Goal: Task Accomplishment & Management: Use online tool/utility

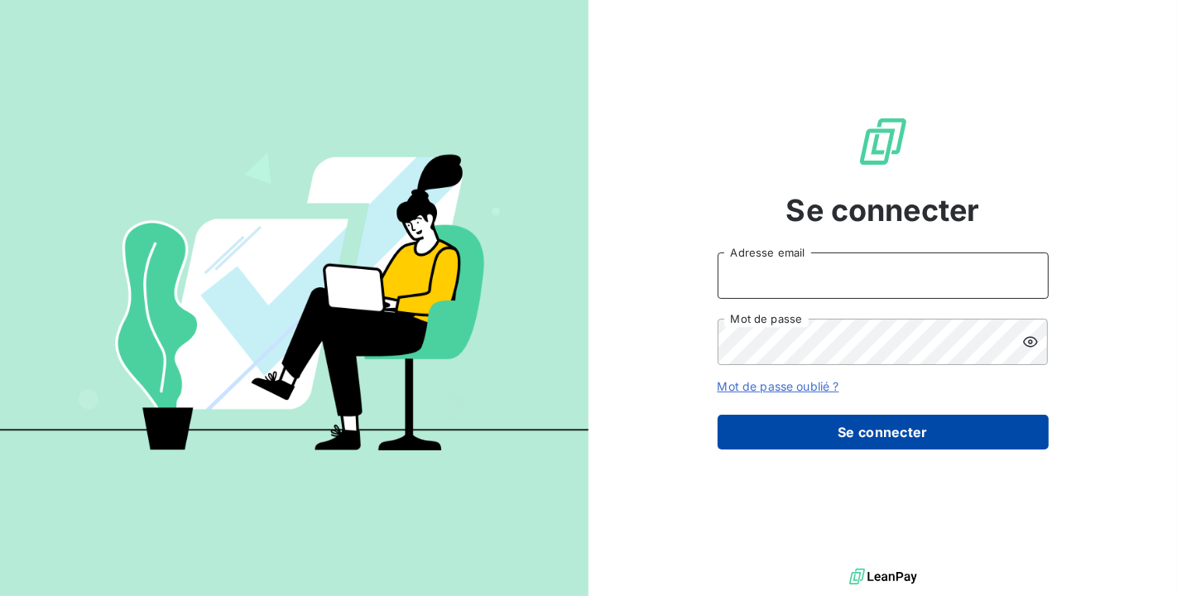
type input "[PERSON_NAME][EMAIL_ADDRESS][DOMAIN_NAME]"
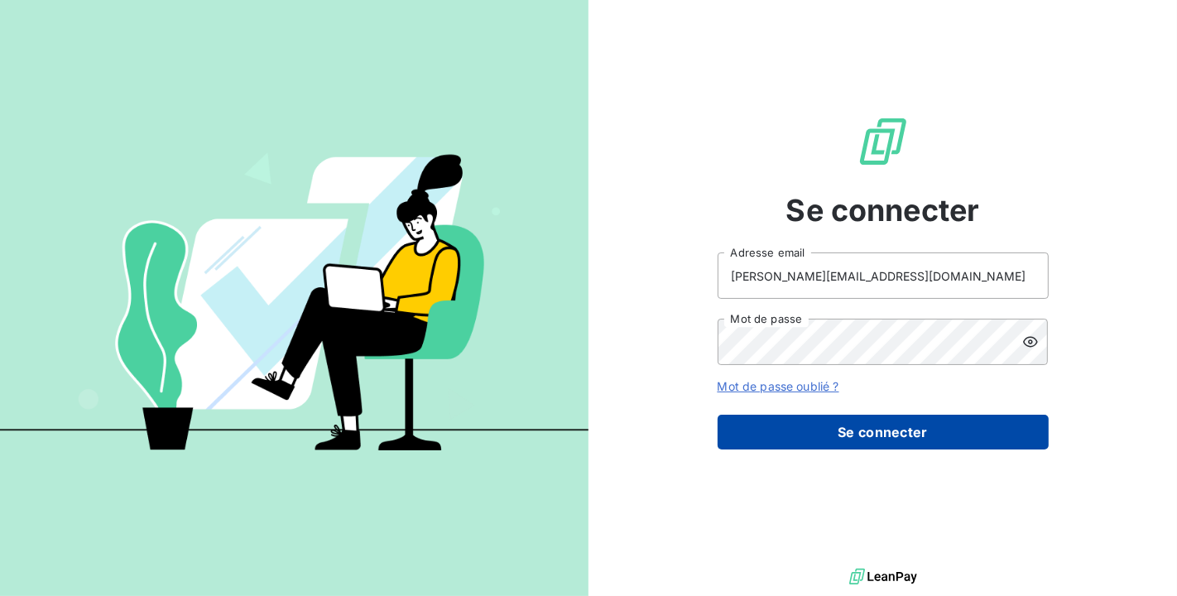
click at [987, 428] on button "Se connecter" at bounding box center [883, 432] width 331 height 35
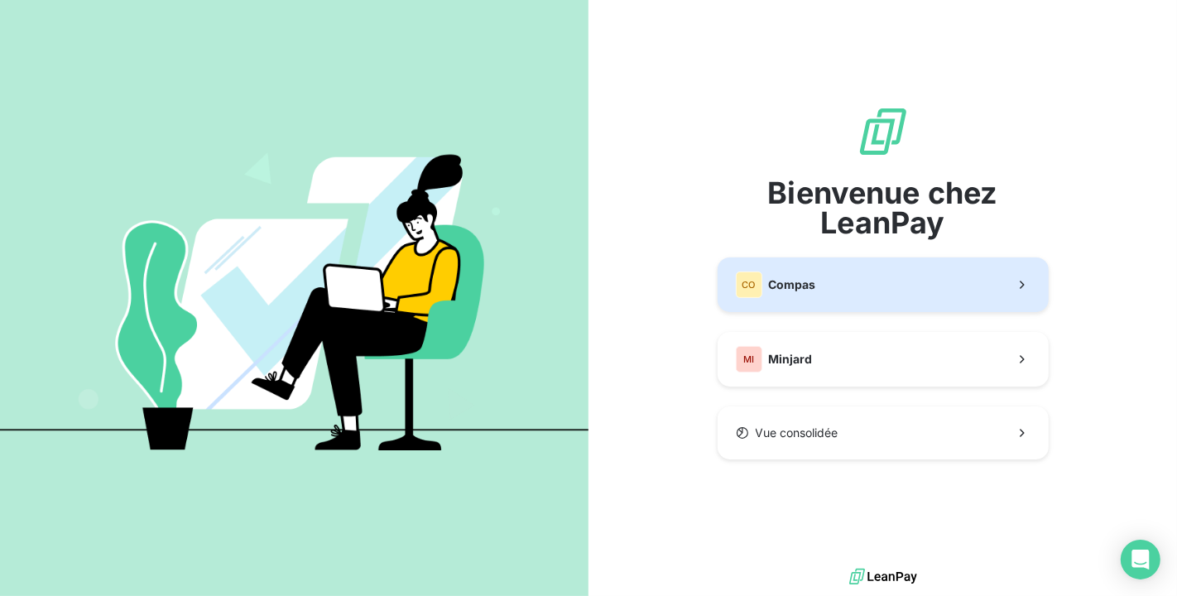
click at [898, 287] on button "CO Compas" at bounding box center [883, 285] width 331 height 55
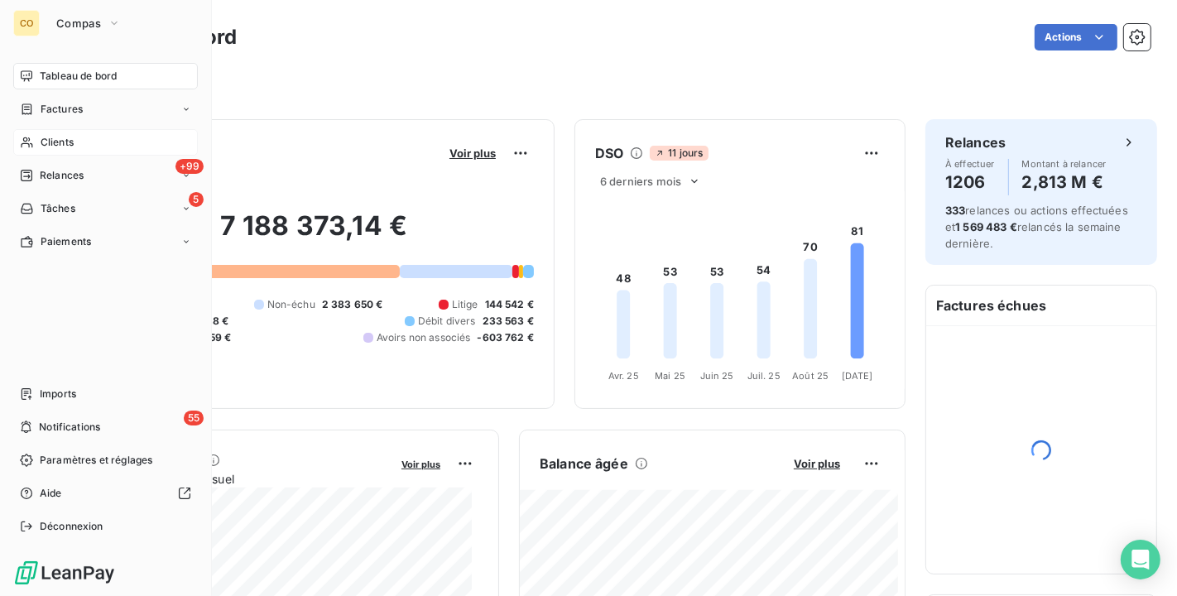
click at [64, 139] on span "Clients" at bounding box center [57, 142] width 33 height 15
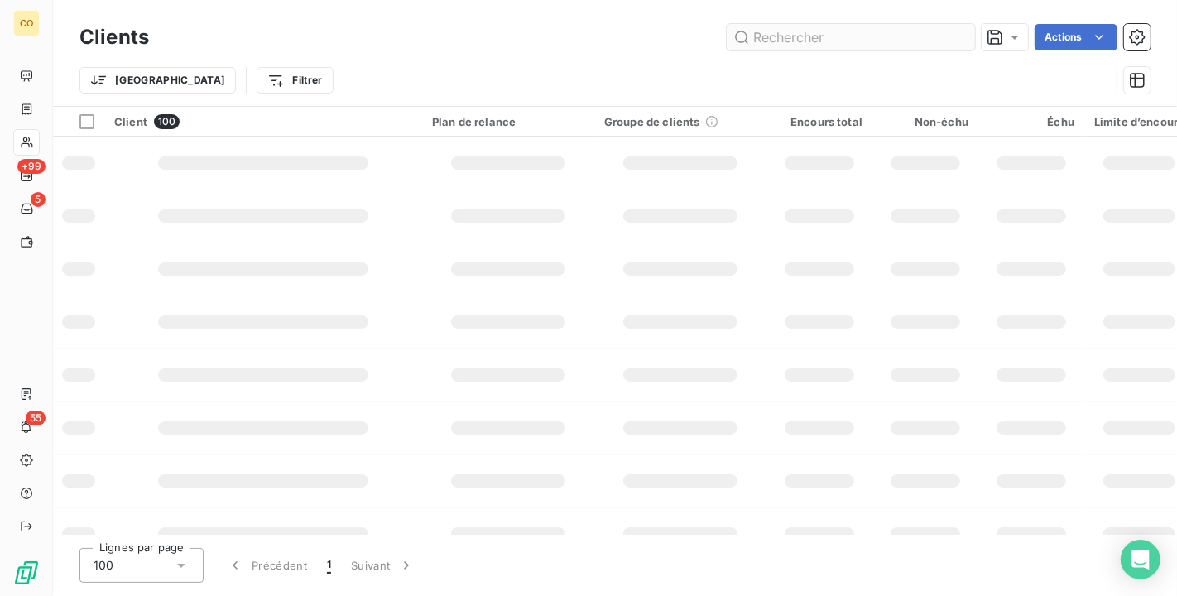
click at [803, 40] on input "text" at bounding box center [851, 37] width 248 height 26
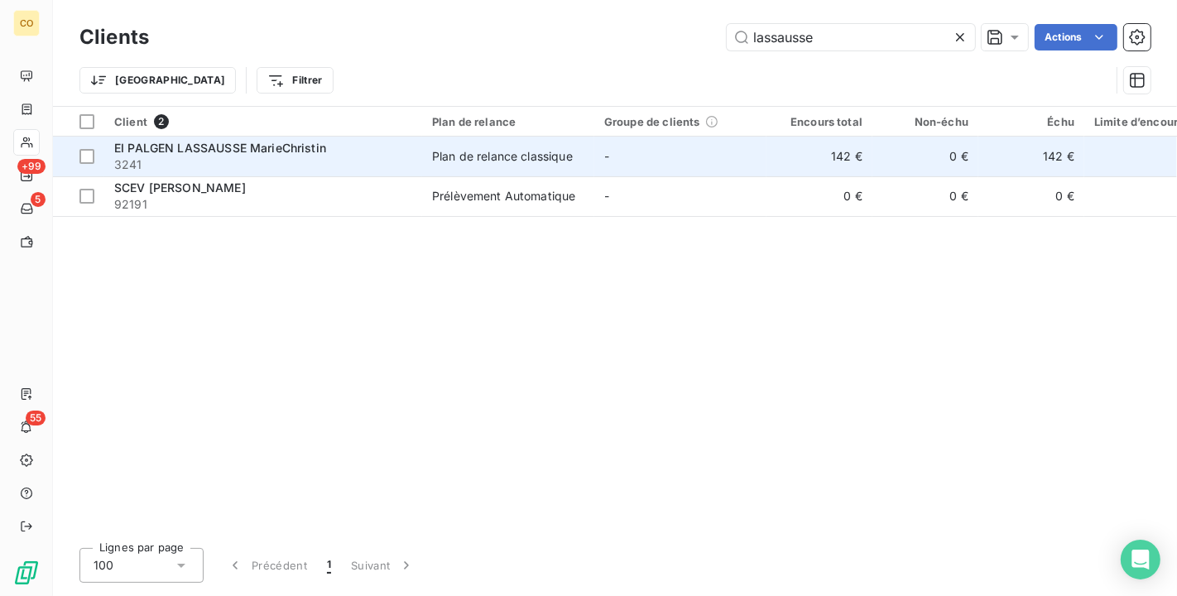
type input "lassausse"
click at [269, 161] on span "3241" at bounding box center [263, 164] width 298 height 17
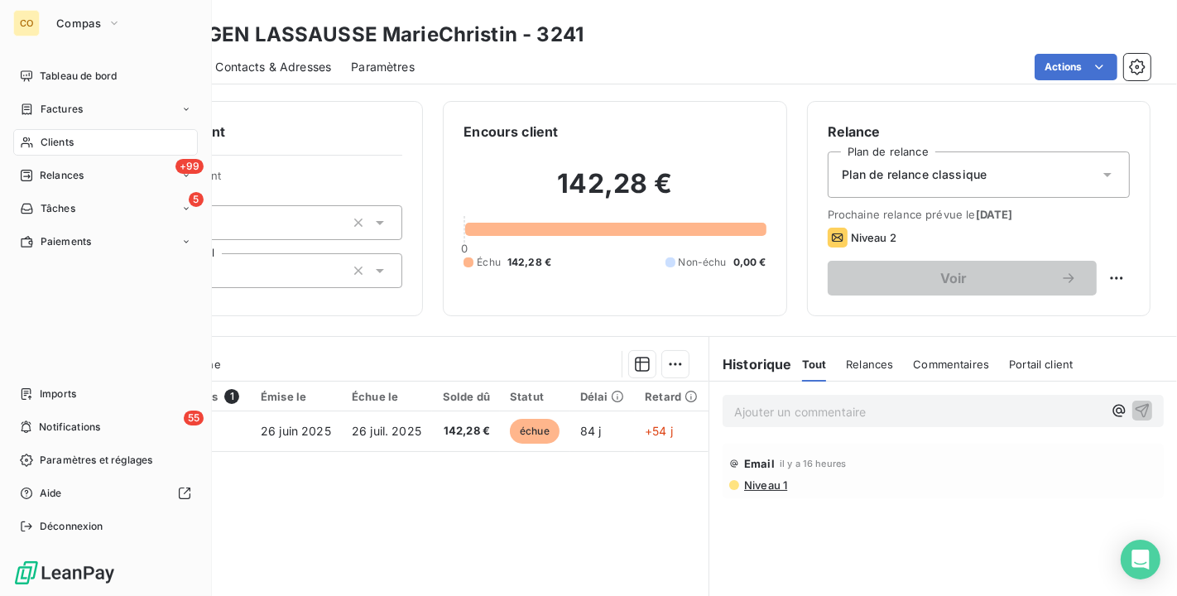
click at [73, 149] on span "Clients" at bounding box center [57, 142] width 33 height 15
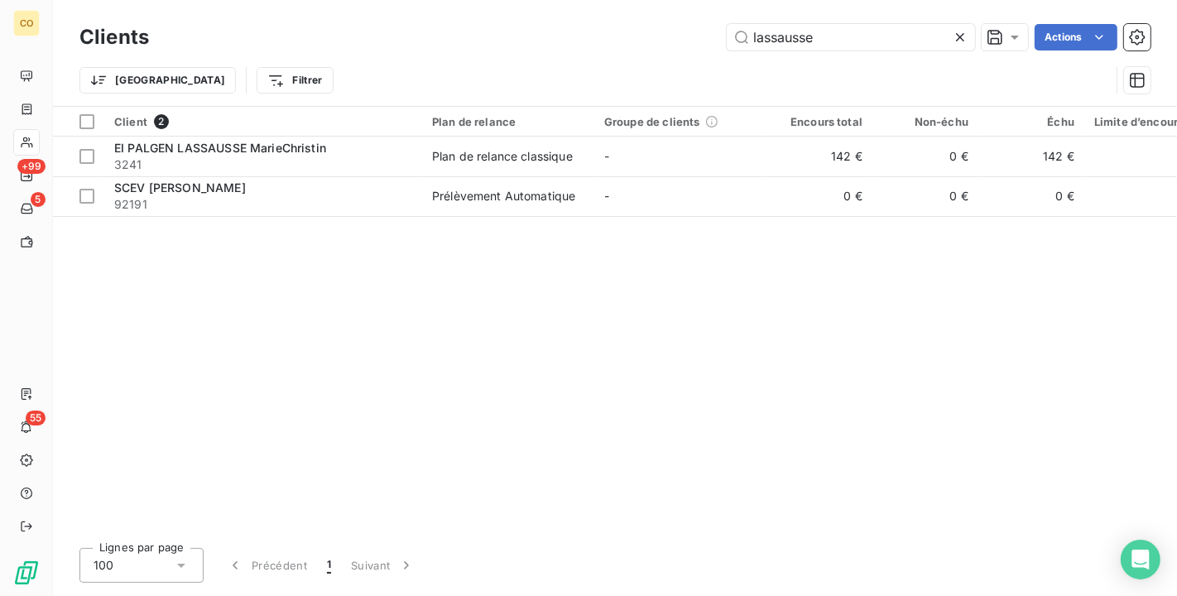
drag, startPoint x: 912, startPoint y: 32, endPoint x: 506, endPoint y: -30, distance: 411.3
click at [506, 0] on html "CO +99 5 55 Clients lassausse Actions Trier Filtrer Client 2 Plan de relance Gr…" at bounding box center [588, 298] width 1177 height 596
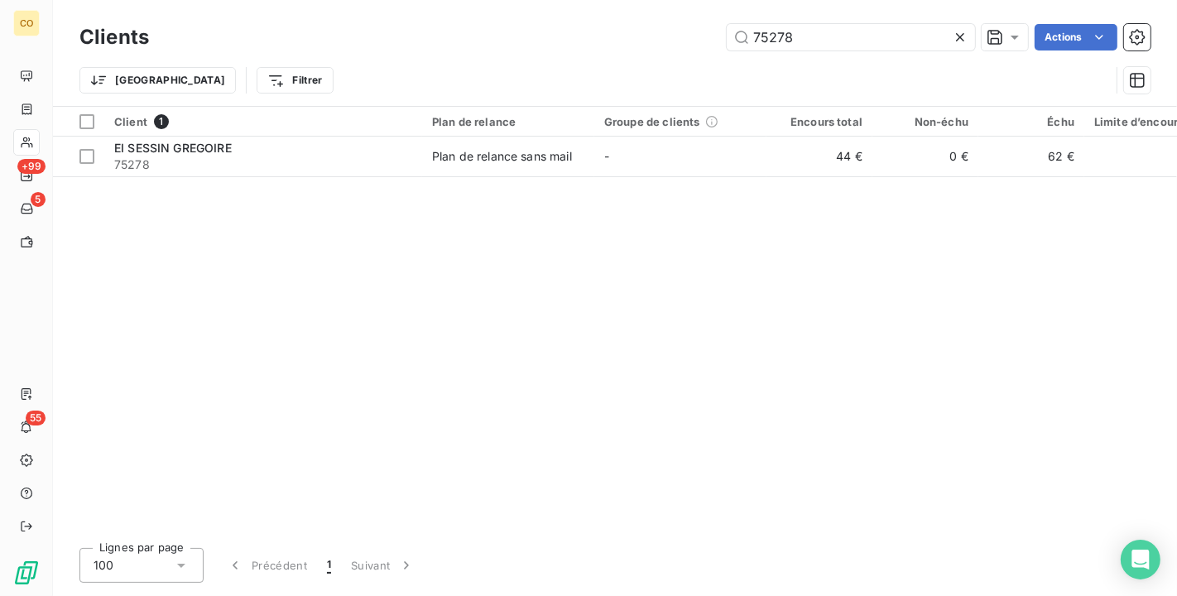
type input "75278"
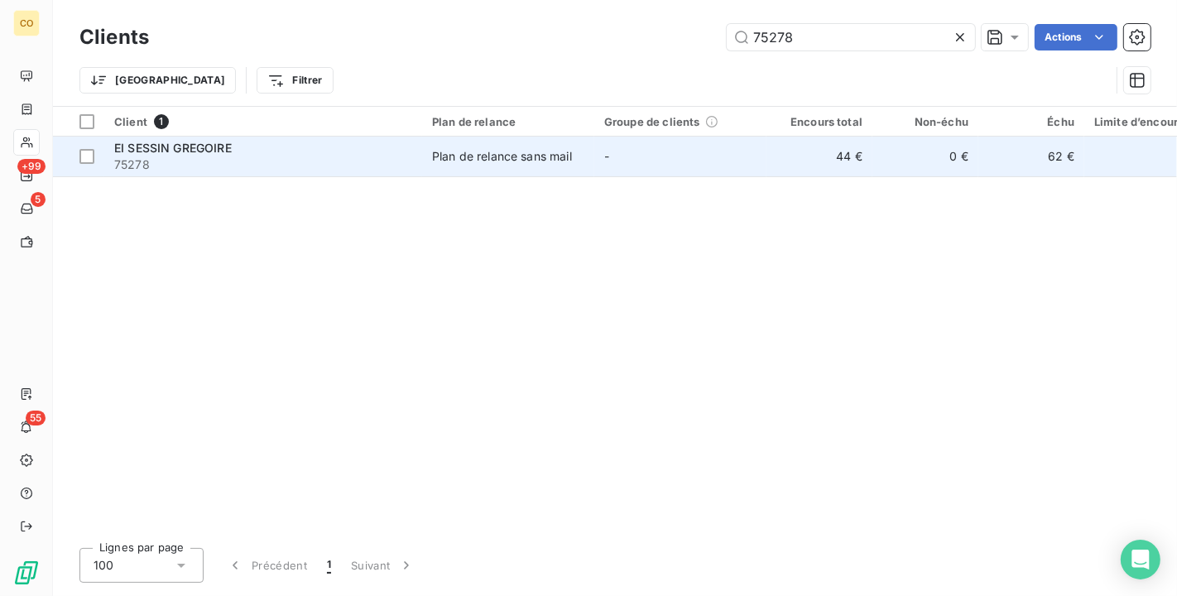
click at [331, 143] on div "EI SESSIN GREGOIRE" at bounding box center [263, 148] width 298 height 17
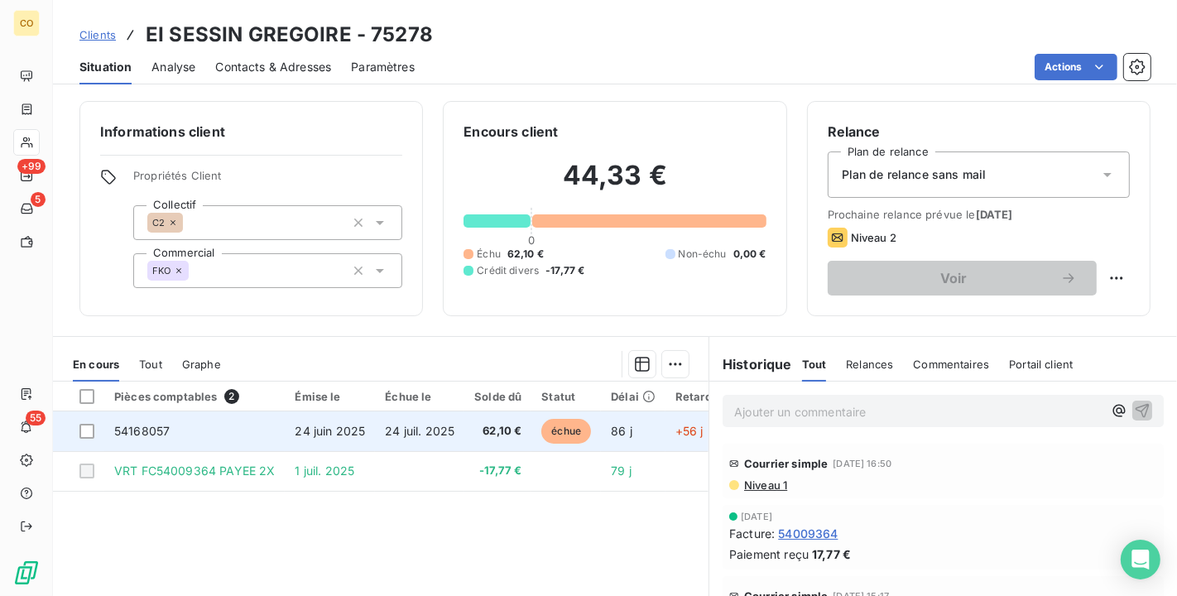
click at [414, 422] on td "24 juil. 2025" at bounding box center [419, 432] width 89 height 40
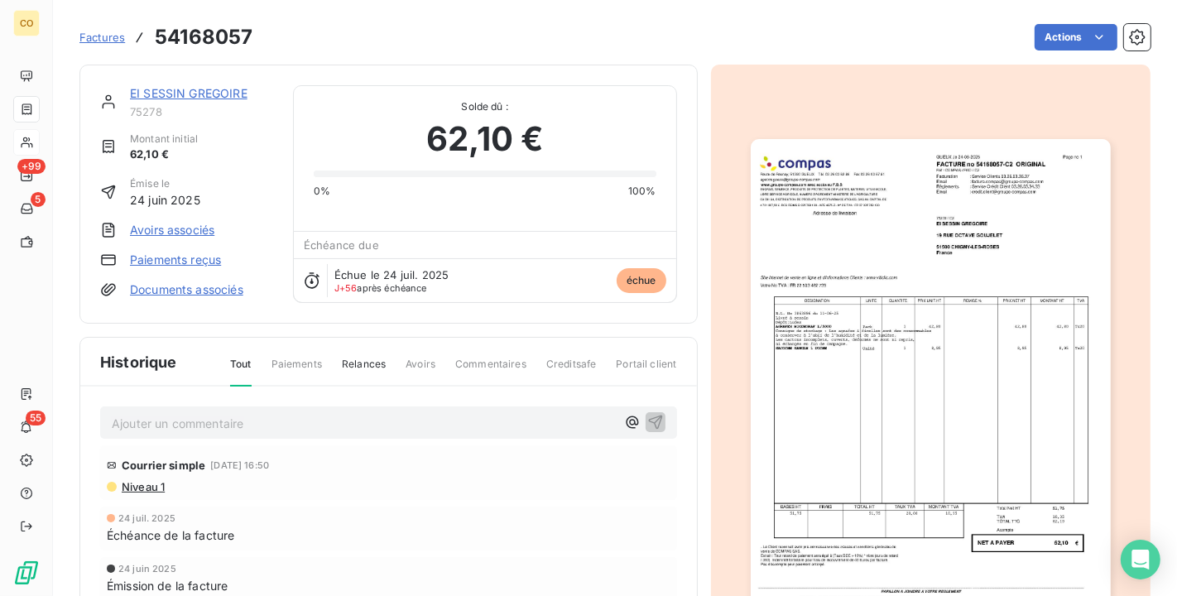
click at [910, 405] on img "button" at bounding box center [931, 393] width 360 height 509
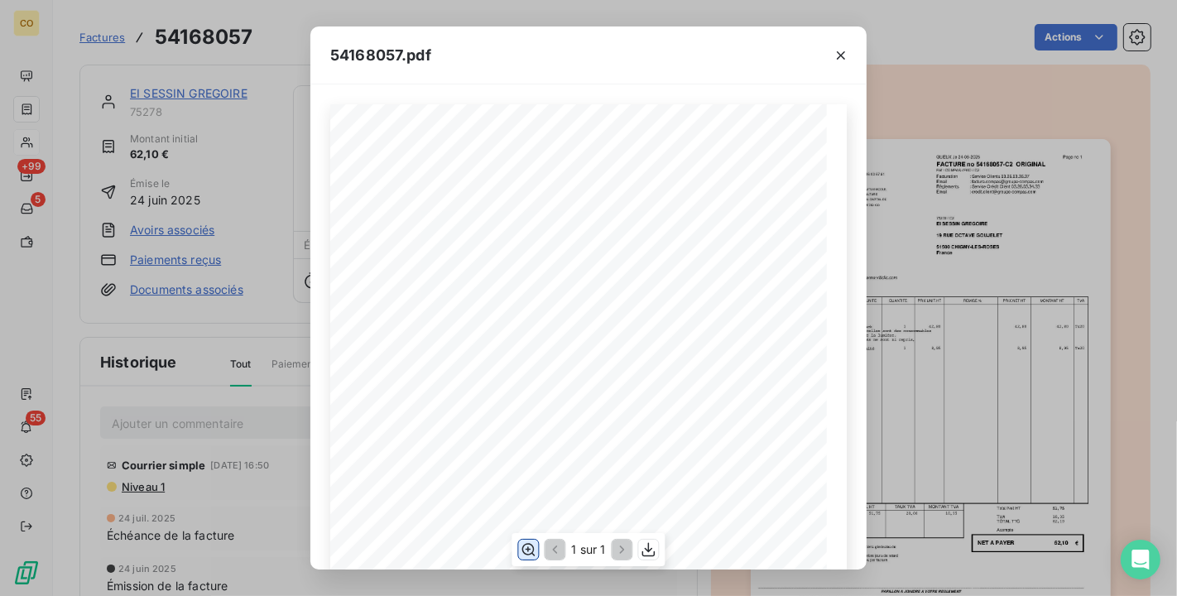
click at [530, 553] on icon "button" at bounding box center [528, 549] width 13 height 12
click at [1079, 298] on div "54168057.pdf Adresse de livraison DESIGNATION UNITE QUANTITE PRIX NET HT MONTAN…" at bounding box center [588, 298] width 1177 height 596
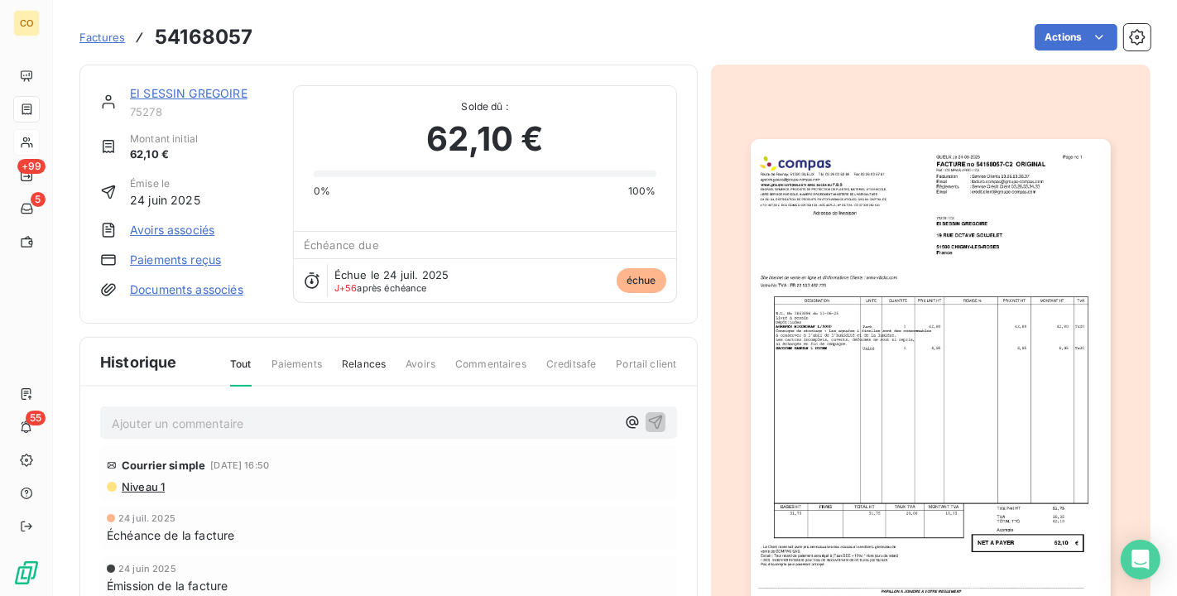
click at [152, 480] on span "Niveau 1" at bounding box center [142, 486] width 45 height 13
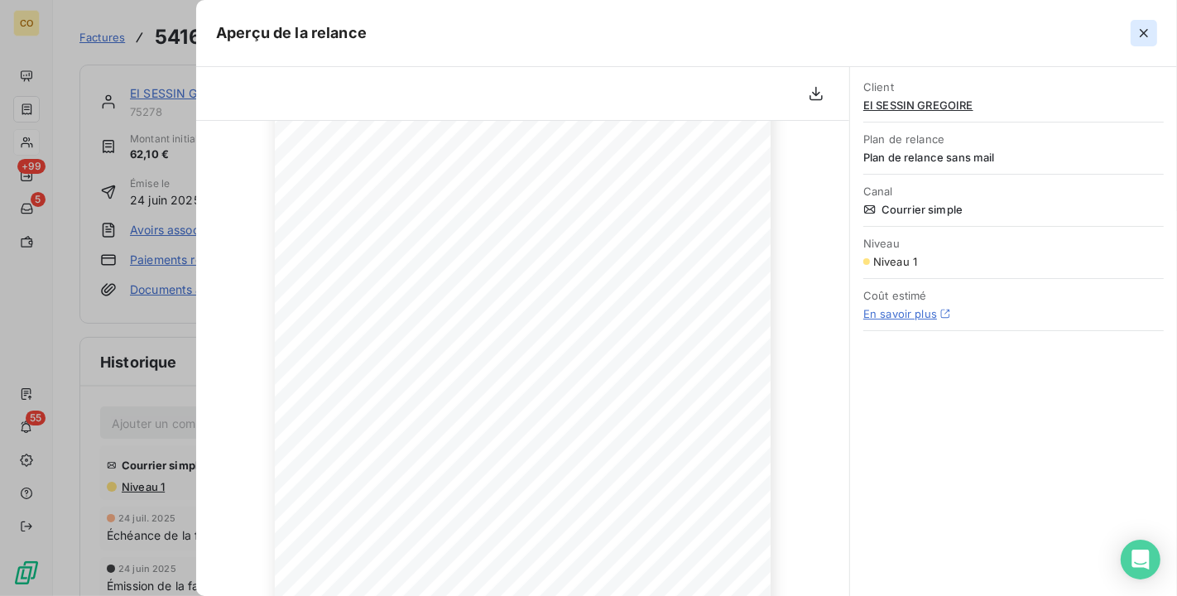
click at [1147, 34] on icon "button" at bounding box center [1144, 33] width 17 height 17
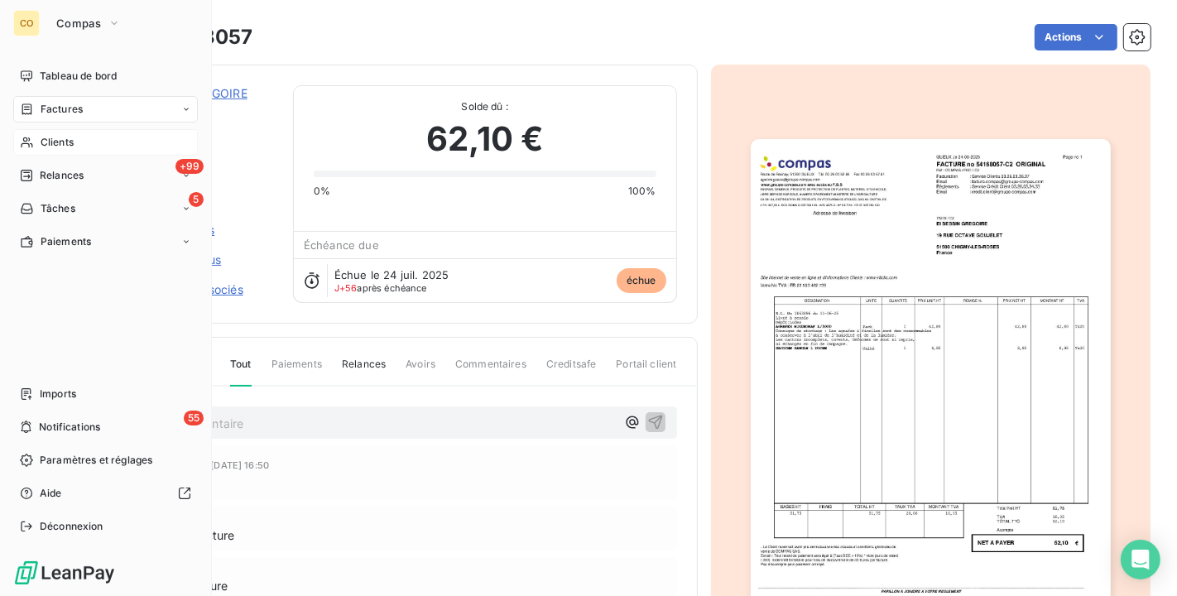
click at [59, 144] on span "Clients" at bounding box center [57, 142] width 33 height 15
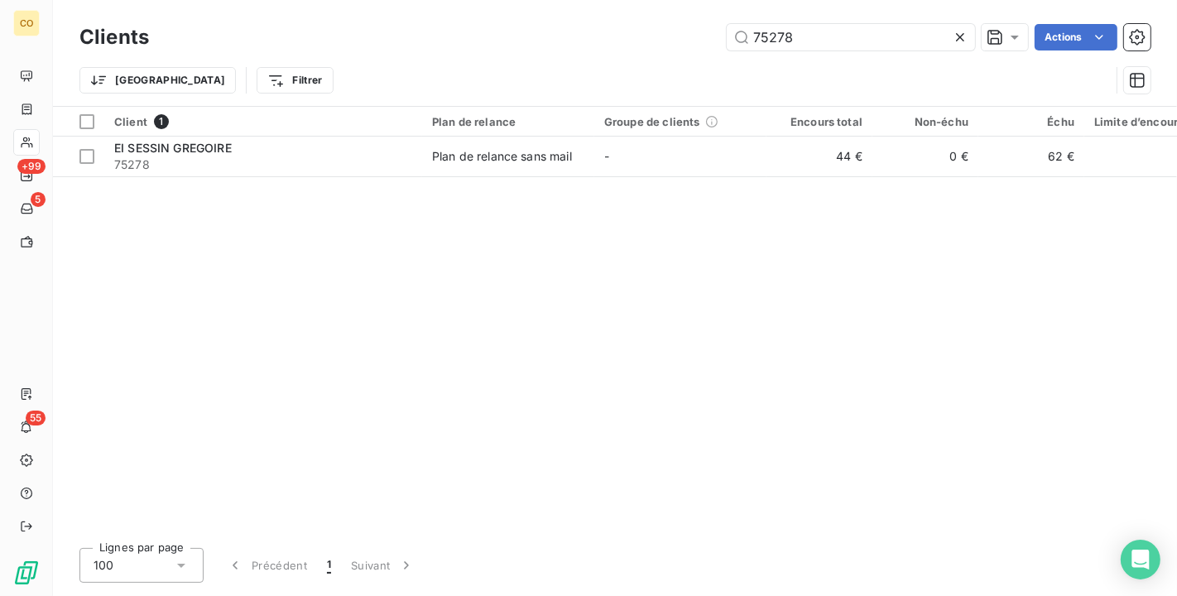
drag, startPoint x: 831, startPoint y: 32, endPoint x: 529, endPoint y: 2, distance: 303.0
click at [529, 2] on div "Clients 75278 Actions Trier Filtrer" at bounding box center [615, 53] width 1124 height 106
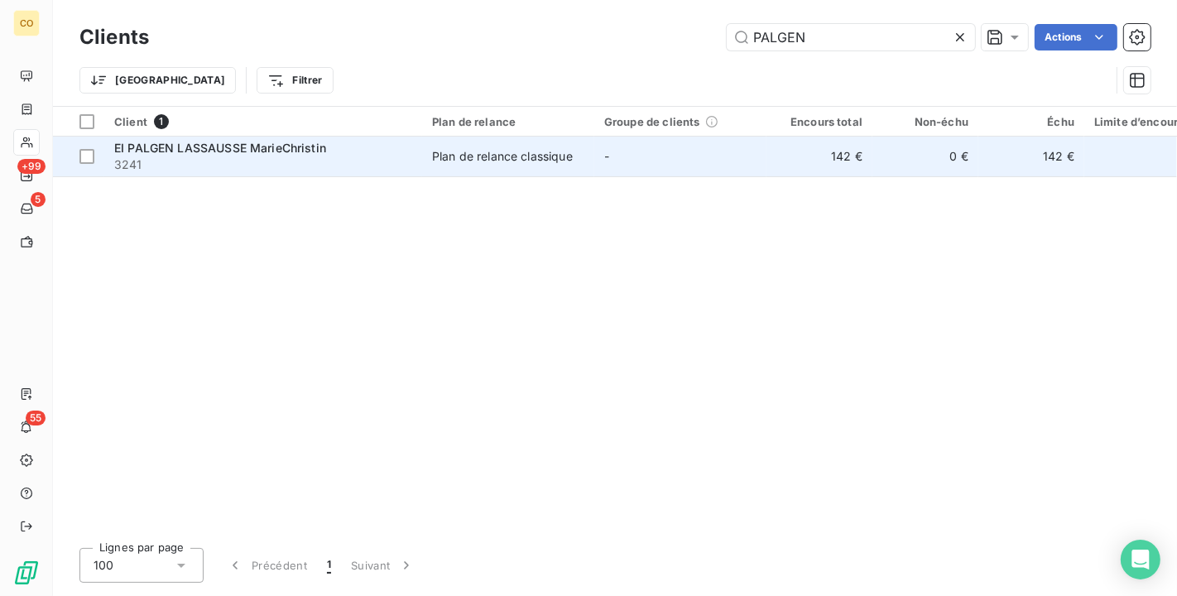
type input "PALGEN"
click at [251, 163] on span "3241" at bounding box center [263, 164] width 298 height 17
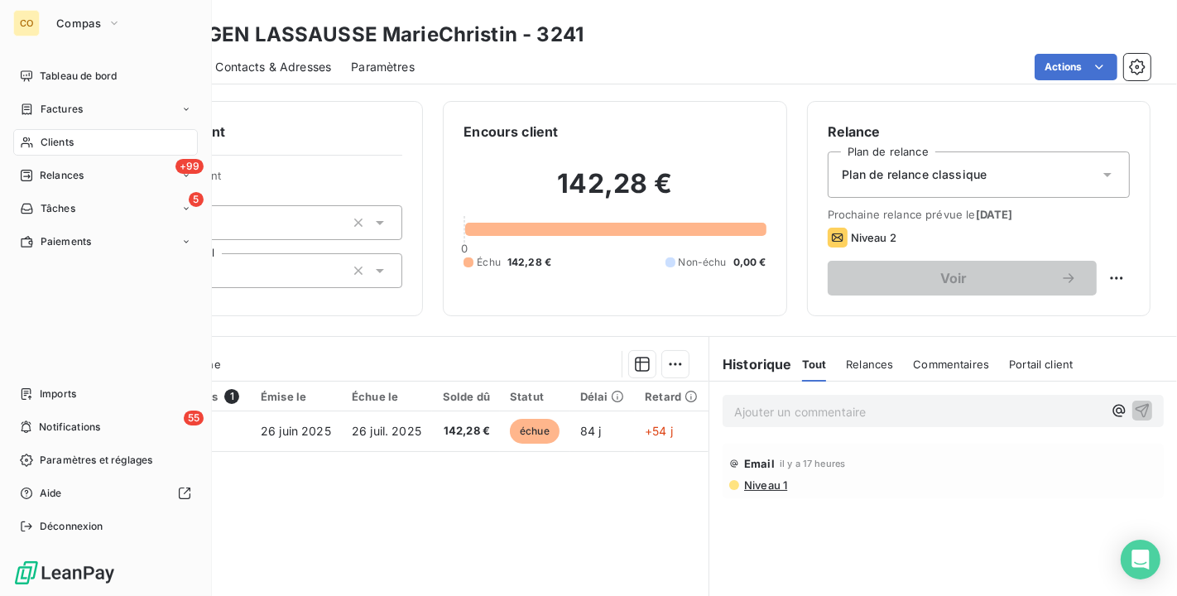
click at [43, 153] on div "Clients" at bounding box center [105, 142] width 185 height 26
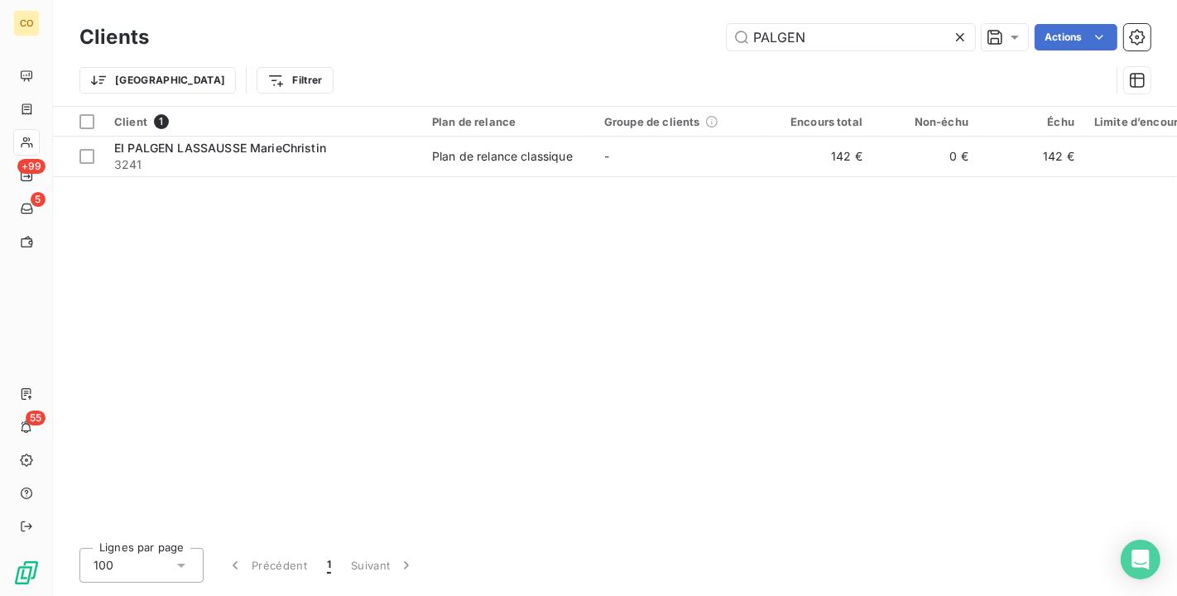
click at [542, 12] on div "Clients PALGEN Actions Trier Filtrer" at bounding box center [615, 53] width 1124 height 106
drag, startPoint x: 920, startPoint y: 19, endPoint x: 462, endPoint y: -14, distance: 459.1
click at [462, 0] on html "CO +99 5 55 Clients PALGEN Actions Trier Filtrer Client 1 Plan de relance Group…" at bounding box center [588, 298] width 1177 height 596
click at [965, 40] on icon at bounding box center [960, 37] width 17 height 17
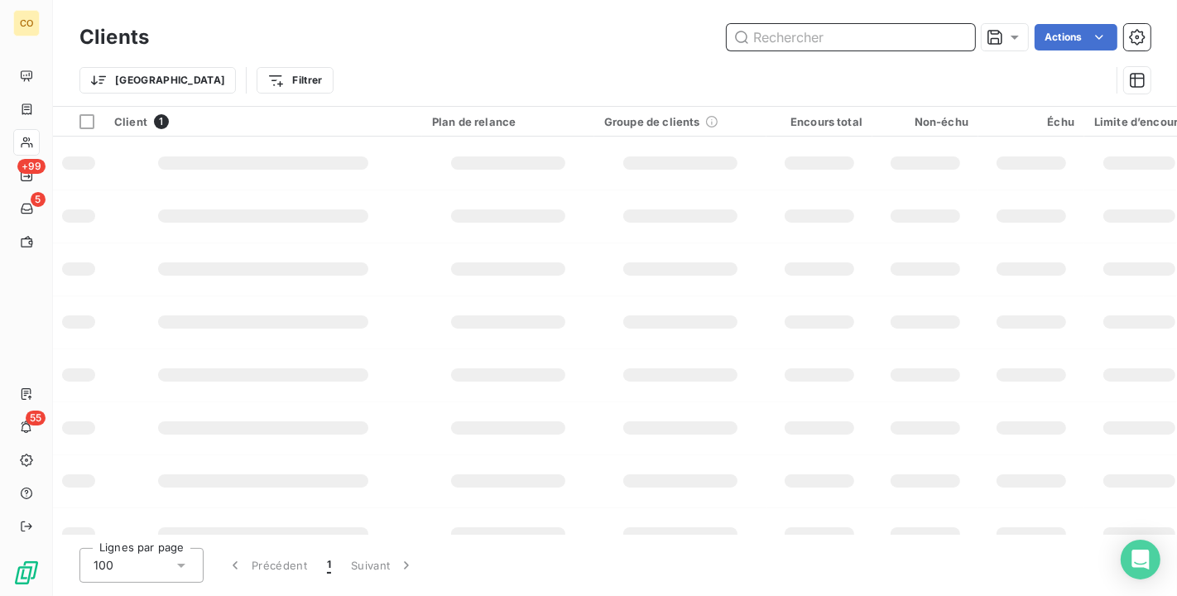
click at [858, 42] on input "text" at bounding box center [851, 37] width 248 height 26
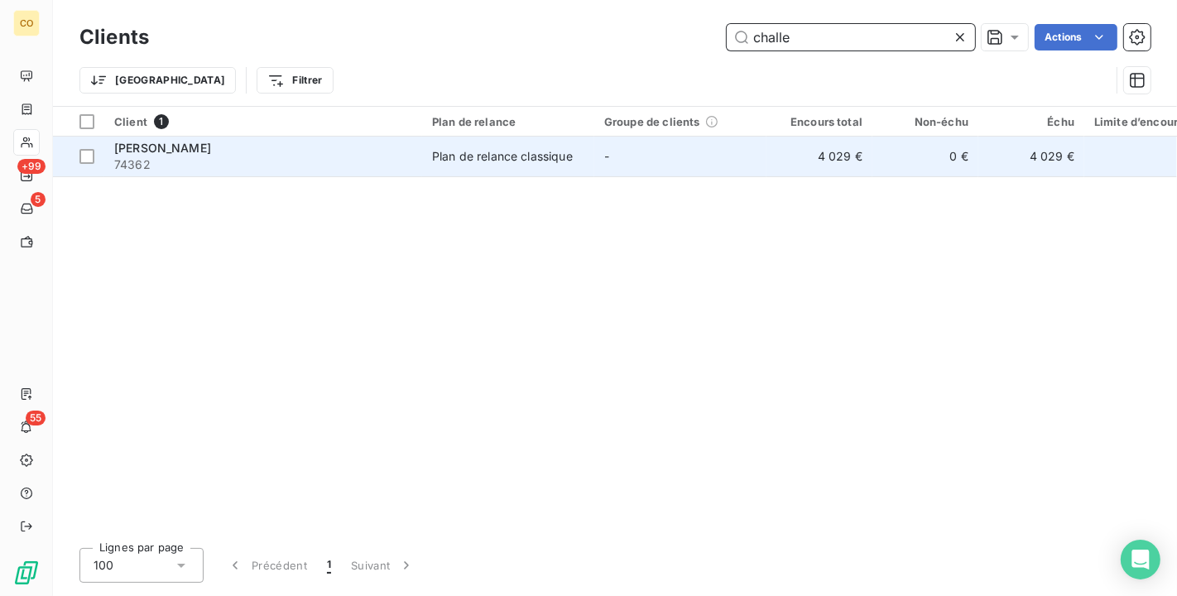
type input "challe"
click at [434, 145] on td "Plan de relance classique" at bounding box center [508, 157] width 172 height 40
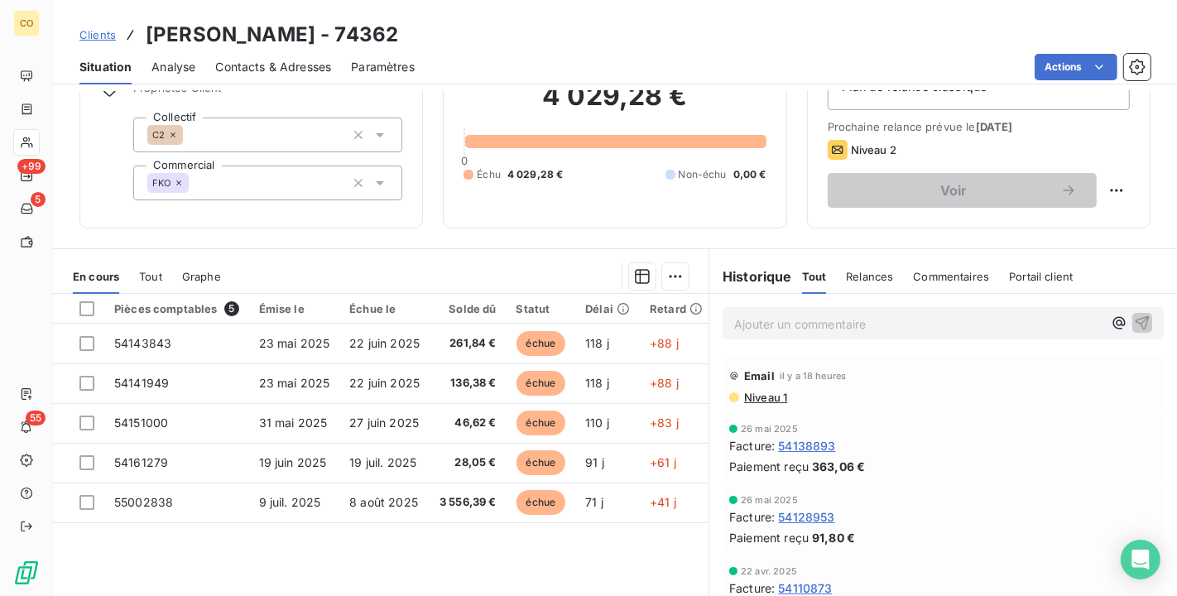
scroll to position [153, 0]
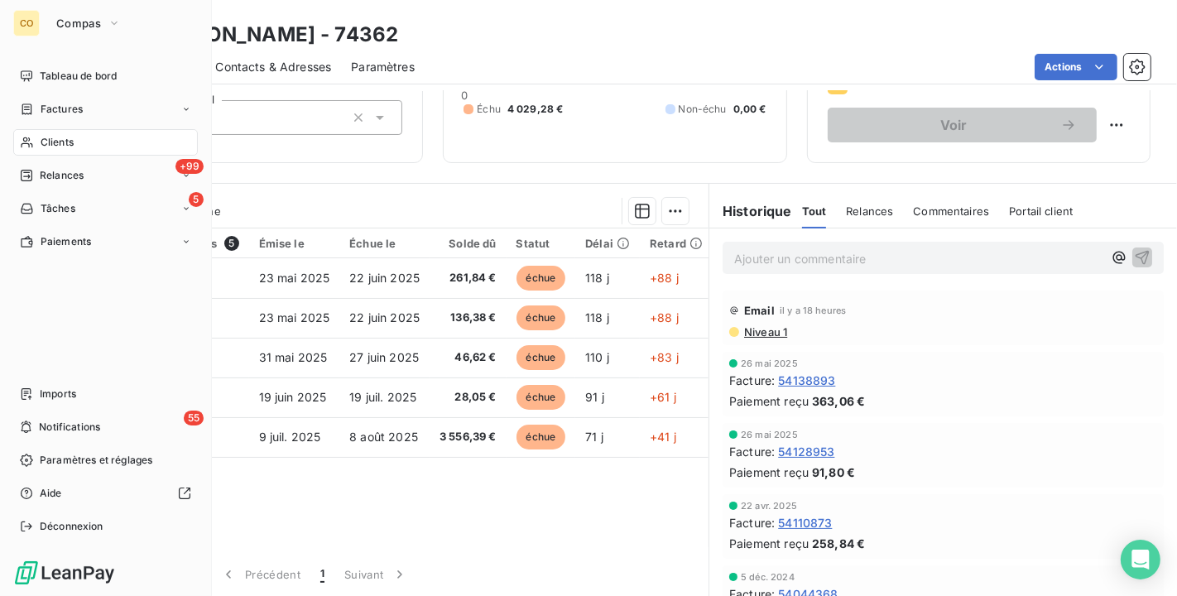
drag, startPoint x: 49, startPoint y: 147, endPoint x: 58, endPoint y: 142, distance: 10.4
click at [49, 147] on span "Clients" at bounding box center [57, 142] width 33 height 15
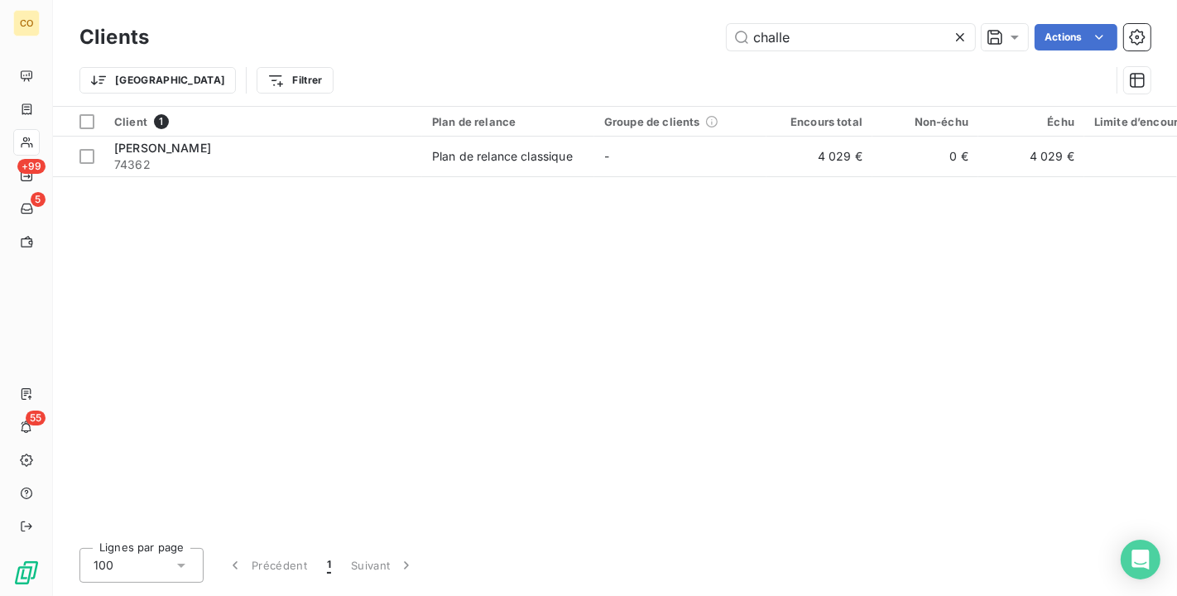
drag, startPoint x: 883, startPoint y: 26, endPoint x: 559, endPoint y: -2, distance: 324.9
click at [559, 0] on html "CO +99 5 55 Clients challe Actions Trier Filtrer Client 1 Plan de relance Group…" at bounding box center [588, 298] width 1177 height 596
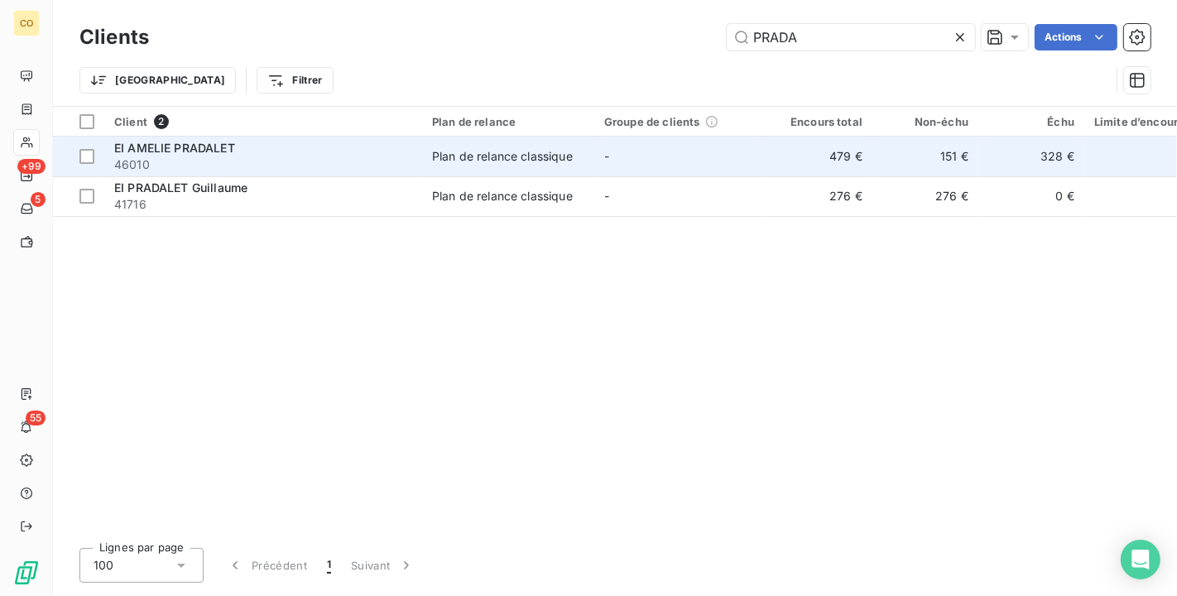
type input "PRADA"
click at [467, 160] on div "Plan de relance classique" at bounding box center [502, 156] width 141 height 17
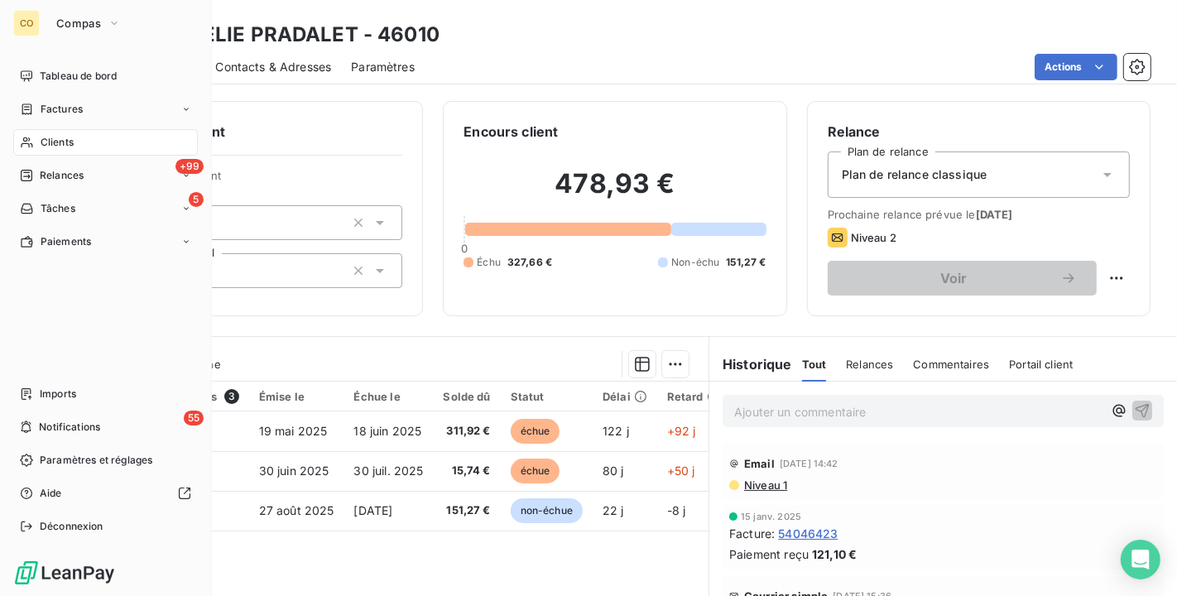
drag, startPoint x: 35, startPoint y: 142, endPoint x: 86, endPoint y: 139, distance: 51.4
click at [35, 142] on div "Clients" at bounding box center [105, 142] width 185 height 26
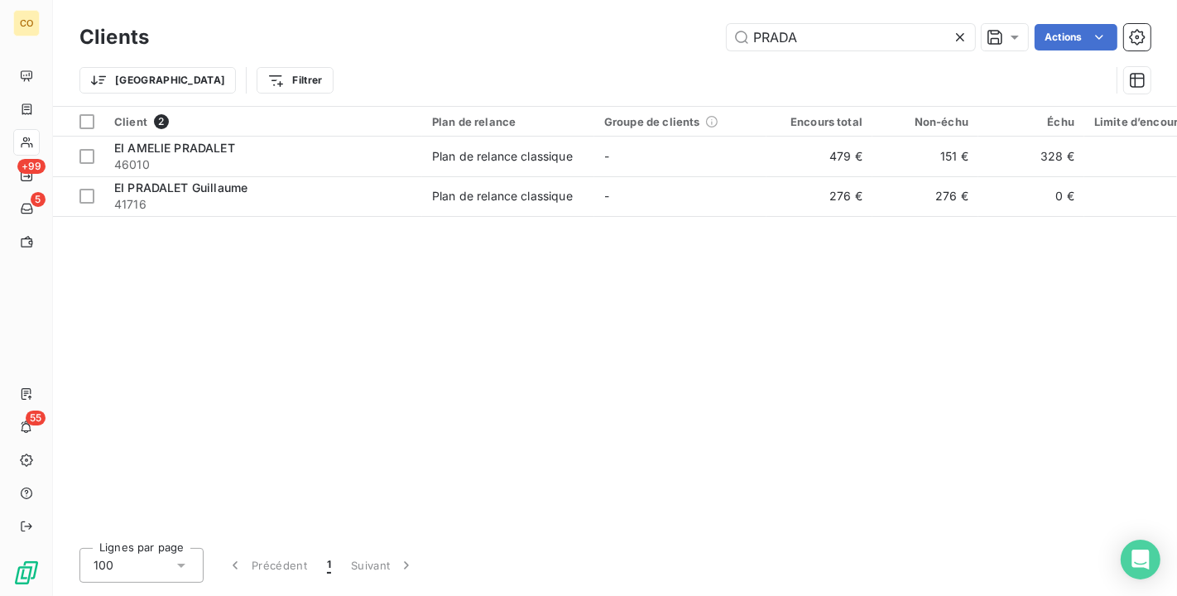
drag, startPoint x: 842, startPoint y: 46, endPoint x: 598, endPoint y: 9, distance: 247.0
click at [600, 9] on div "Clients PRADA Actions Trier Filtrer" at bounding box center [615, 53] width 1124 height 106
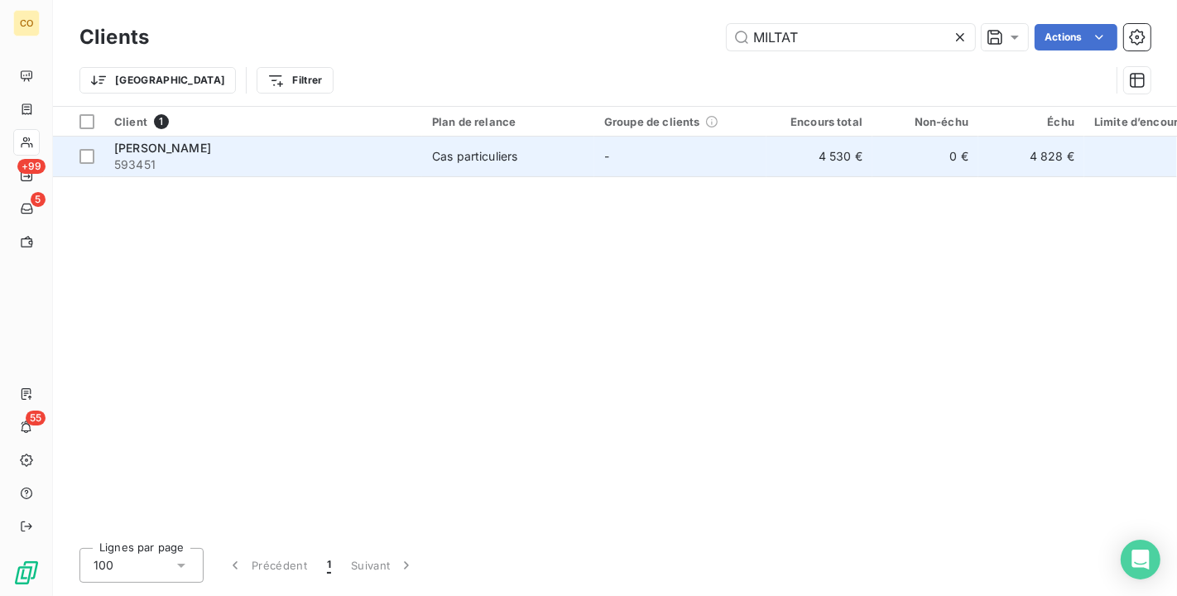
type input "MILTAT"
click at [438, 168] on td "Cas particuliers" at bounding box center [508, 157] width 172 height 40
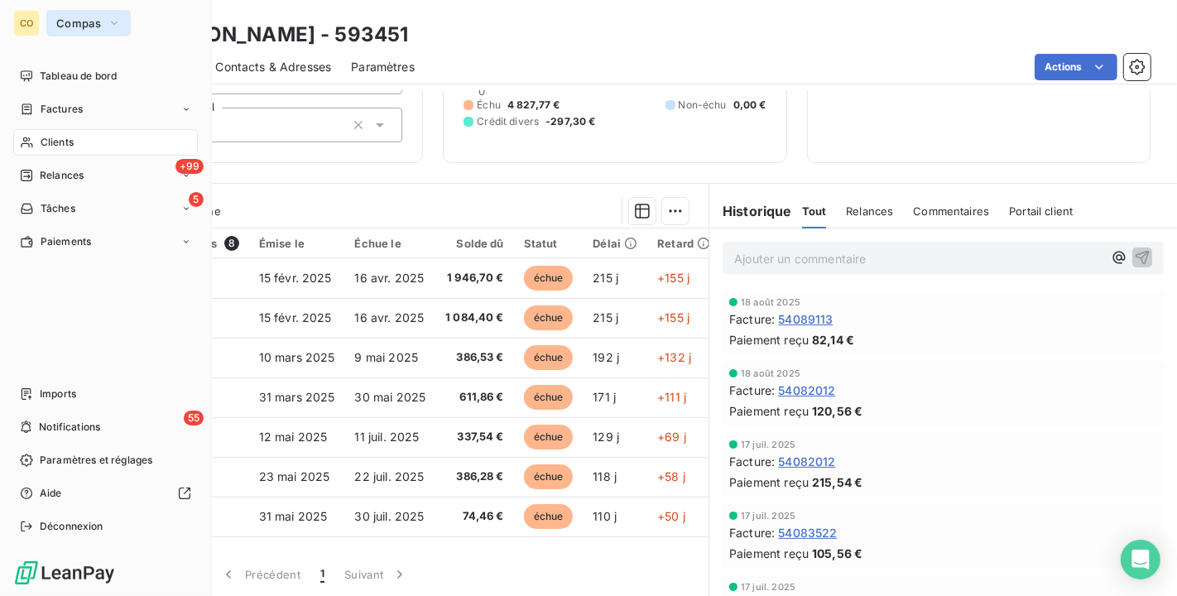
click at [52, 21] on button "Compas" at bounding box center [88, 23] width 84 height 26
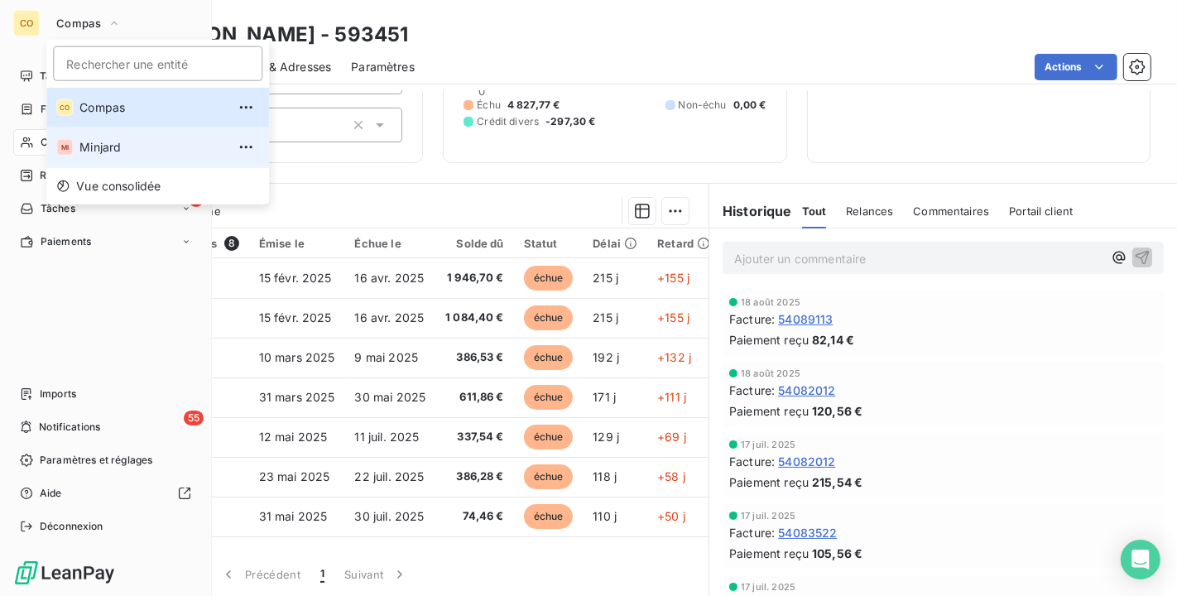
click at [109, 145] on span "Minjard" at bounding box center [152, 147] width 147 height 17
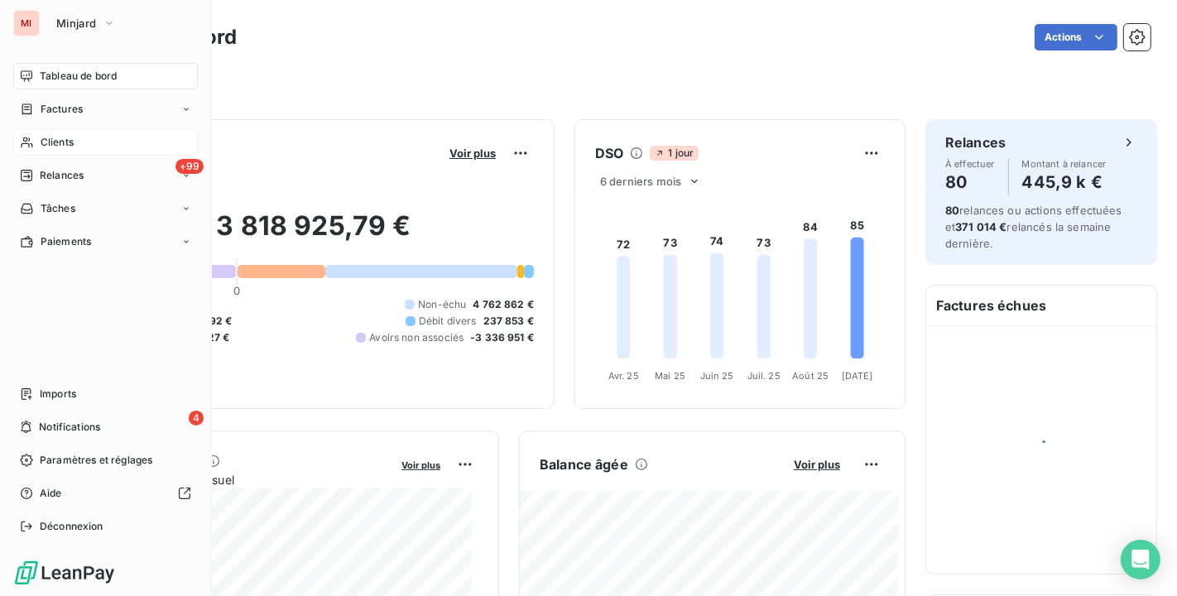
click at [65, 142] on span "Clients" at bounding box center [57, 142] width 33 height 15
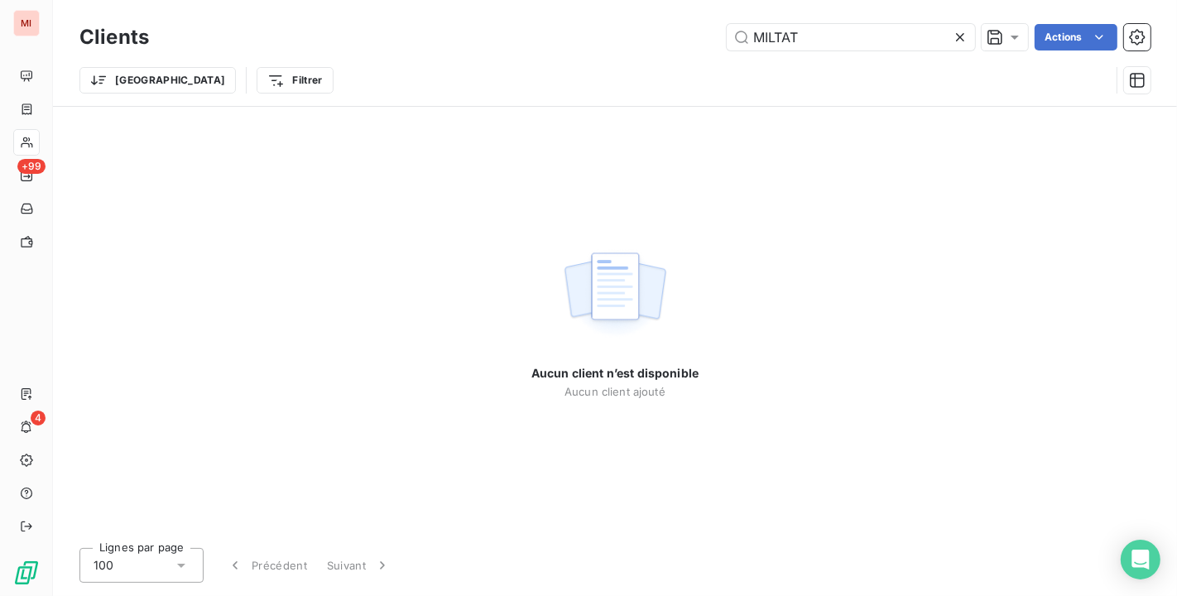
drag, startPoint x: 820, startPoint y: 36, endPoint x: 493, endPoint y: 10, distance: 328.1
click at [493, 10] on div "Clients MILTAT Actions Trier Filtrer" at bounding box center [615, 53] width 1124 height 106
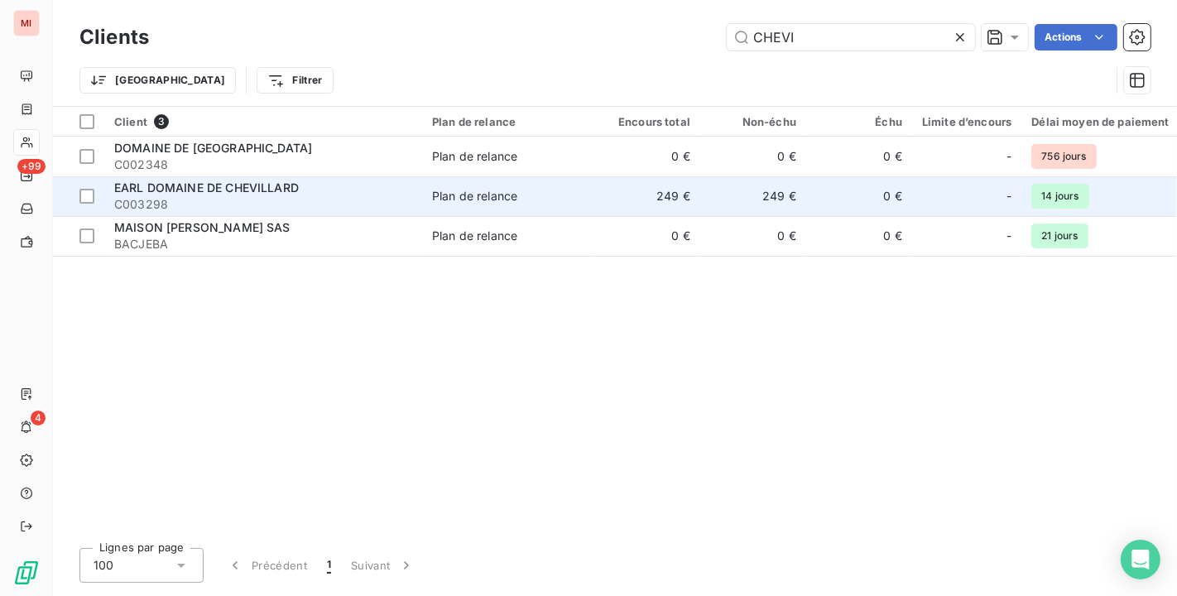
type input "CHEVI"
click at [646, 206] on td "249 €" at bounding box center [648, 196] width 106 height 40
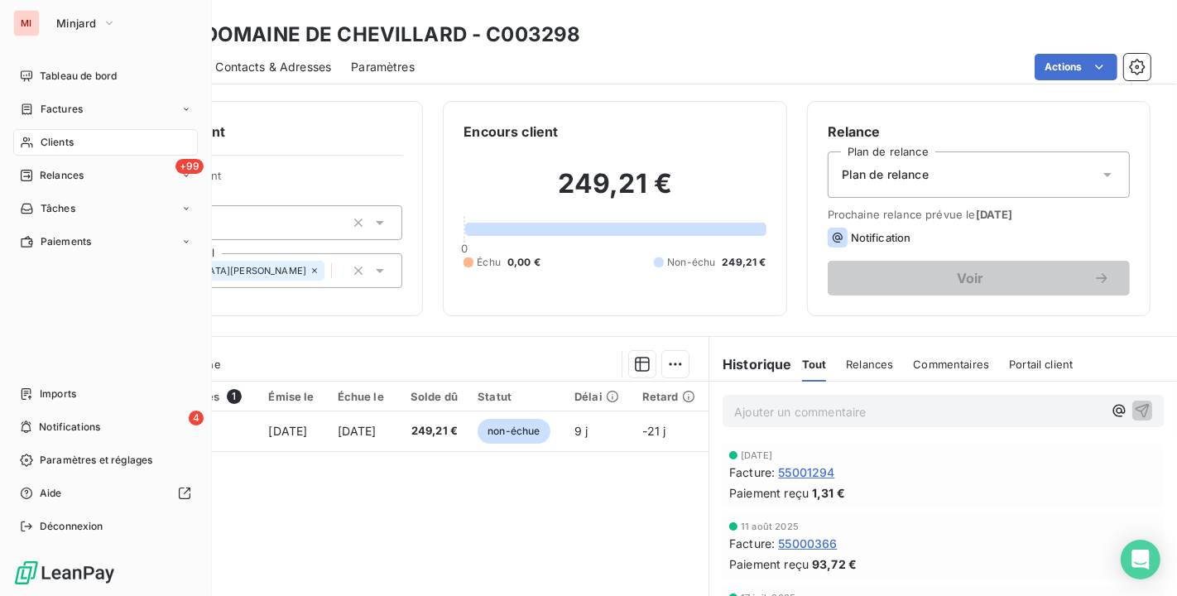
click at [75, 140] on div "Clients" at bounding box center [105, 142] width 185 height 26
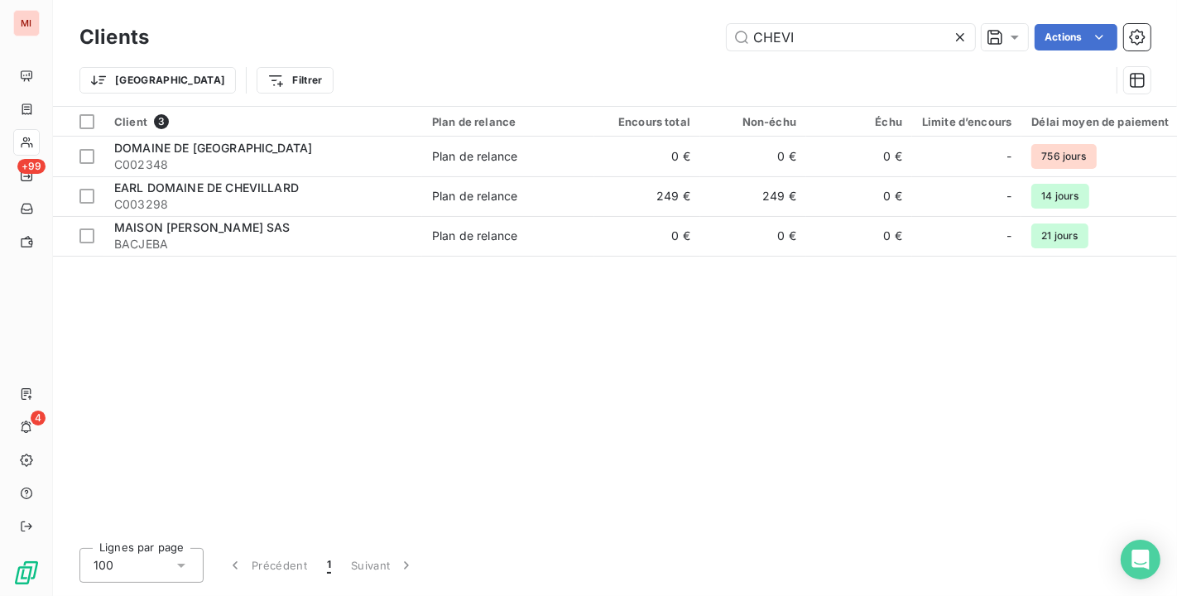
drag, startPoint x: 859, startPoint y: 33, endPoint x: 485, endPoint y: -25, distance: 377.9
click at [485, 0] on html "MI +99 4 Clients CHEVI Actions Trier Filtrer Client 3 Plan de relance Encours t…" at bounding box center [588, 298] width 1177 height 596
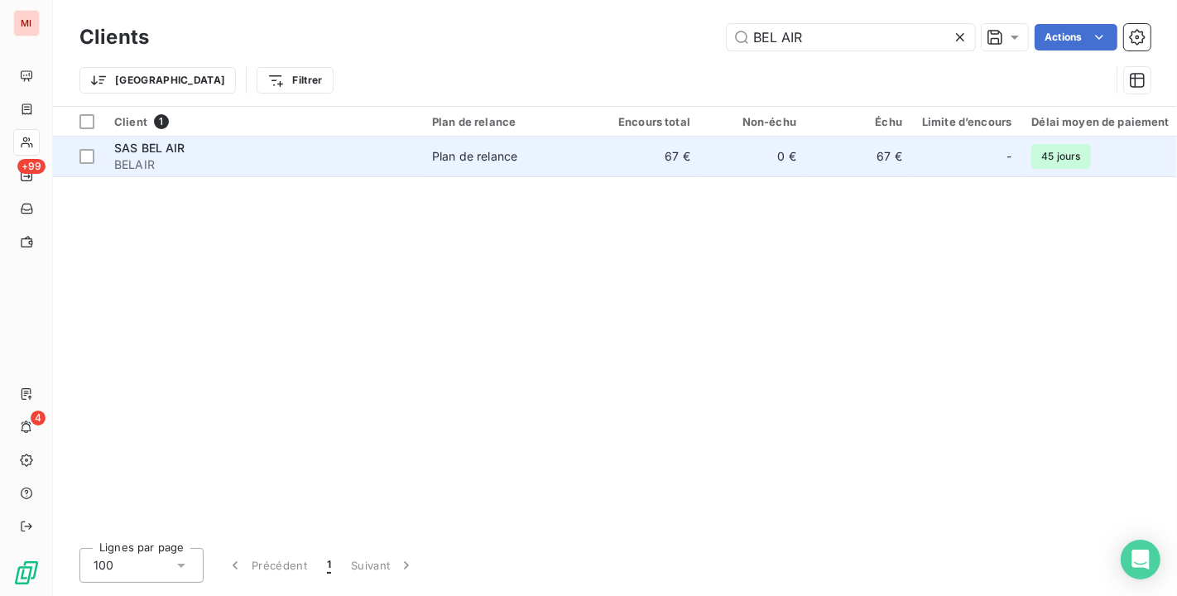
type input "BEL AIR"
click at [219, 147] on div "SAS BEL AIR" at bounding box center [263, 148] width 298 height 17
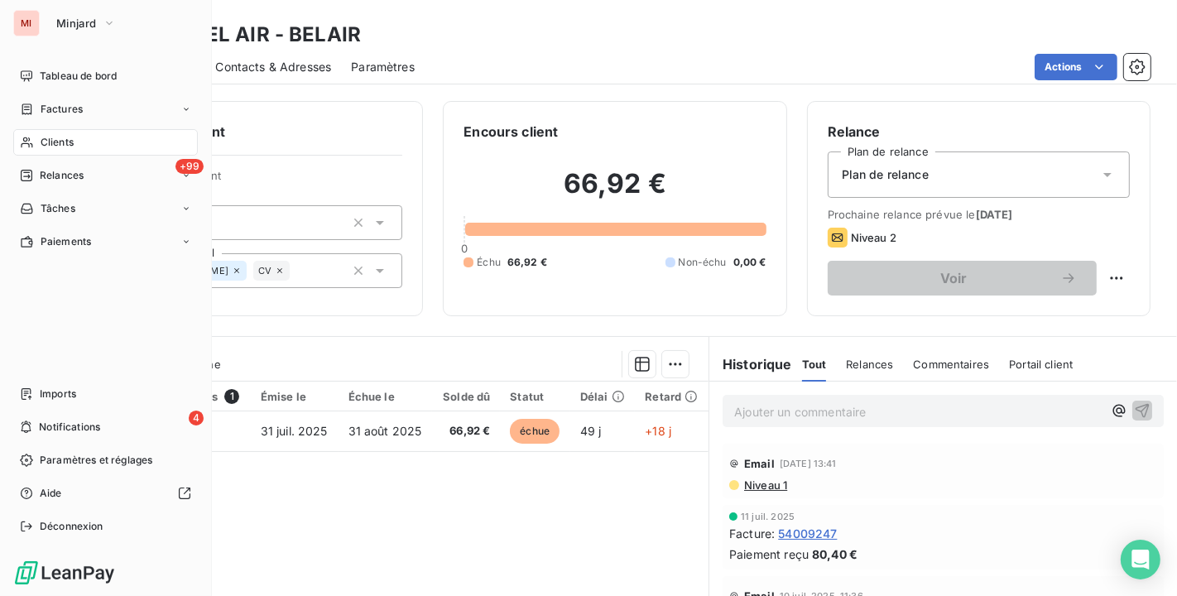
click at [18, 135] on div "Clients" at bounding box center [105, 142] width 185 height 26
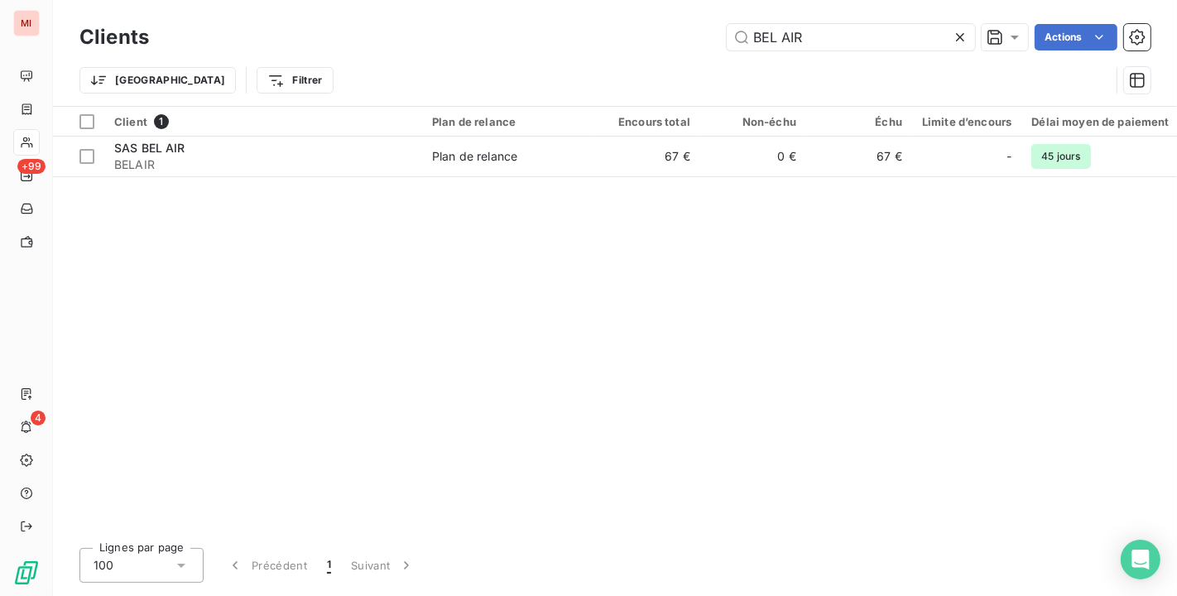
drag, startPoint x: 826, startPoint y: 33, endPoint x: 343, endPoint y: -30, distance: 486.8
click at [343, 0] on html "MI +99 4 Clients BEL AIR Actions Trier Filtrer Client 1 Plan de relance Encours…" at bounding box center [588, 298] width 1177 height 596
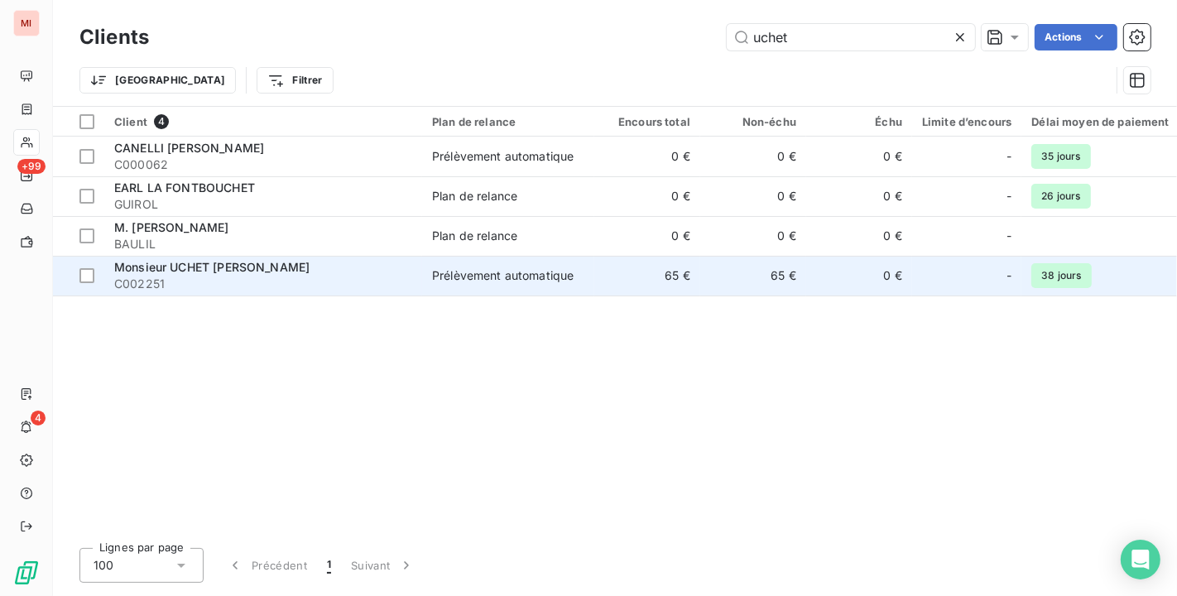
type input "uchet"
click at [272, 280] on span "C002251" at bounding box center [263, 284] width 298 height 17
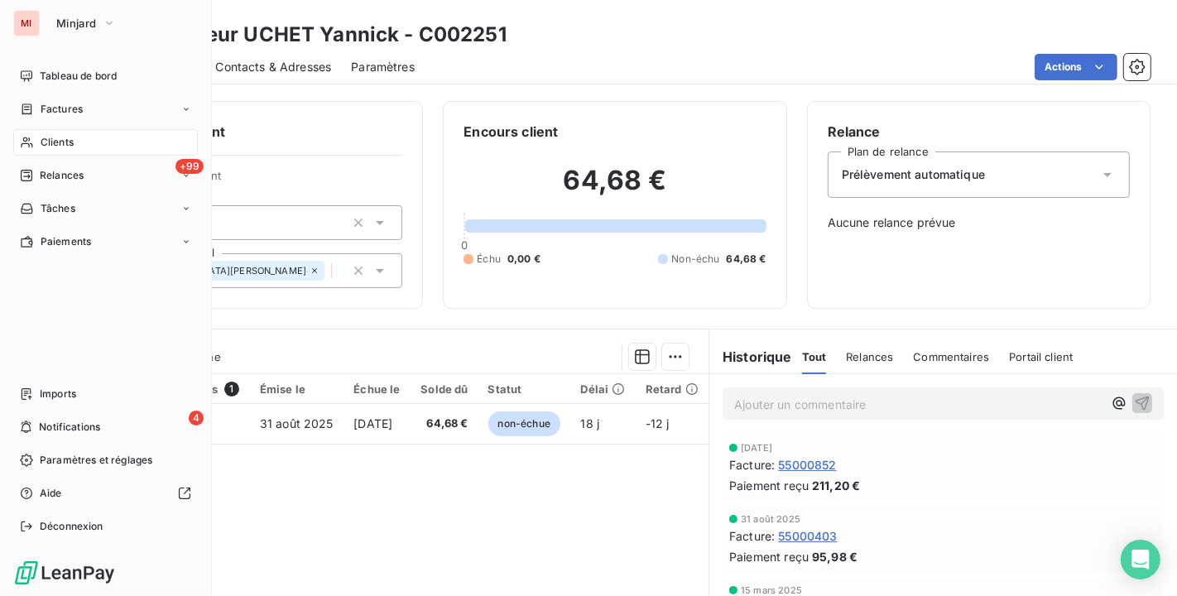
click at [42, 152] on div "Clients" at bounding box center [105, 142] width 185 height 26
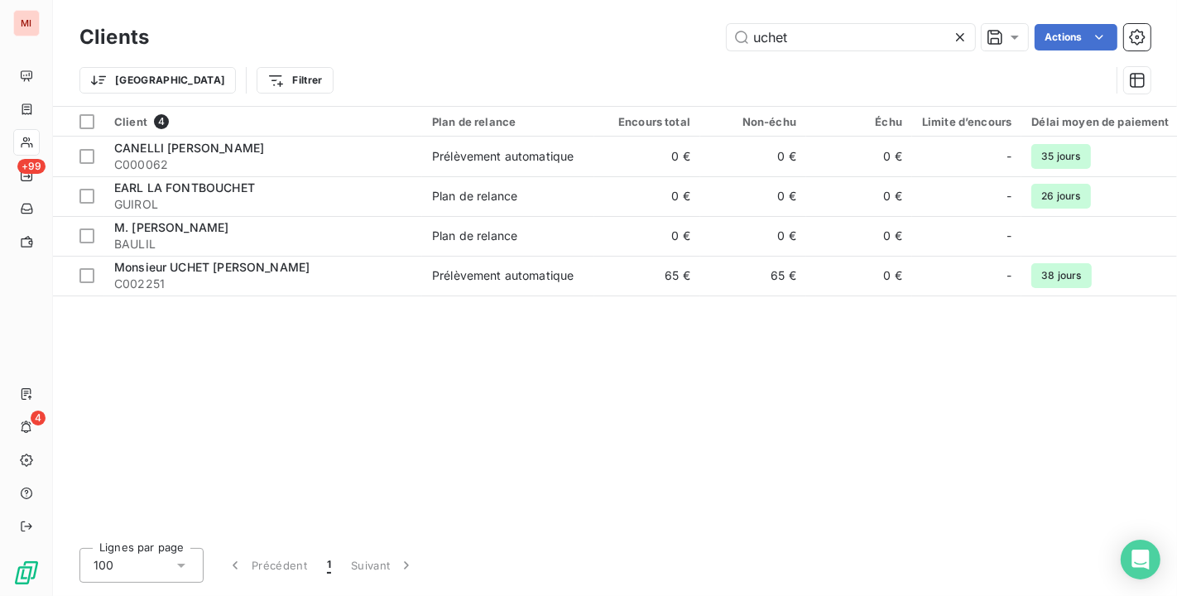
drag, startPoint x: 842, startPoint y: 33, endPoint x: 532, endPoint y: 5, distance: 311.8
click at [532, 5] on div "Clients uchet Actions Trier Filtrer" at bounding box center [615, 53] width 1124 height 106
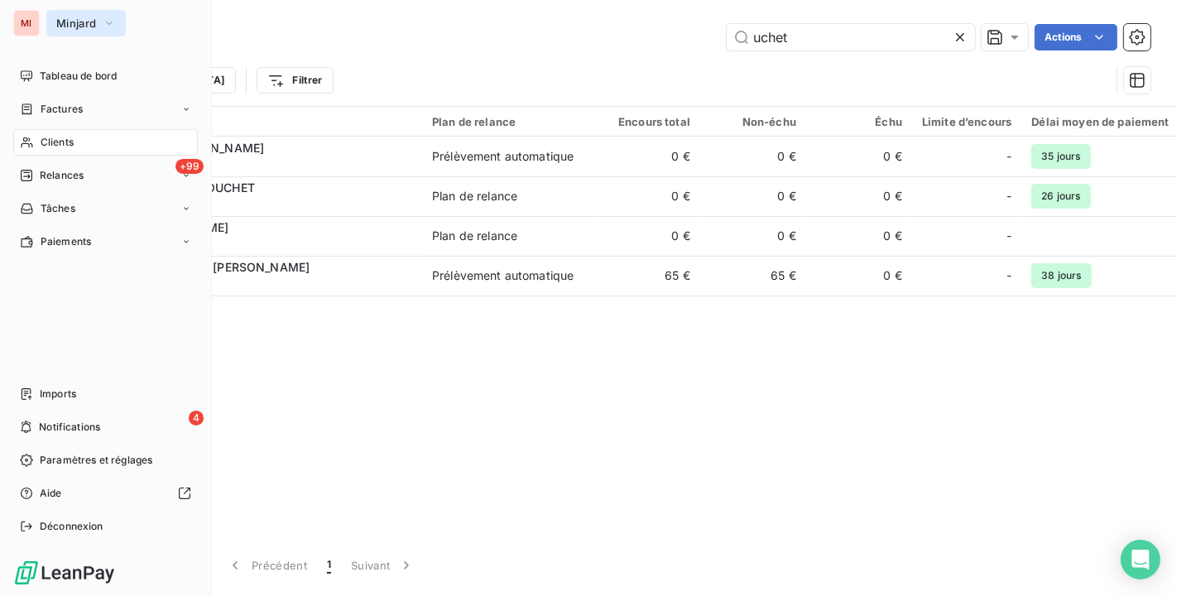
click at [66, 20] on span "Minjard" at bounding box center [76, 23] width 40 height 13
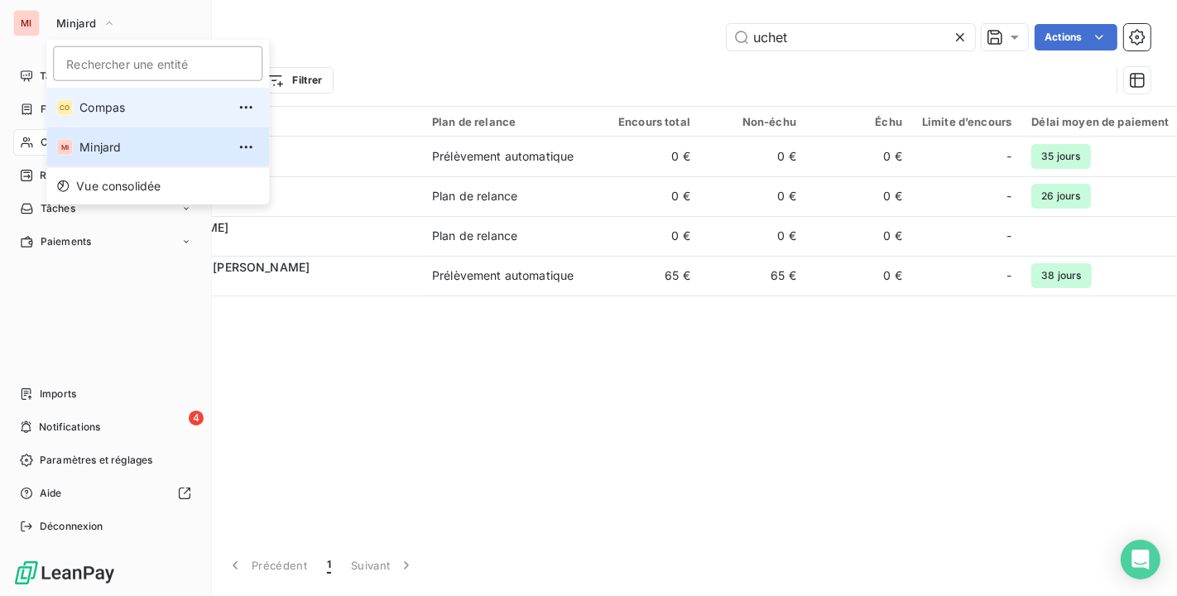
click at [113, 108] on span "Compas" at bounding box center [152, 107] width 147 height 17
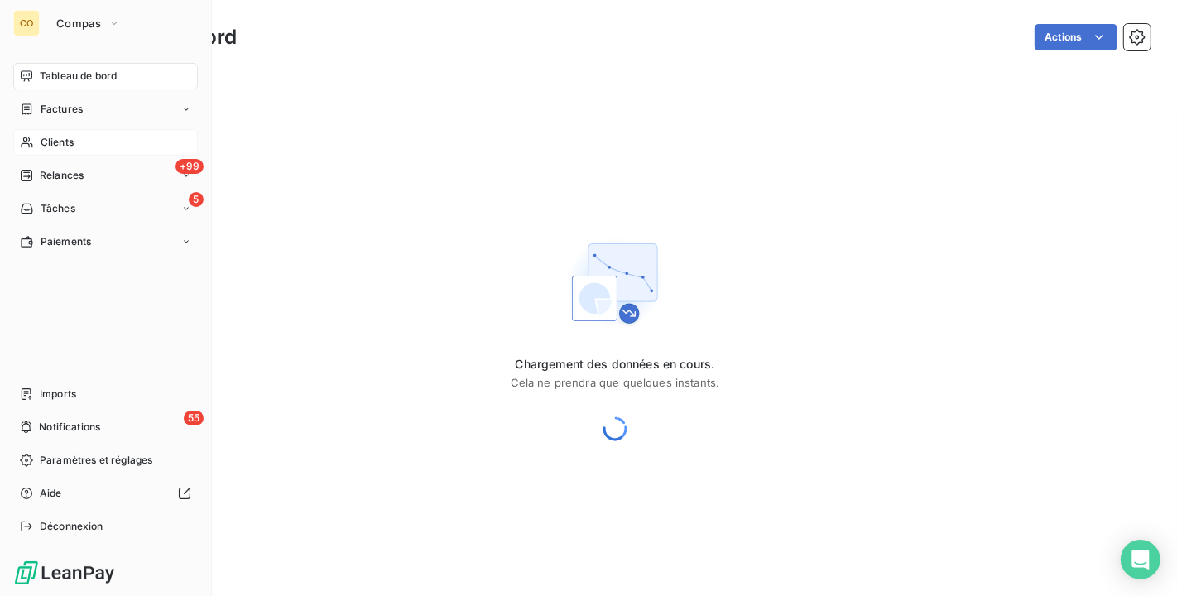
click at [72, 137] on span "Clients" at bounding box center [57, 142] width 33 height 15
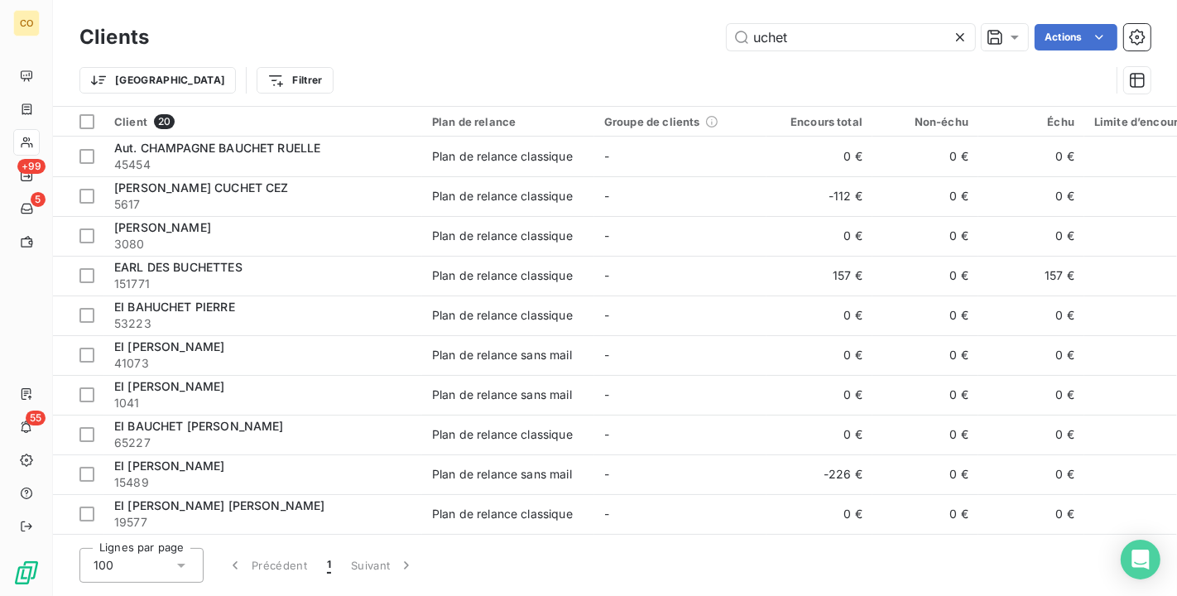
drag, startPoint x: 816, startPoint y: 41, endPoint x: 459, endPoint y: -12, distance: 360.8
click at [459, 0] on html "CO +99 5 55 Clients uchet Actions Trier Filtrer Client 20 Plan de relance Group…" at bounding box center [588, 298] width 1177 height 596
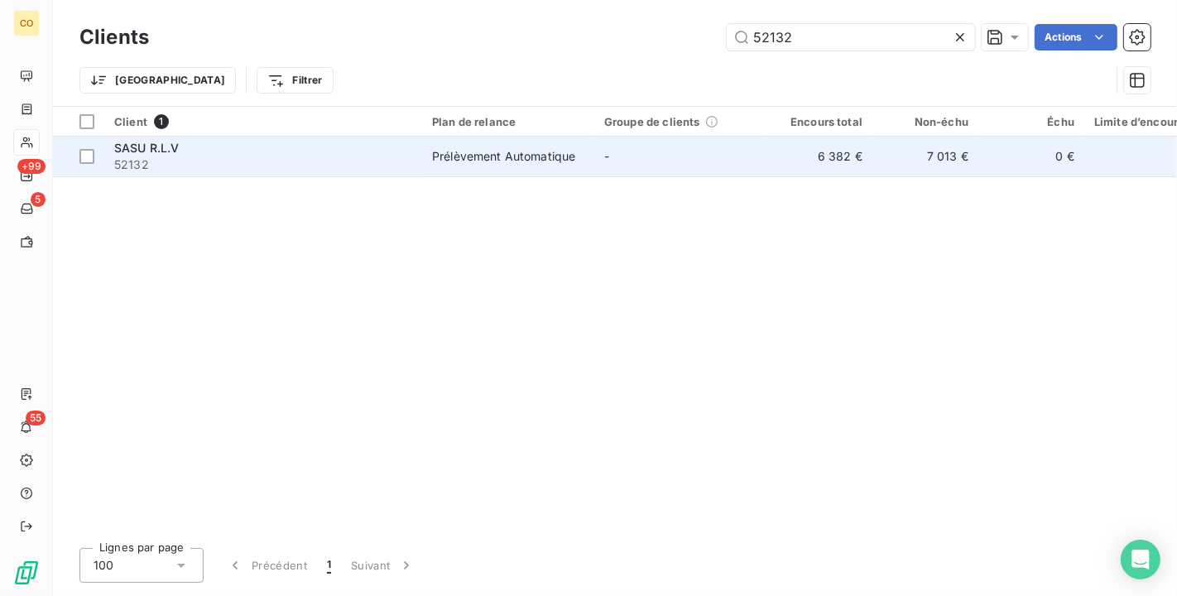
type input "52132"
click at [611, 152] on td "-" at bounding box center [681, 157] width 172 height 40
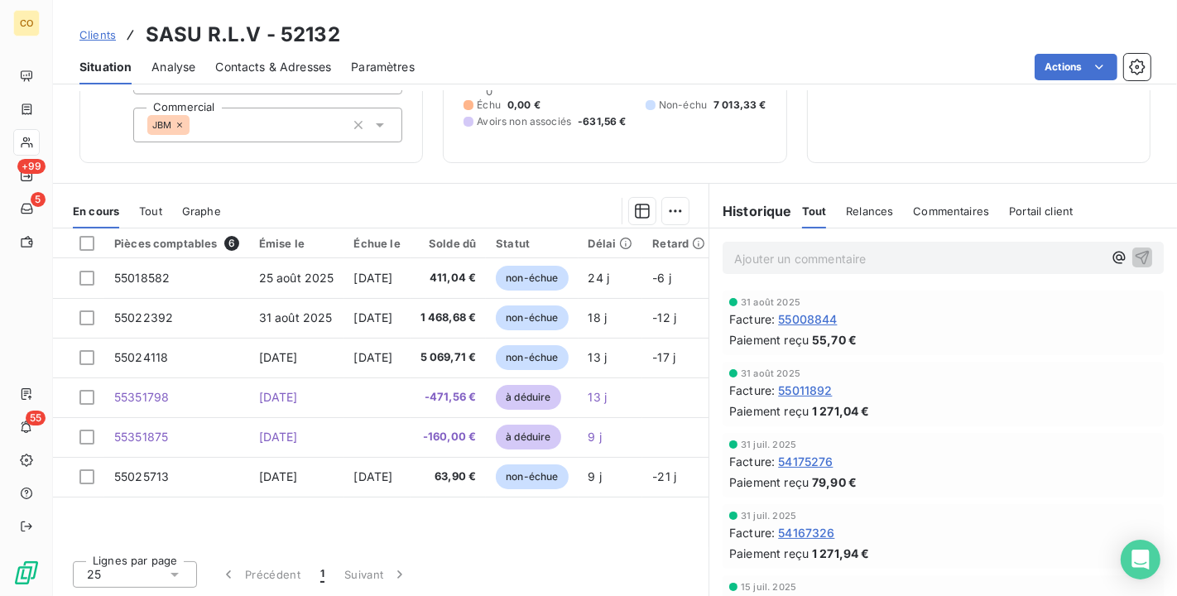
scroll to position [146, 0]
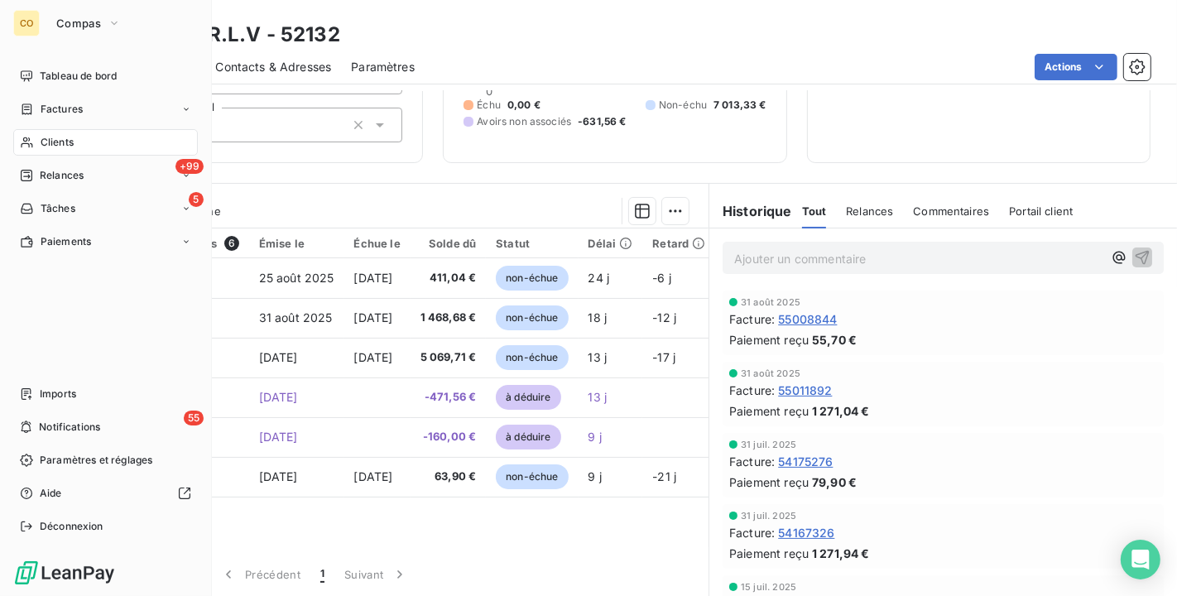
click at [33, 133] on div "Clients" at bounding box center [105, 142] width 185 height 26
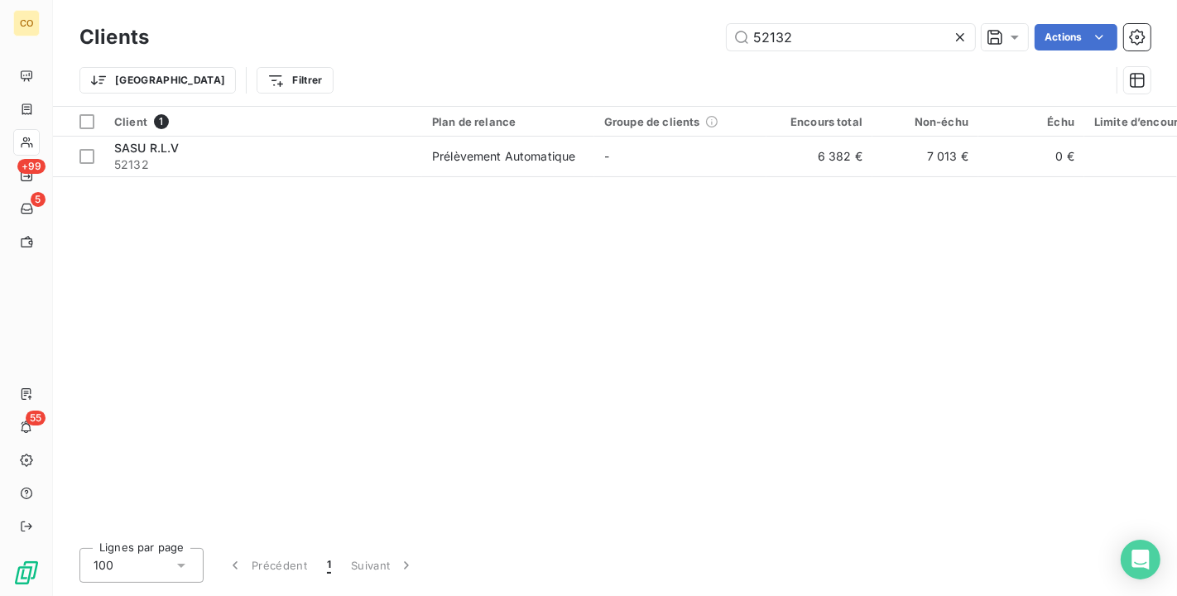
drag, startPoint x: 840, startPoint y: 42, endPoint x: 514, endPoint y: 42, distance: 326.2
click at [514, 42] on div "52132 Actions" at bounding box center [660, 37] width 982 height 26
drag, startPoint x: 118, startPoint y: 220, endPoint x: 296, endPoint y: 123, distance: 203.1
click at [118, 220] on div "Client 1 Plan de relance Groupe de clients Encours total Non-échu Échu Limite d…" at bounding box center [615, 321] width 1124 height 428
drag, startPoint x: 811, startPoint y: 26, endPoint x: 577, endPoint y: -2, distance: 235.3
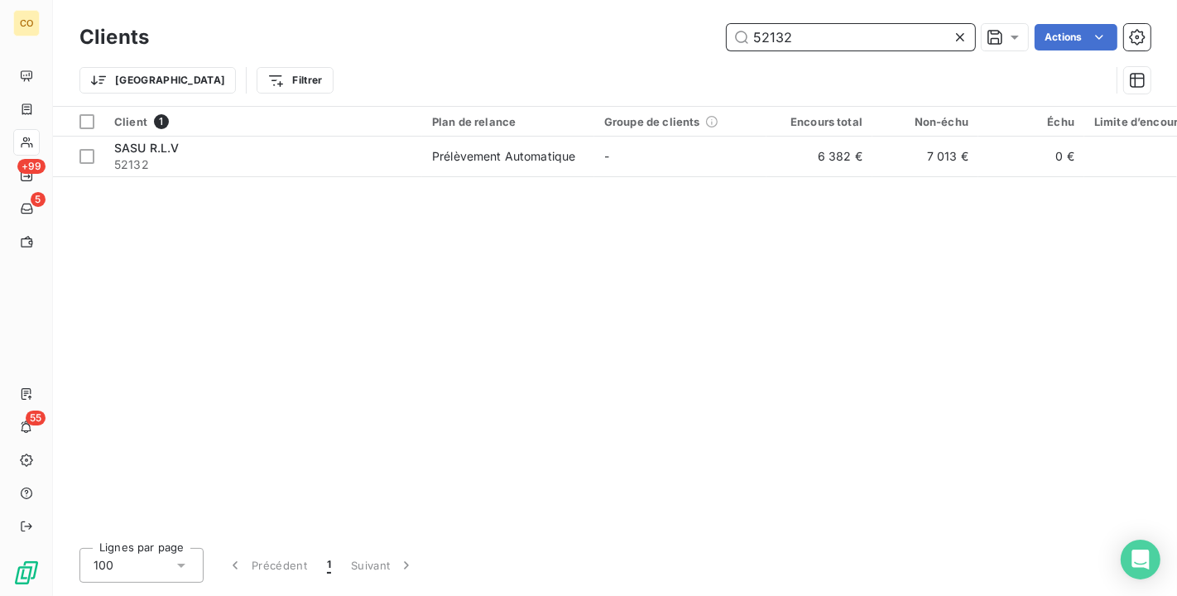
click at [577, 0] on html "CO +99 5 55 Clients 52132 Actions Trier Filtrer Client 1 Plan de relance Groupe…" at bounding box center [588, 298] width 1177 height 596
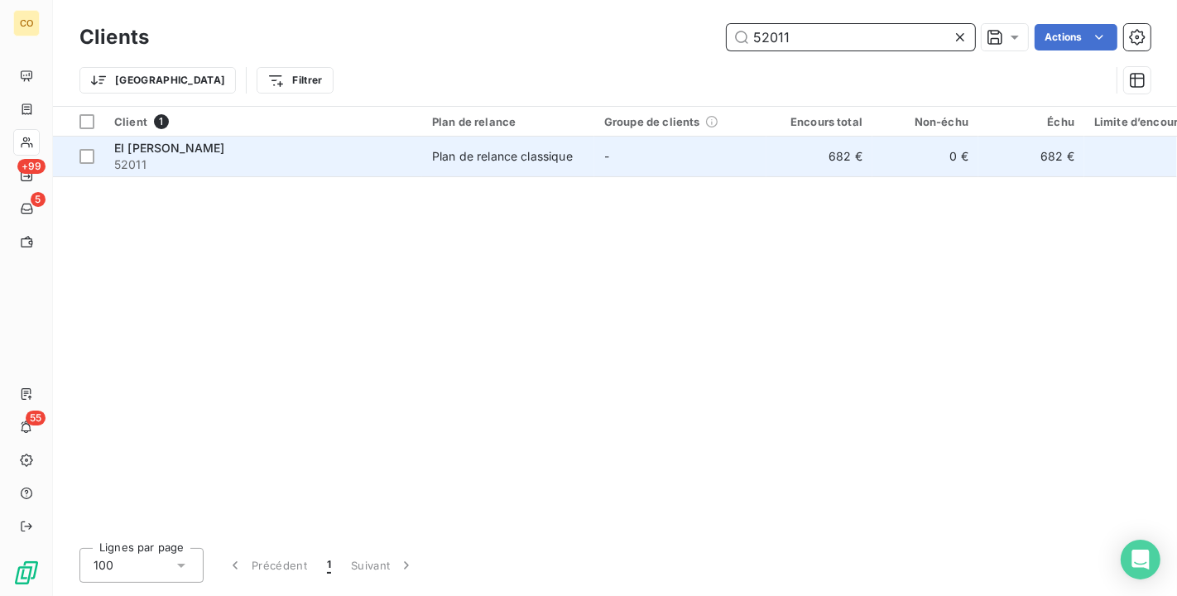
type input "52011"
click at [484, 149] on div "Plan de relance classique" at bounding box center [502, 156] width 141 height 17
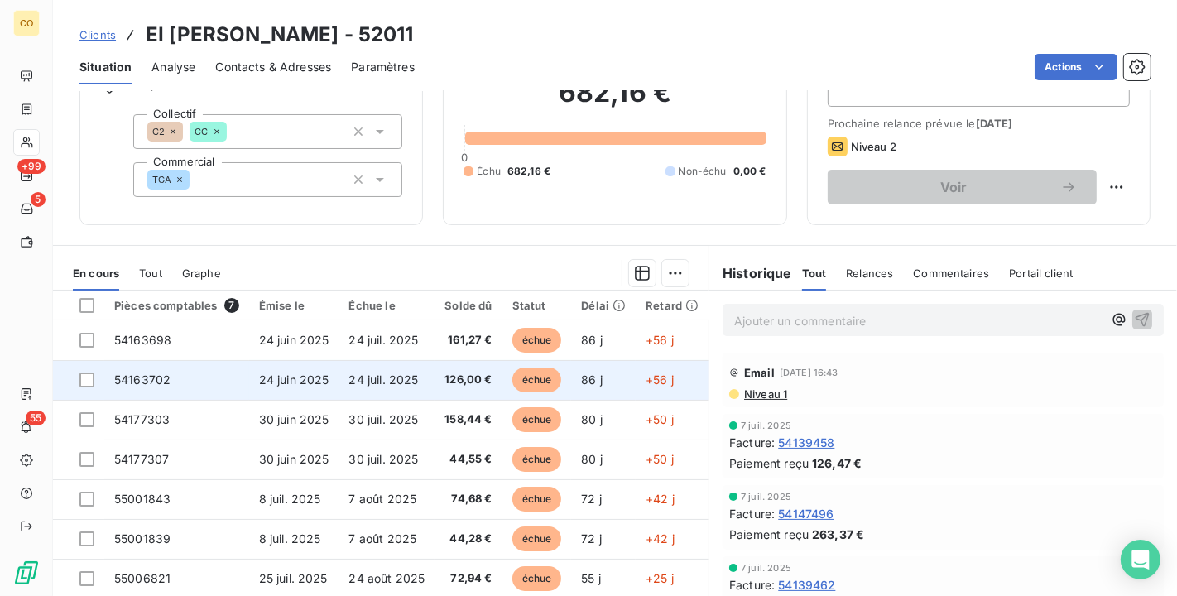
scroll to position [153, 0]
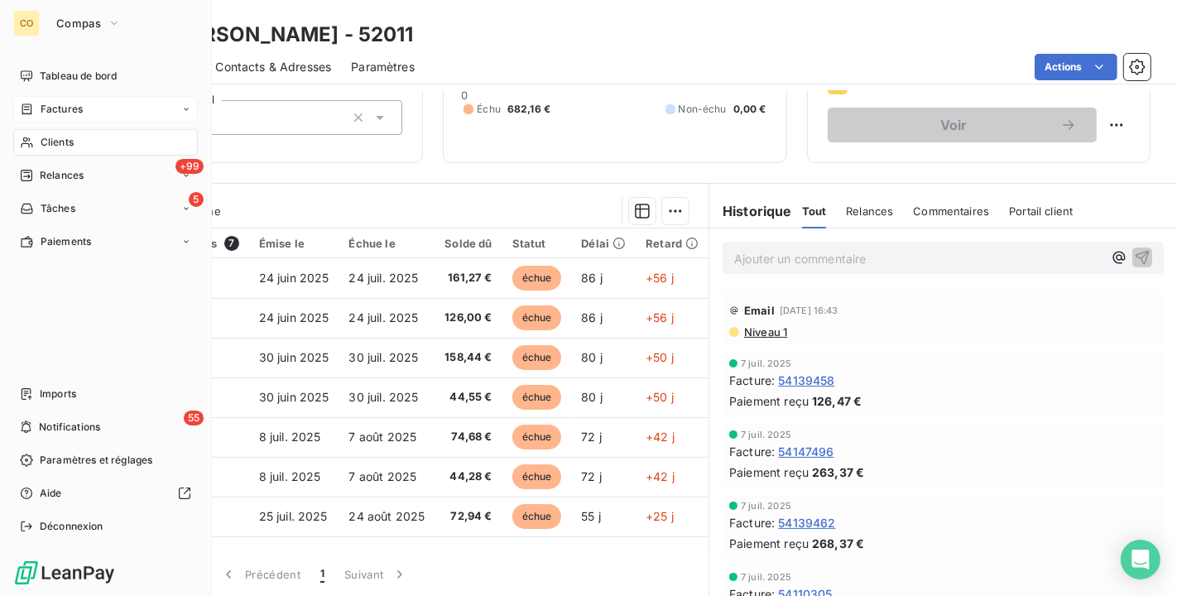
drag, startPoint x: 65, startPoint y: 141, endPoint x: 125, endPoint y: 104, distance: 70.3
click at [65, 141] on span "Clients" at bounding box center [57, 142] width 33 height 15
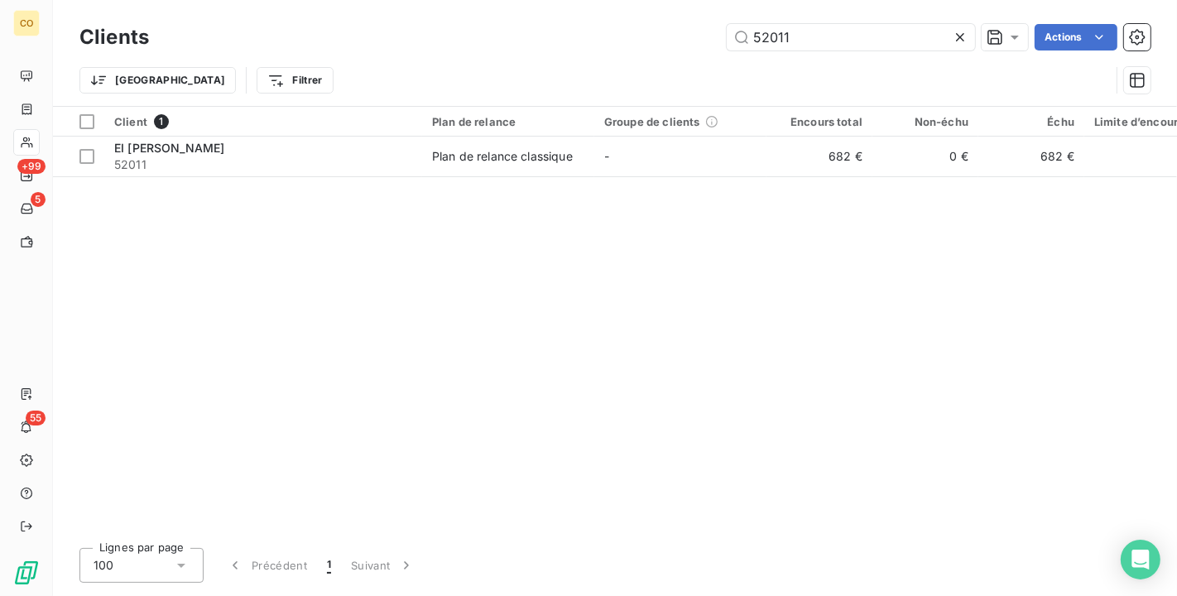
drag, startPoint x: 826, startPoint y: 31, endPoint x: 607, endPoint y: -17, distance: 223.8
click at [607, 0] on html "CO +99 5 55 Clients 52011 Actions Trier Filtrer Client 1 Plan de relance Groupe…" at bounding box center [588, 298] width 1177 height 596
type input "67549"
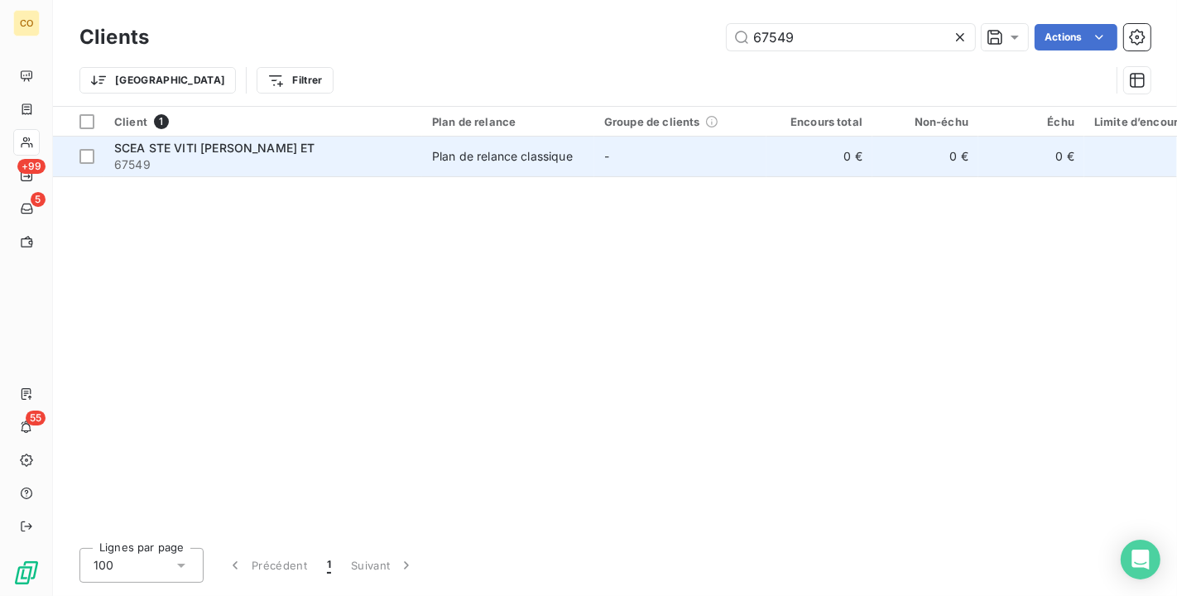
click at [558, 148] on div "Plan de relance classique" at bounding box center [502, 156] width 141 height 17
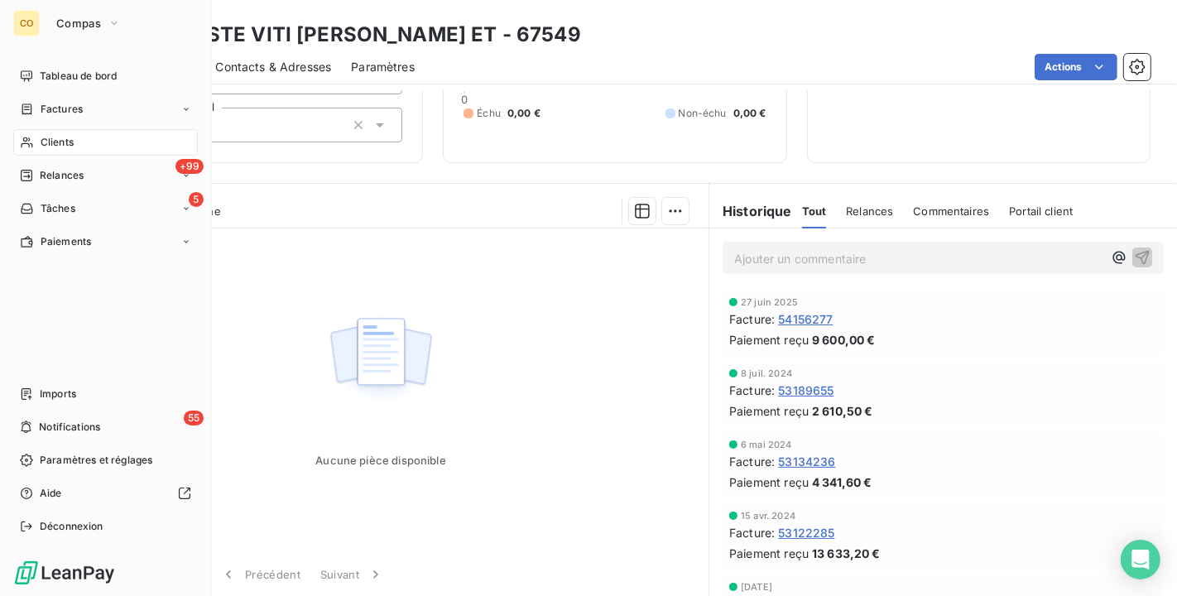
click at [45, 139] on span "Clients" at bounding box center [57, 142] width 33 height 15
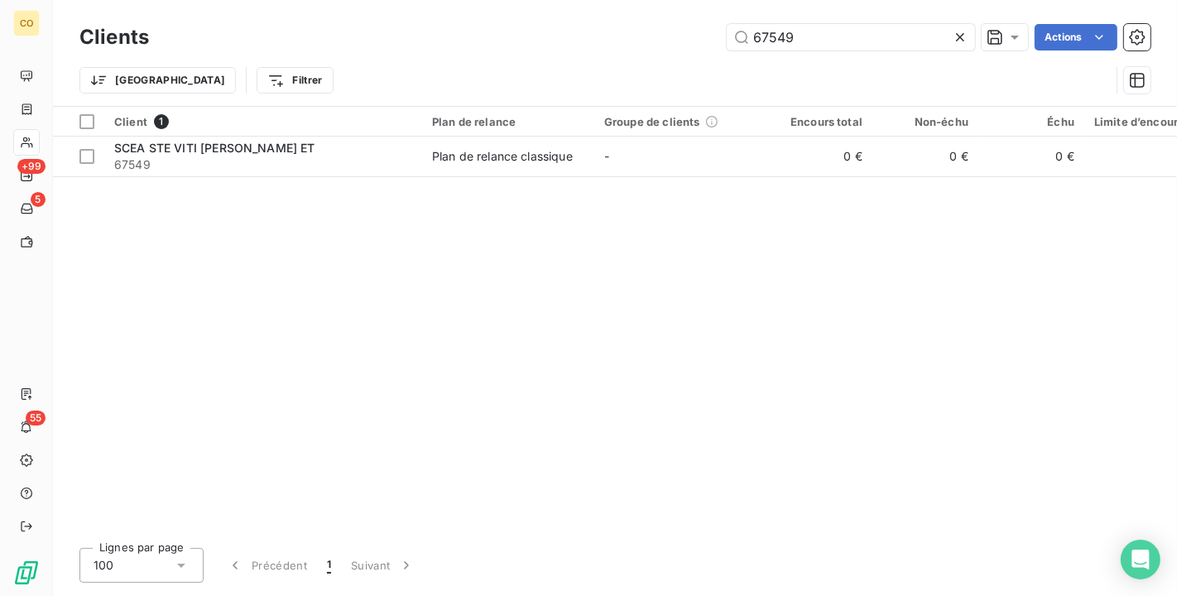
drag, startPoint x: 831, startPoint y: 39, endPoint x: 572, endPoint y: 12, distance: 259.8
click at [572, 12] on div "Clients 67549 Actions Trier Filtrer" at bounding box center [615, 53] width 1124 height 106
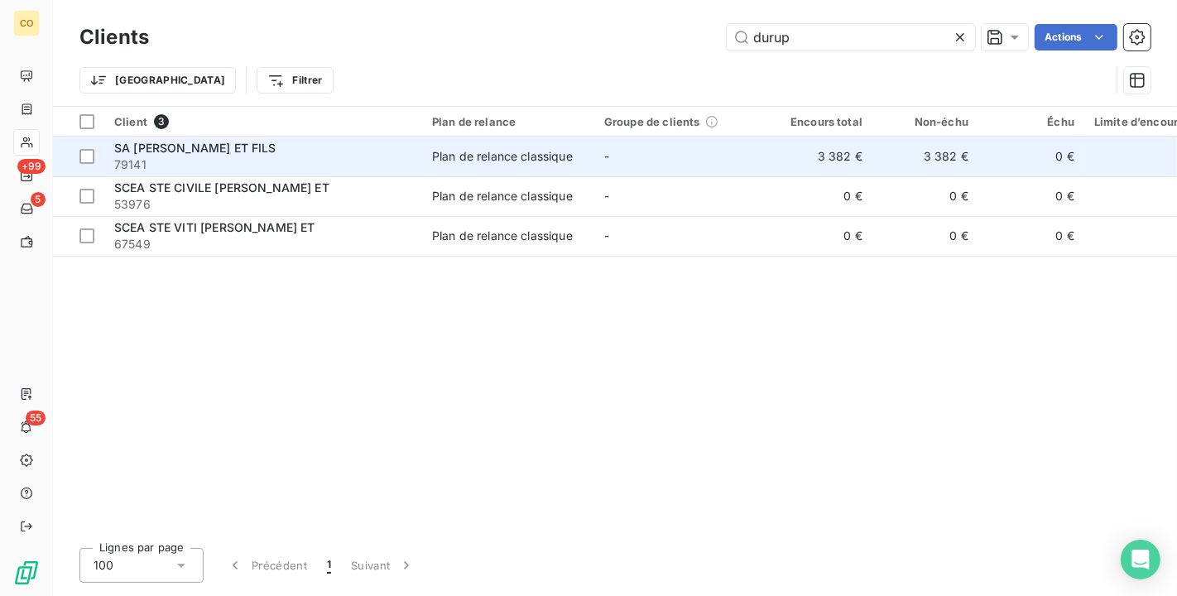
type input "durup"
click at [827, 162] on td "3 382 €" at bounding box center [820, 157] width 106 height 40
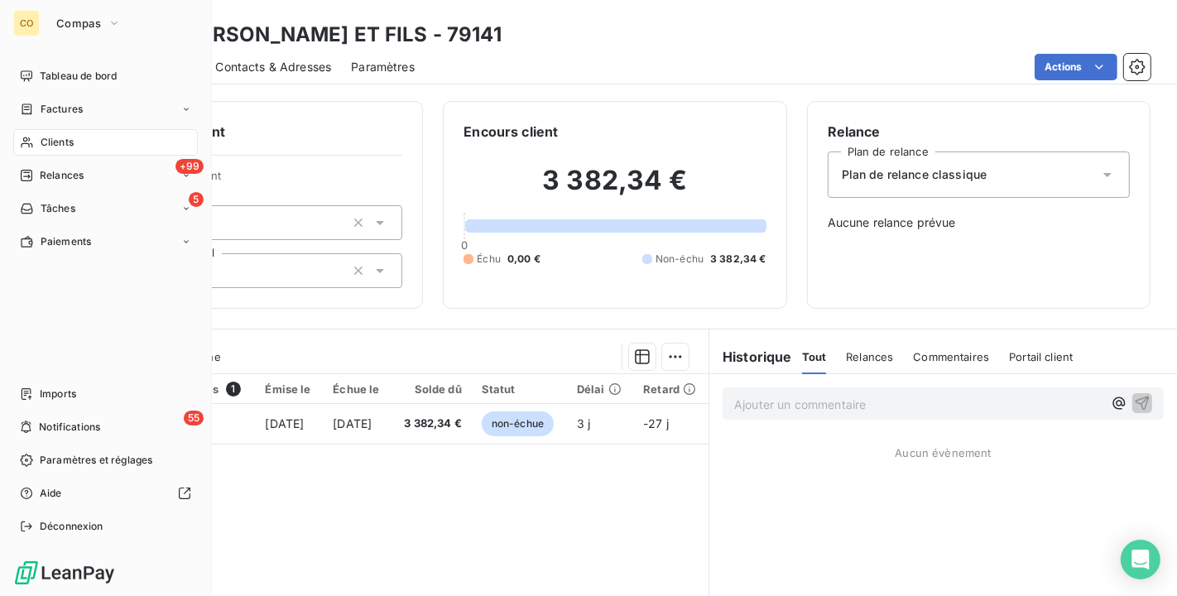
click at [43, 142] on span "Clients" at bounding box center [57, 142] width 33 height 15
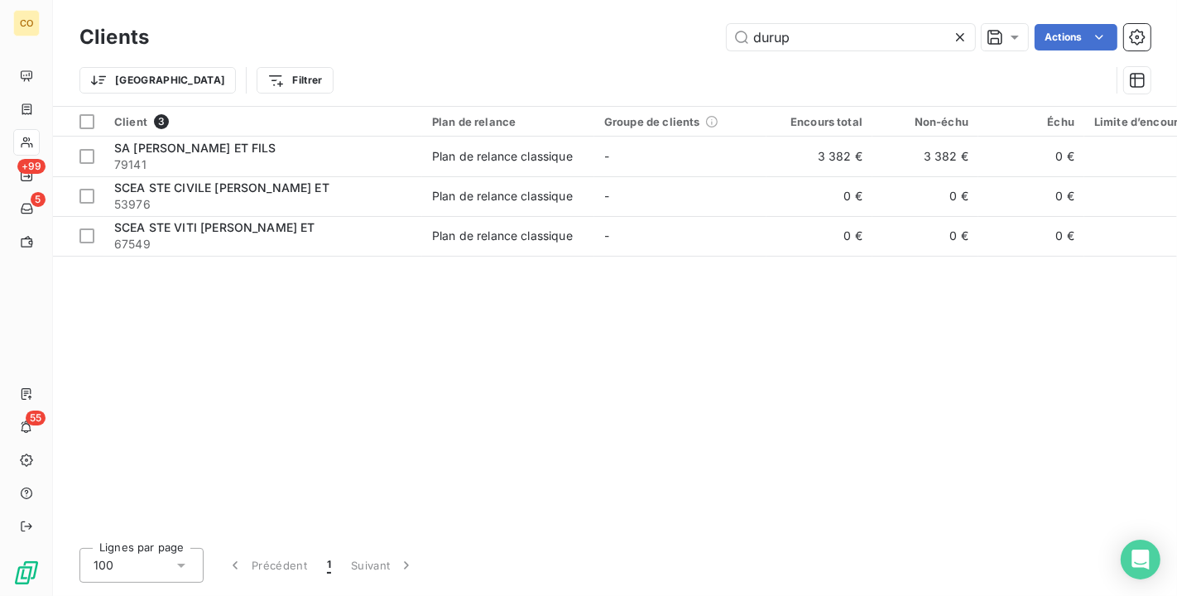
drag, startPoint x: 816, startPoint y: 42, endPoint x: 525, endPoint y: -5, distance: 294.4
click at [525, 0] on html "CO +99 5 55 Clients durup Actions Trier Filtrer Client 3 Plan de relance Groupe…" at bounding box center [588, 298] width 1177 height 596
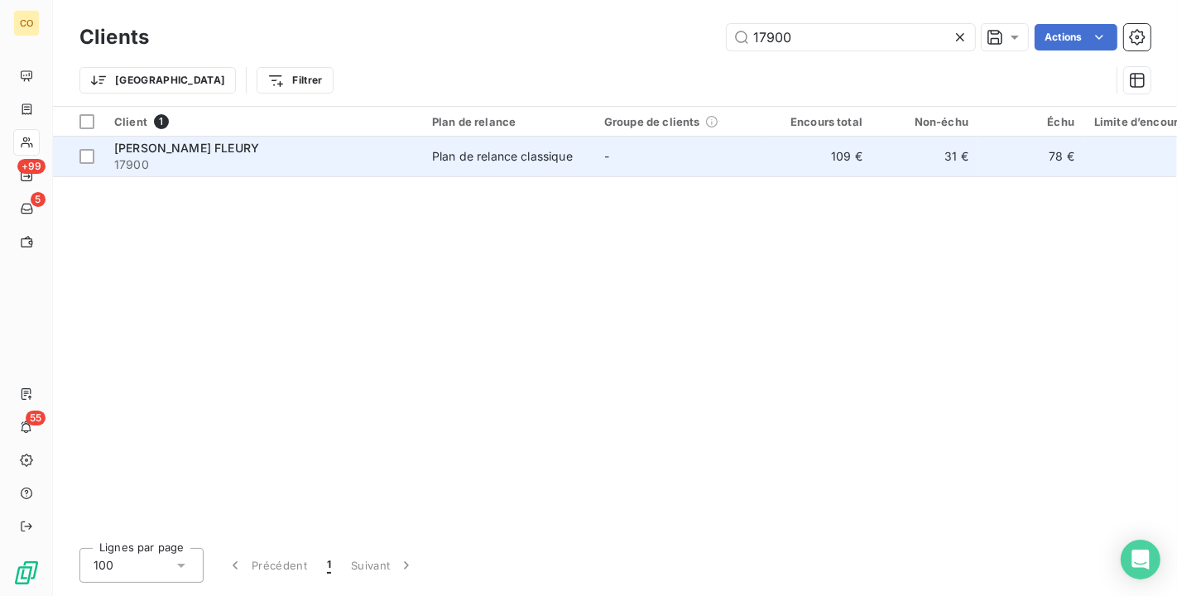
type input "17900"
click at [505, 142] on td "Plan de relance classique" at bounding box center [508, 157] width 172 height 40
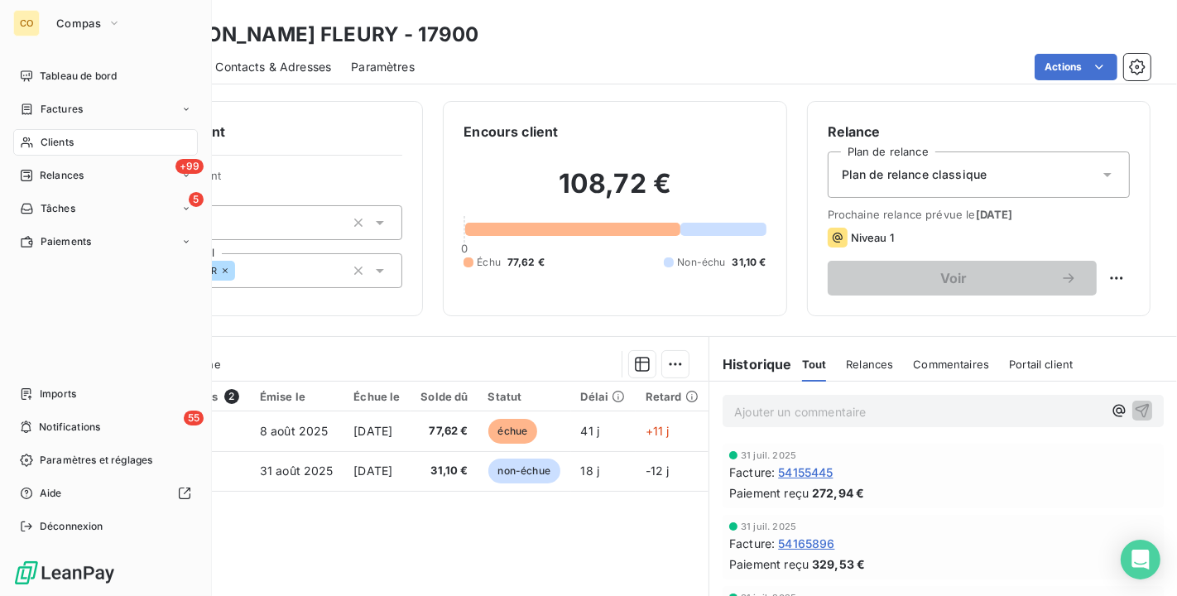
click at [47, 138] on span "Clients" at bounding box center [57, 142] width 33 height 15
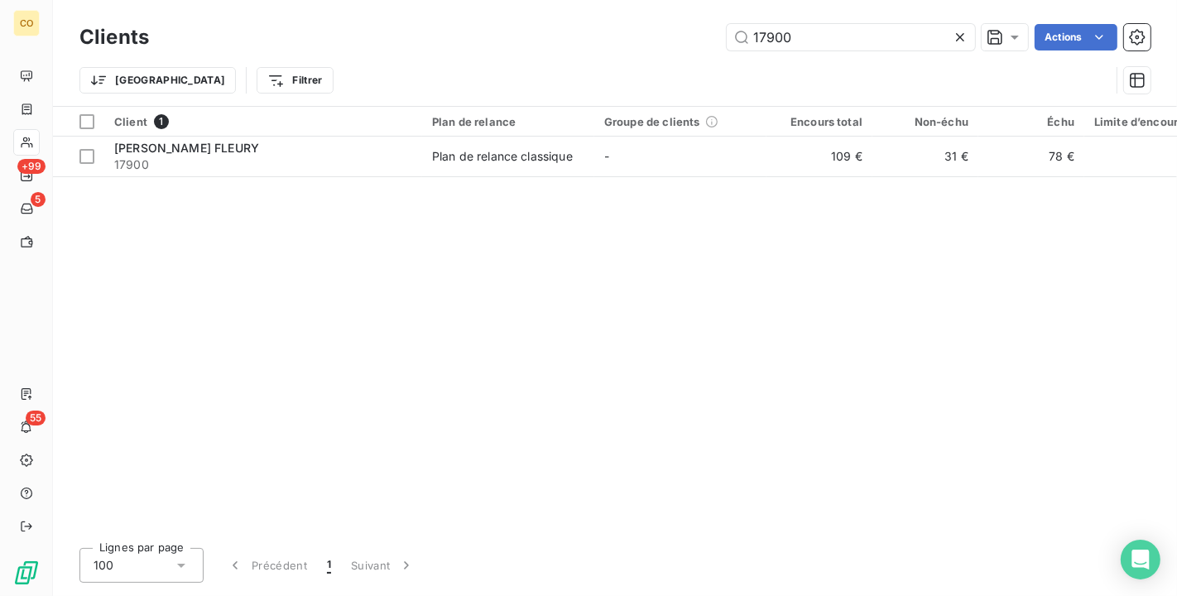
drag, startPoint x: 802, startPoint y: 34, endPoint x: 503, endPoint y: -30, distance: 305.6
click at [503, 0] on html "CO +99 5 55 Clients 17900 Actions Trier Filtrer Client 1 Plan de relance Groupe…" at bounding box center [588, 298] width 1177 height 596
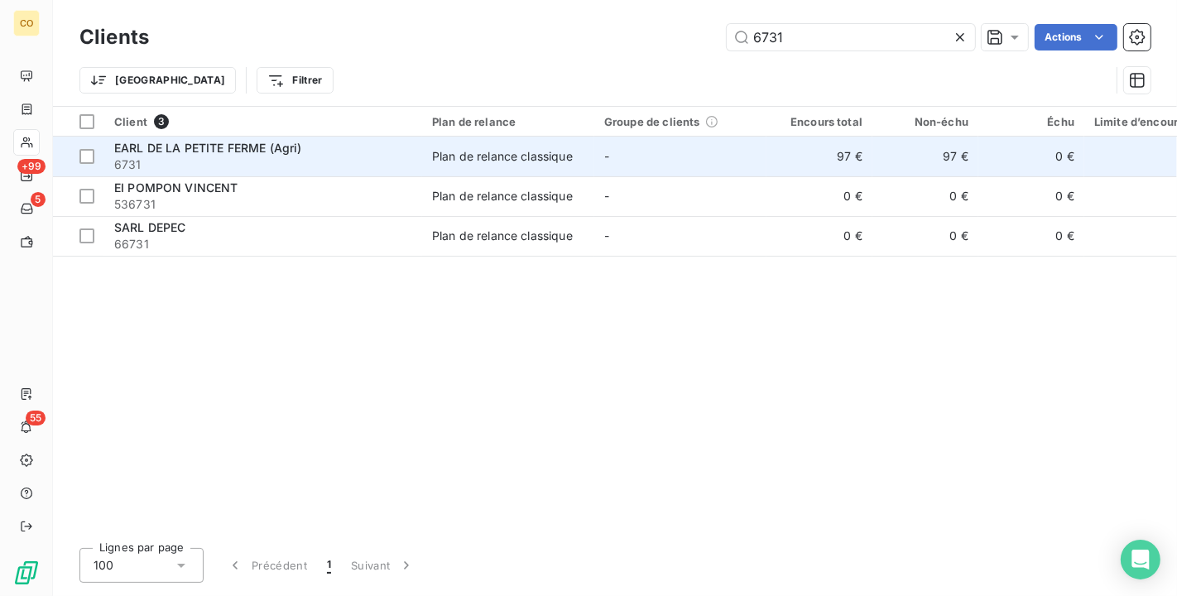
type input "6731"
click at [464, 148] on div "Plan de relance classique" at bounding box center [502, 156] width 141 height 17
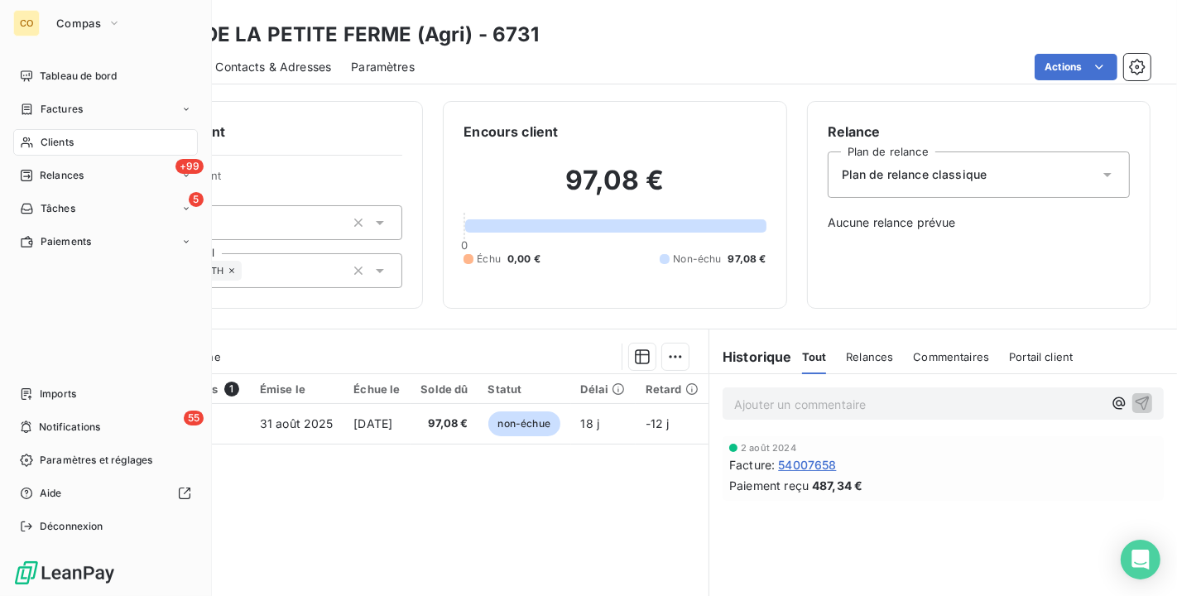
click at [43, 142] on span "Clients" at bounding box center [57, 142] width 33 height 15
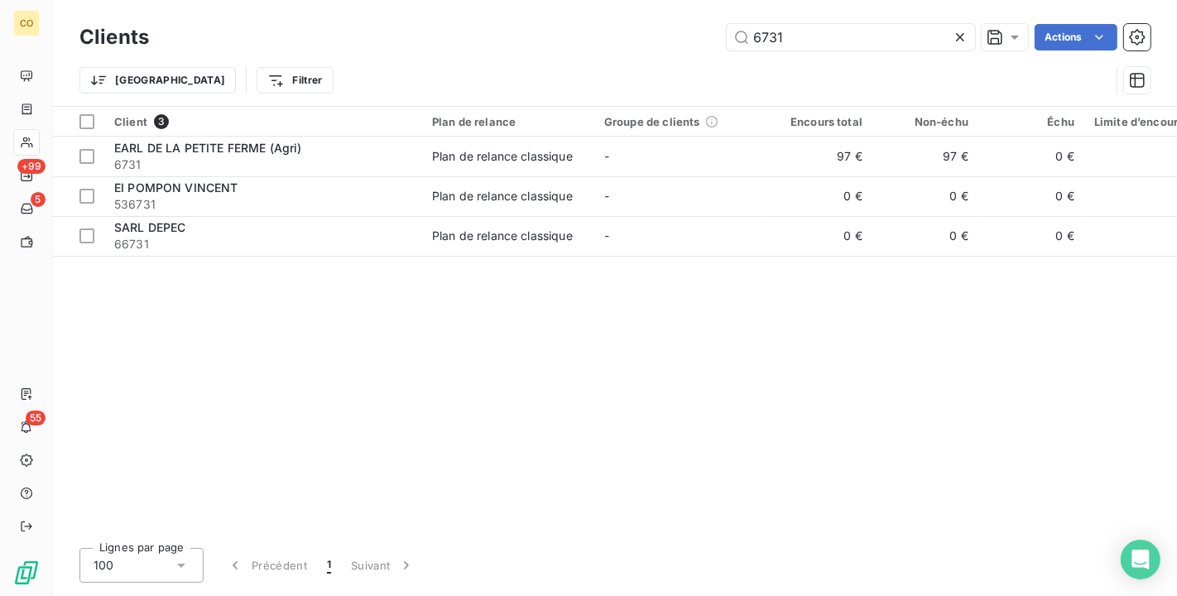
drag, startPoint x: 835, startPoint y: 46, endPoint x: 490, endPoint y: -26, distance: 352.1
click at [490, 0] on html "CO +99 5 55 Clients 6731 Actions Trier Filtrer Client 3 Plan de relance Groupe …" at bounding box center [588, 298] width 1177 height 596
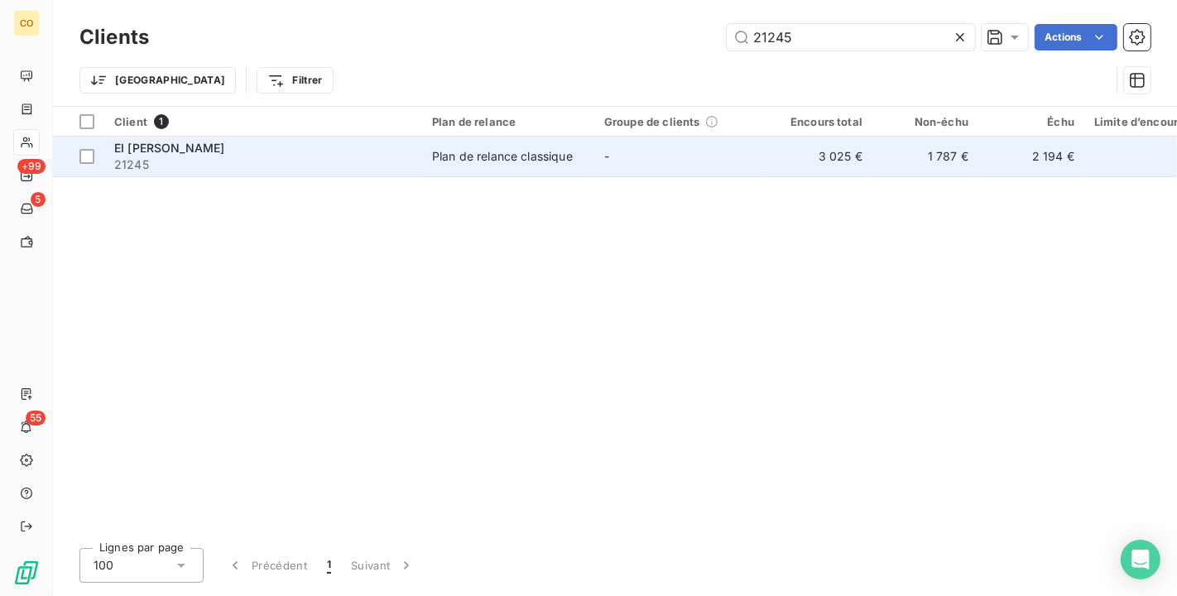
type input "21245"
click at [507, 166] on td "Plan de relance classique" at bounding box center [508, 157] width 172 height 40
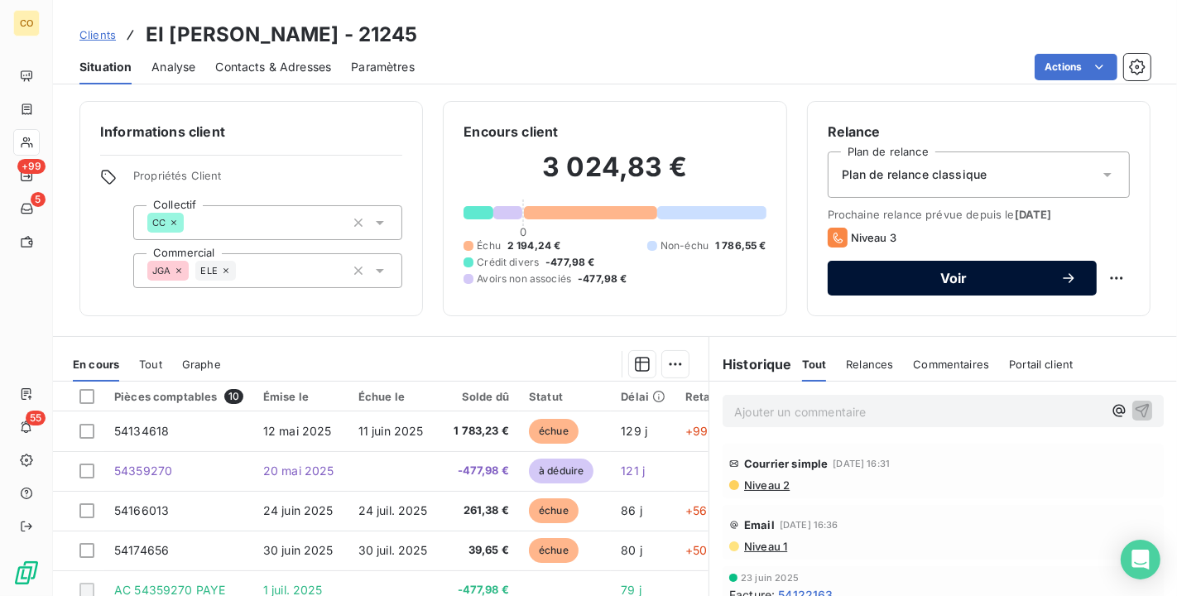
click at [1029, 272] on span "Voir" at bounding box center [954, 278] width 213 height 13
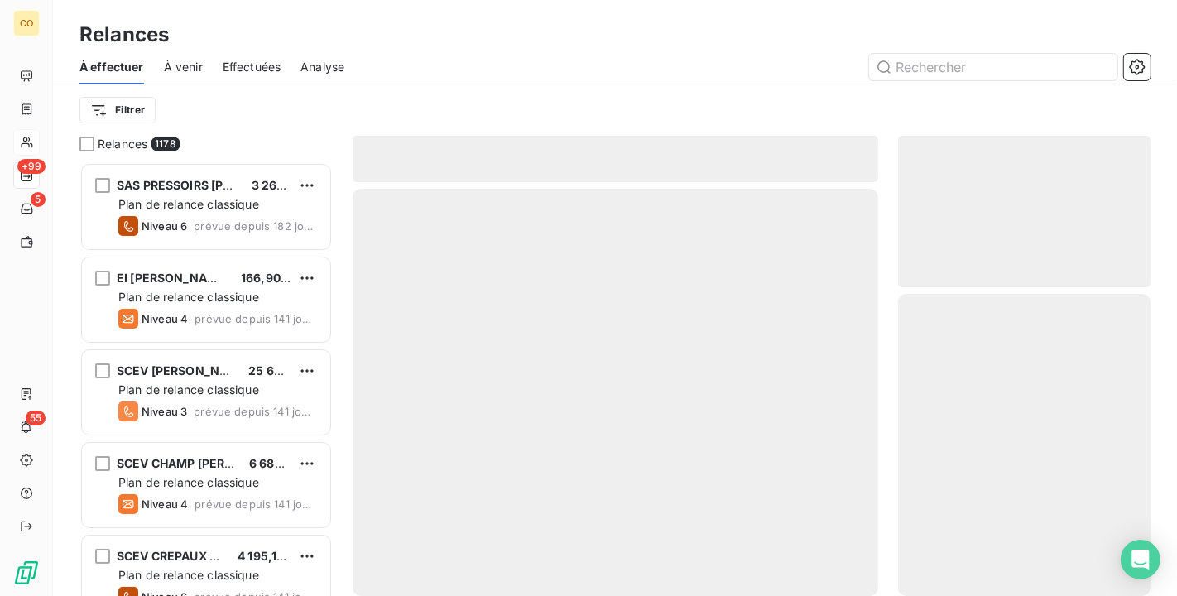
scroll to position [420, 238]
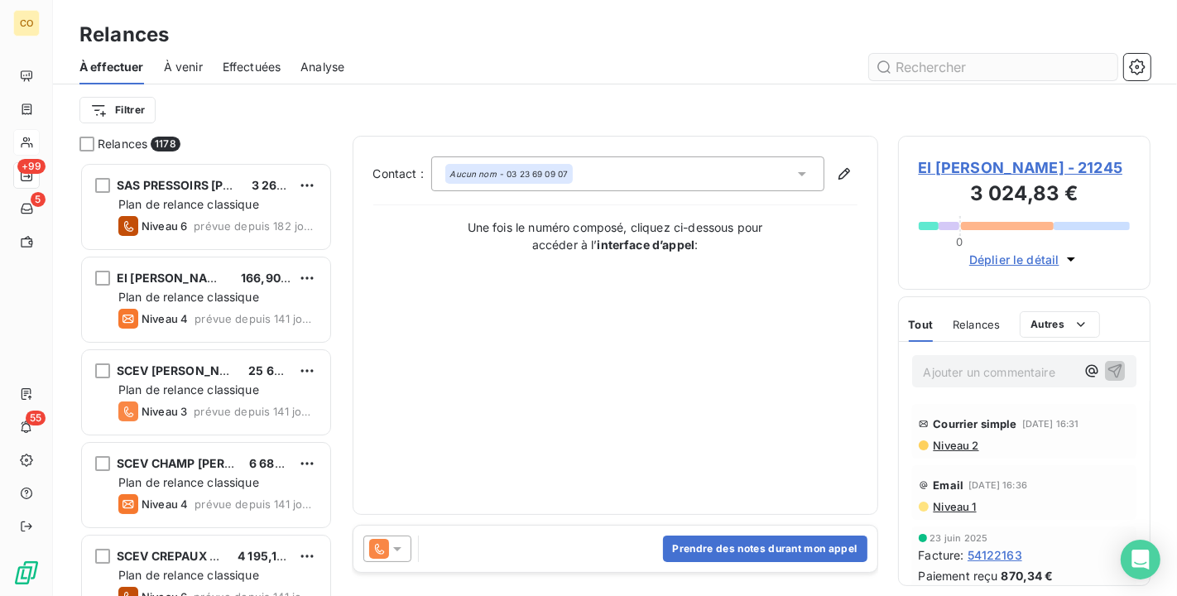
click at [932, 70] on input "text" at bounding box center [993, 67] width 248 height 26
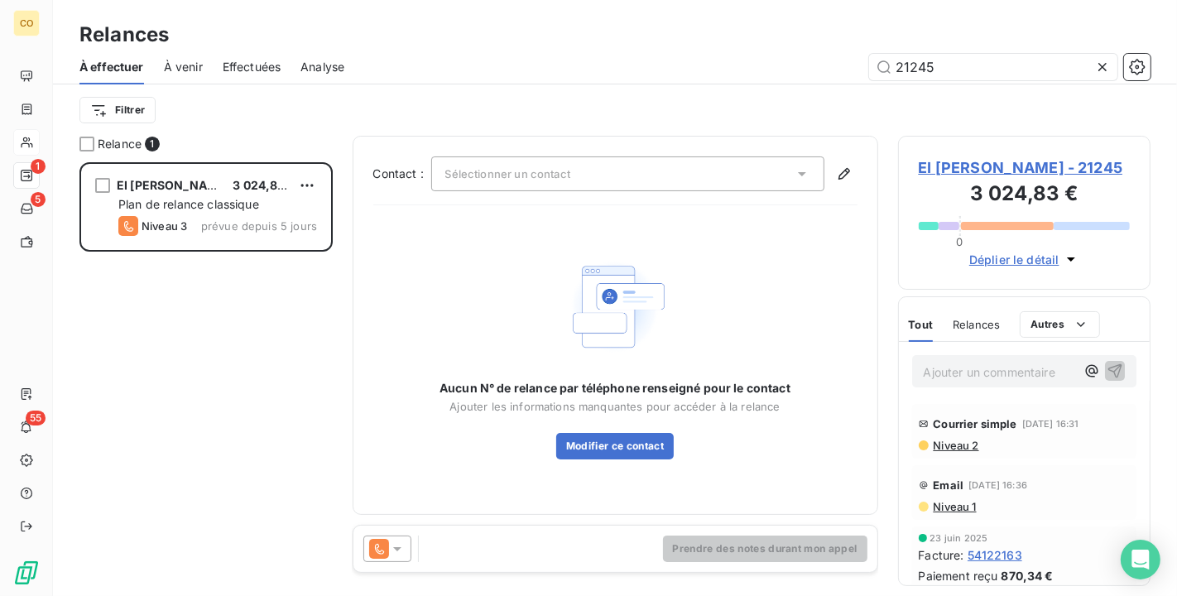
type input "21245"
click at [392, 546] on icon at bounding box center [397, 549] width 17 height 17
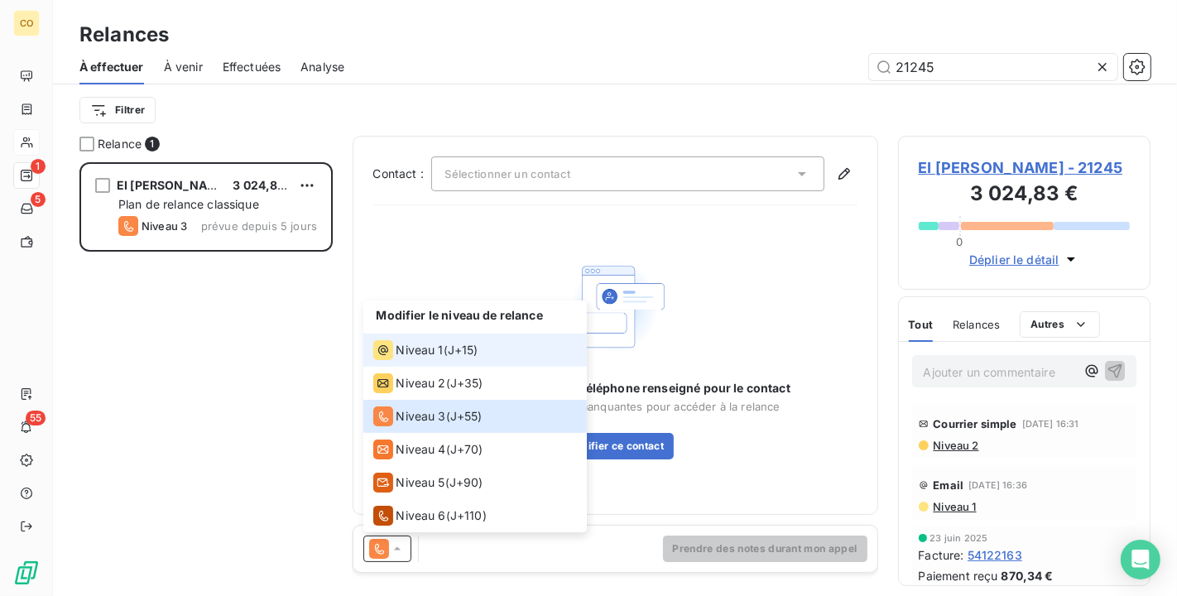
click at [432, 359] on div "Niveau 1" at bounding box center [408, 350] width 70 height 20
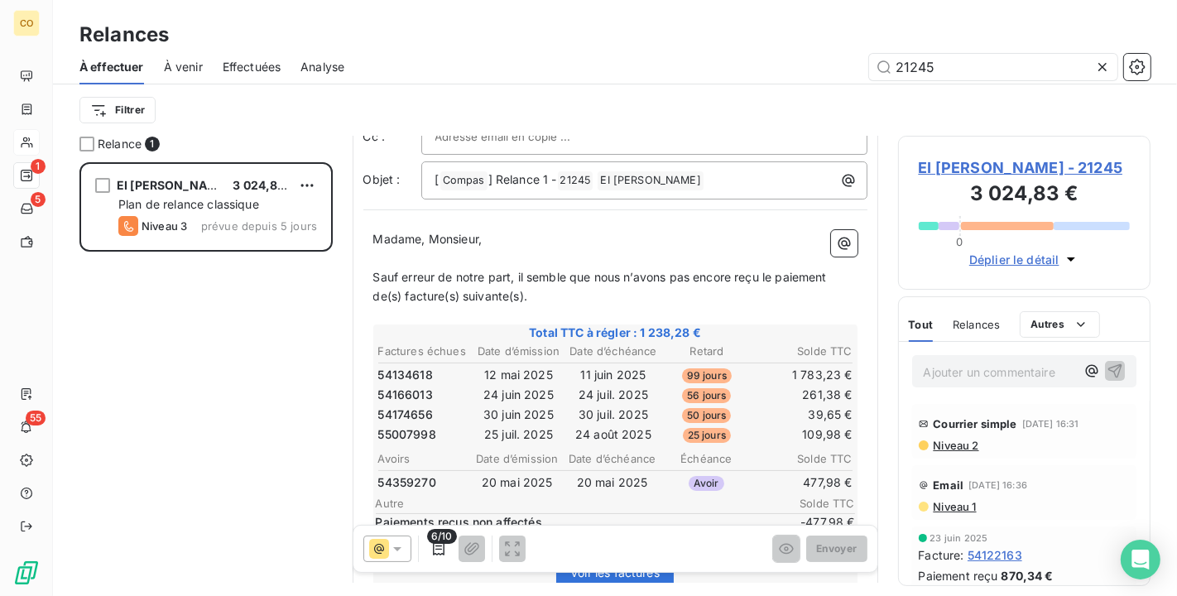
scroll to position [92, 0]
click at [374, 277] on span "Sauf erreur de notre part, il semble que nous n’avons pas encore reçu le paieme…" at bounding box center [601, 288] width 457 height 33
click at [539, 275] on span "Nous avons bien reçu votre réglement cependant et sauf erreur de notre part, il…" at bounding box center [617, 288] width 488 height 33
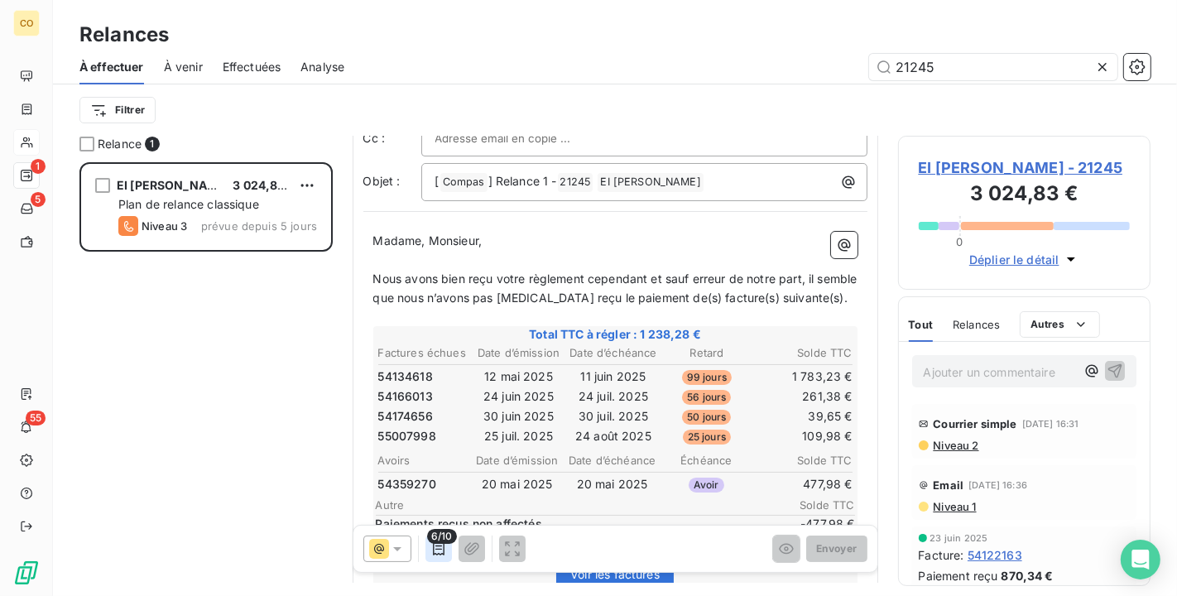
click at [444, 553] on icon "button" at bounding box center [439, 549] width 17 height 17
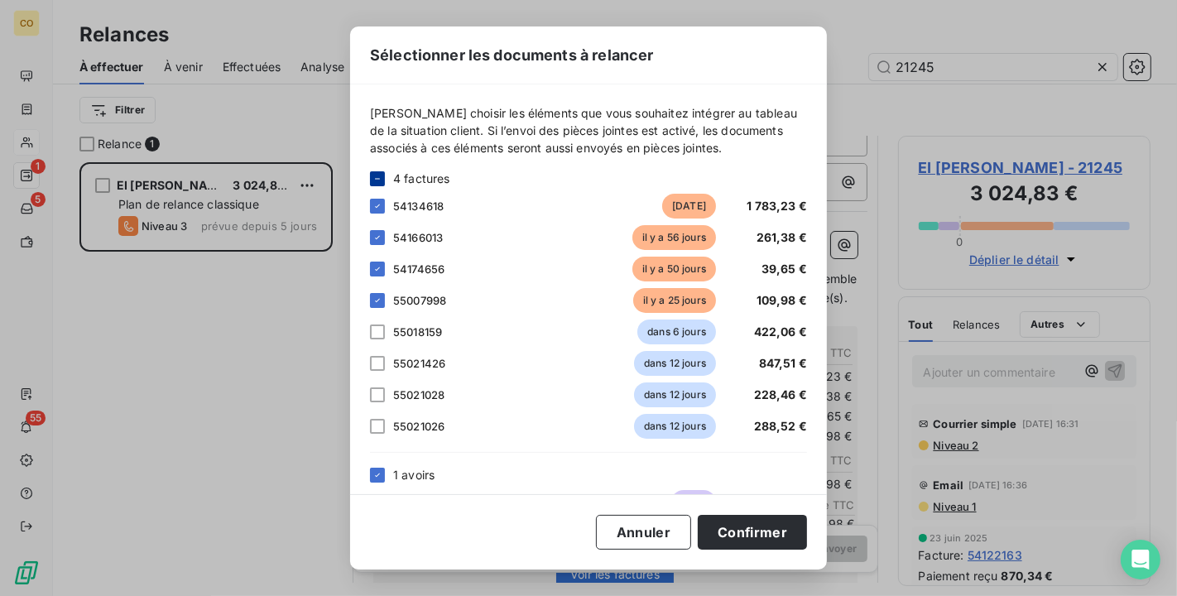
click at [381, 172] on div at bounding box center [377, 178] width 15 height 15
click at [381, 174] on icon at bounding box center [378, 179] width 10 height 10
click at [376, 208] on div at bounding box center [377, 206] width 15 height 15
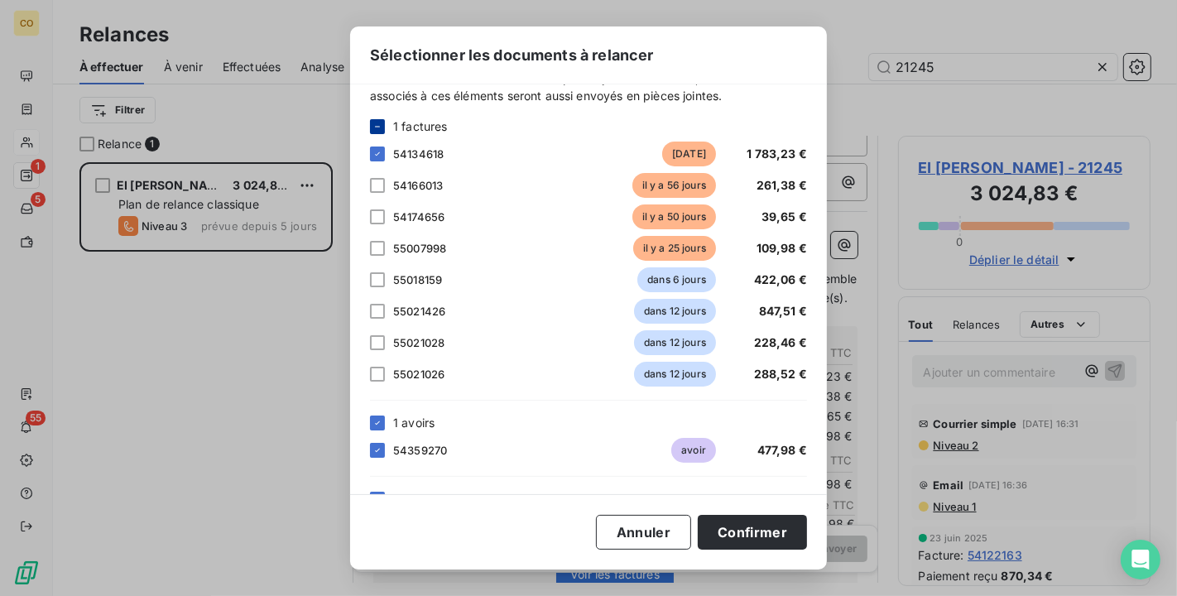
scroll to position [24, 0]
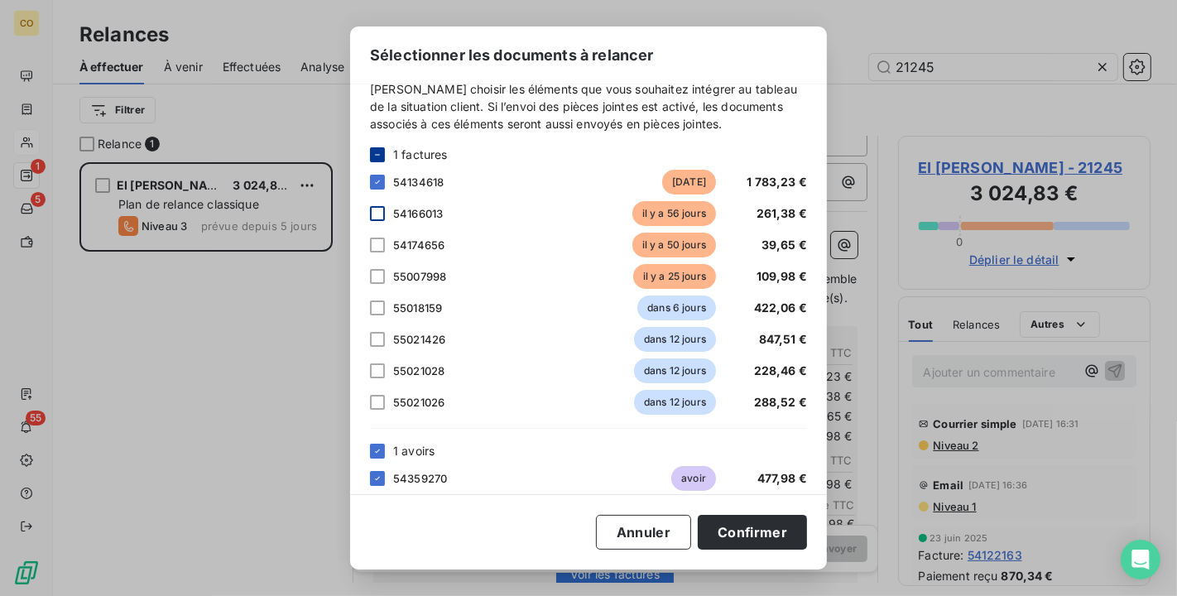
click at [381, 211] on div at bounding box center [377, 213] width 15 height 15
click at [377, 247] on div at bounding box center [377, 245] width 15 height 15
click at [779, 529] on button "Confirmer" at bounding box center [752, 532] width 109 height 35
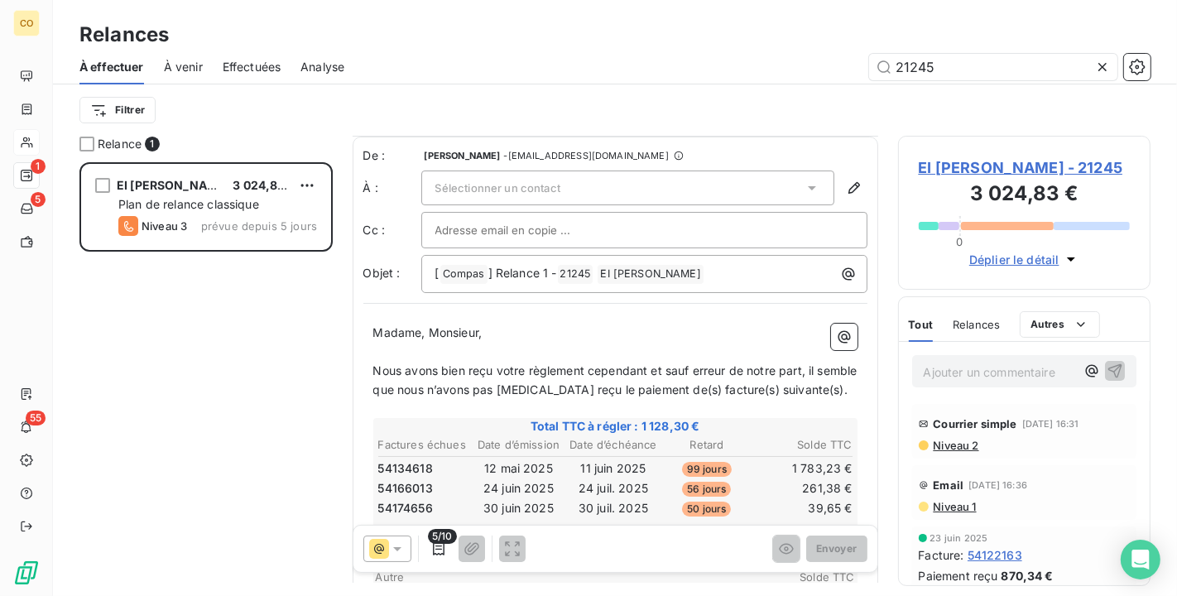
scroll to position [0, 0]
click at [758, 179] on div "Sélectionner un contact" at bounding box center [627, 187] width 413 height 35
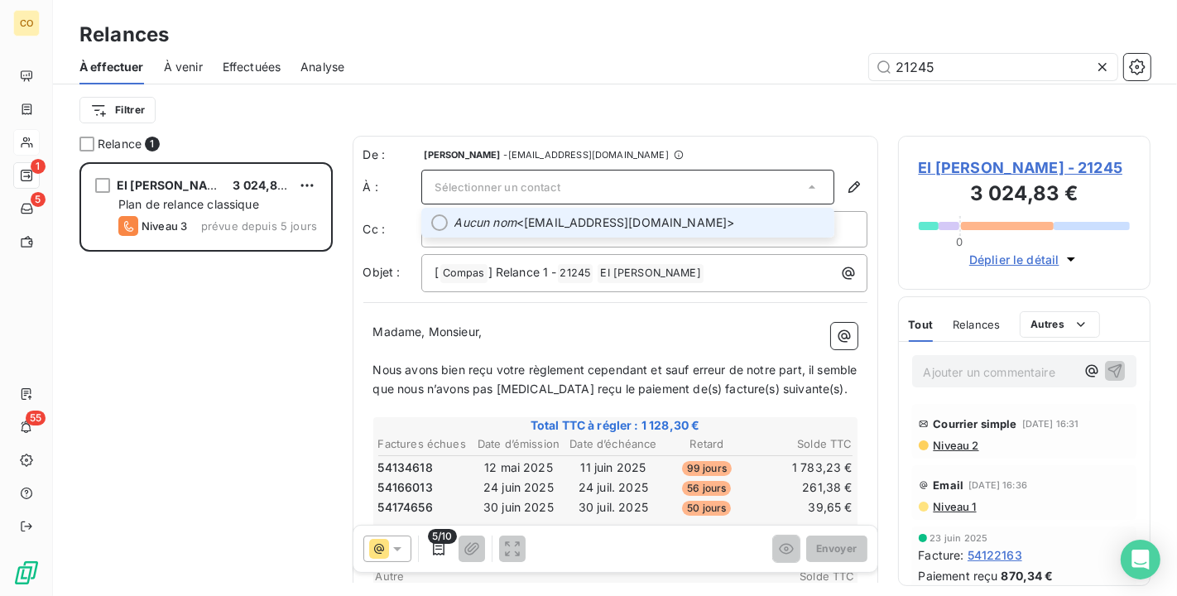
click at [714, 219] on span "Aucun nom <[EMAIL_ADDRESS][DOMAIN_NAME]>" at bounding box center [640, 222] width 370 height 17
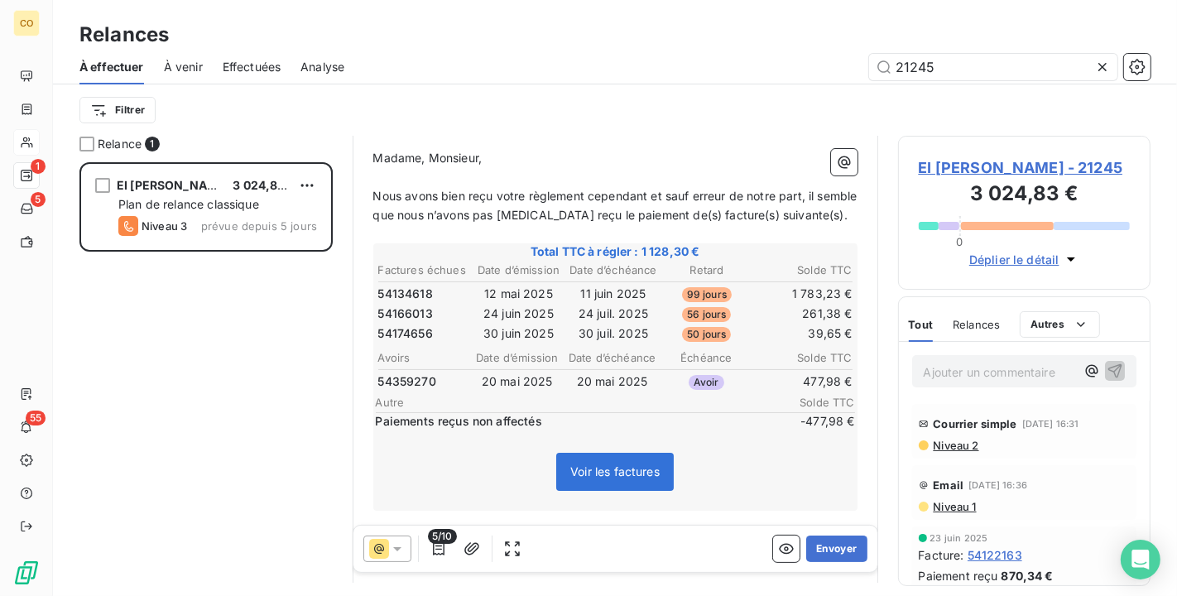
scroll to position [185, 0]
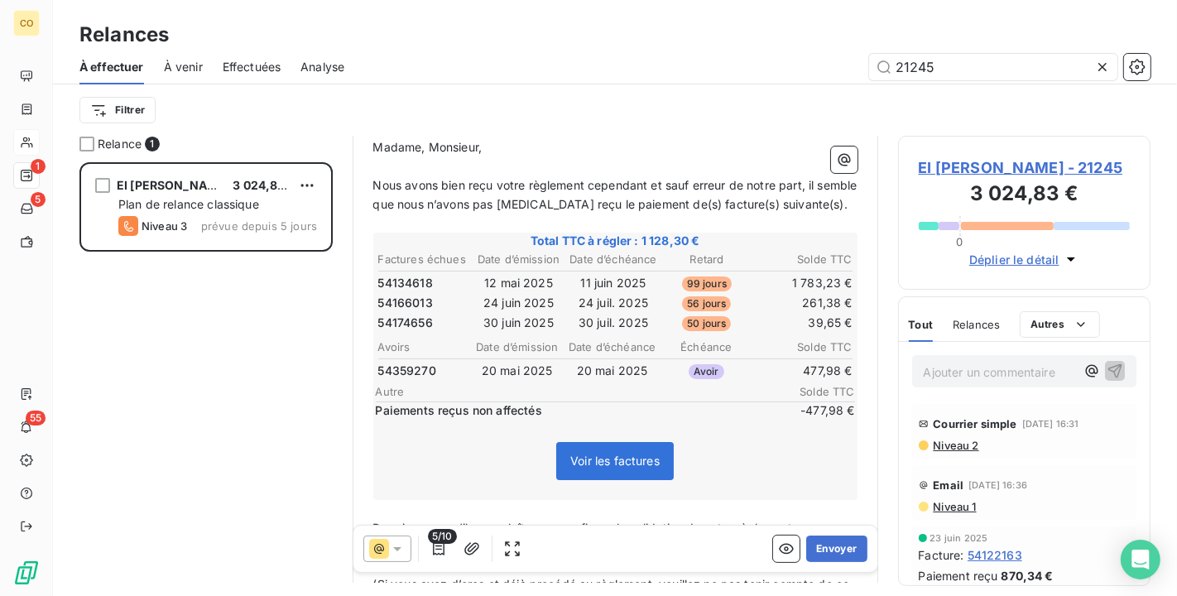
click at [824, 562] on div "5/10 Envoyer" at bounding box center [616, 549] width 524 height 46
click at [826, 546] on button "Envoyer" at bounding box center [837, 549] width 60 height 26
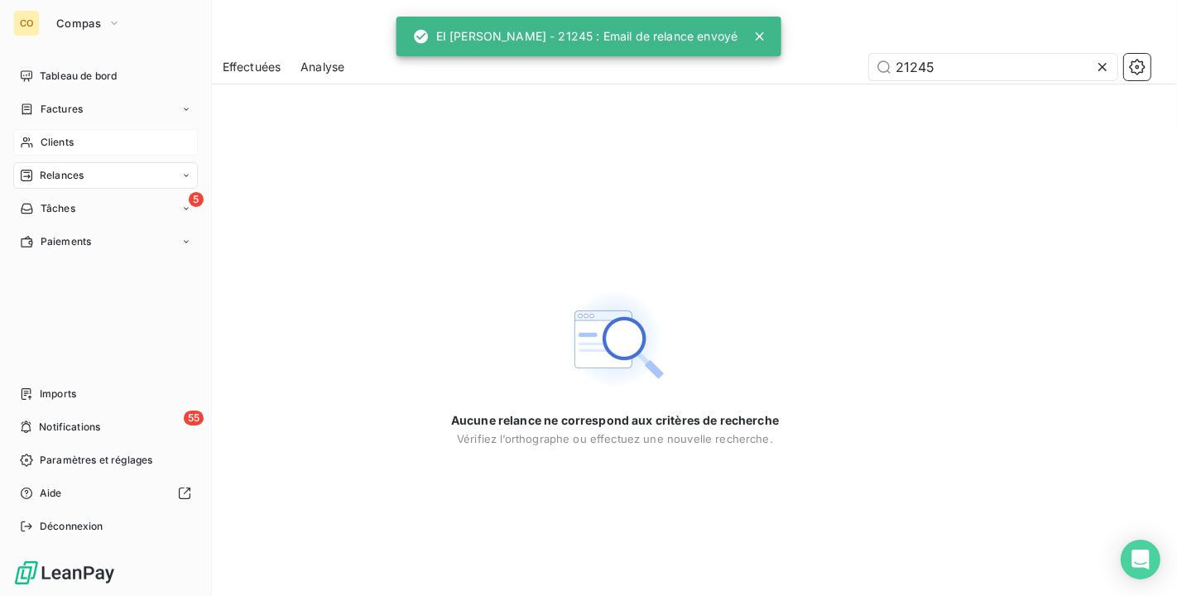
click at [70, 144] on span "Clients" at bounding box center [57, 142] width 33 height 15
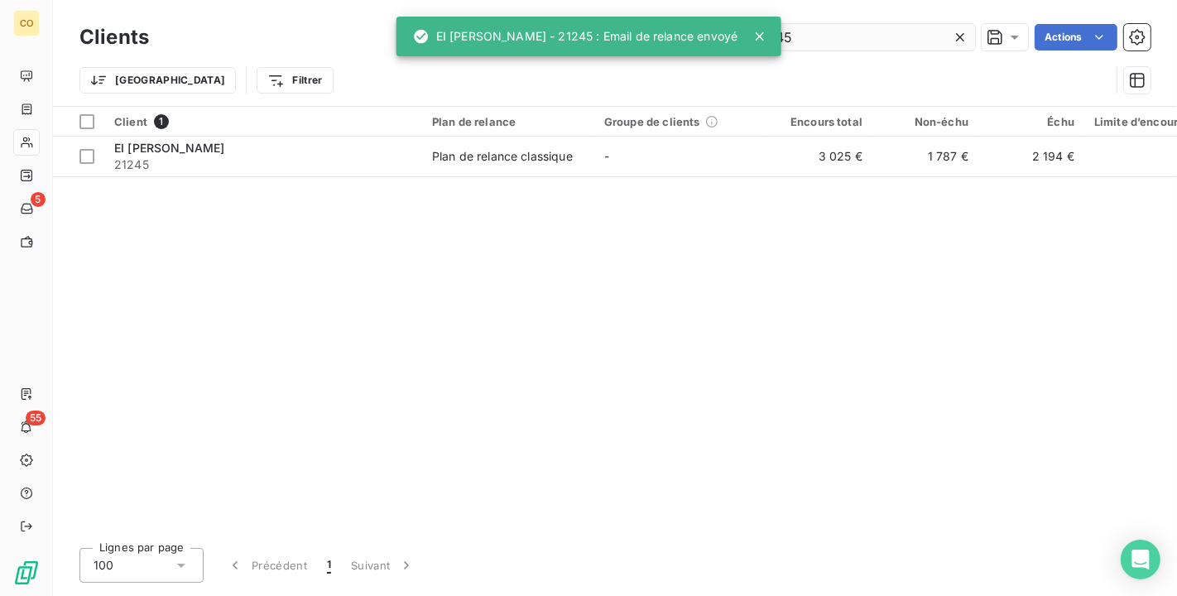
click at [871, 49] on input "21245" at bounding box center [851, 37] width 248 height 26
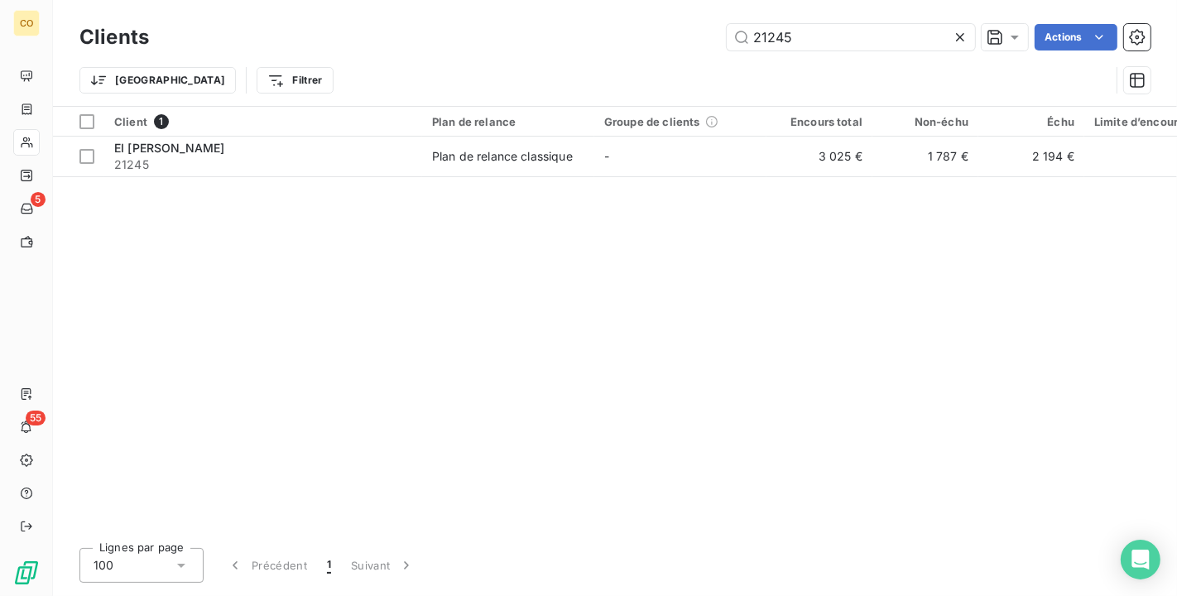
drag, startPoint x: 869, startPoint y: 44, endPoint x: 448, endPoint y: 33, distance: 420.8
click at [449, 35] on div "21245 Actions" at bounding box center [660, 37] width 982 height 26
type input "77179"
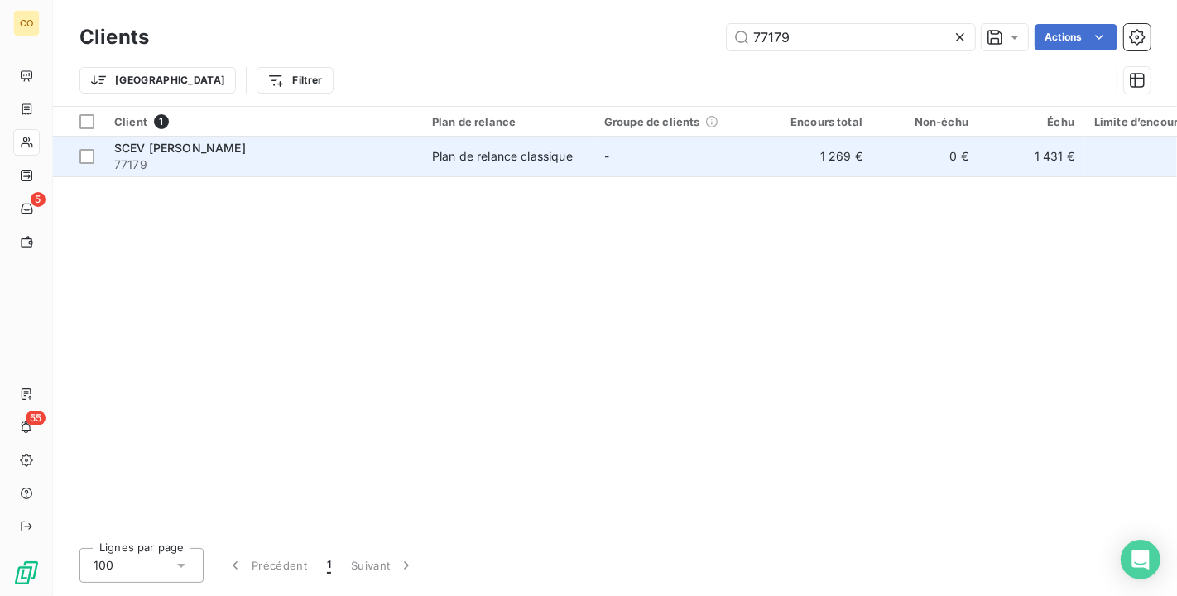
click at [305, 151] on div "SCEV [PERSON_NAME]" at bounding box center [263, 148] width 298 height 17
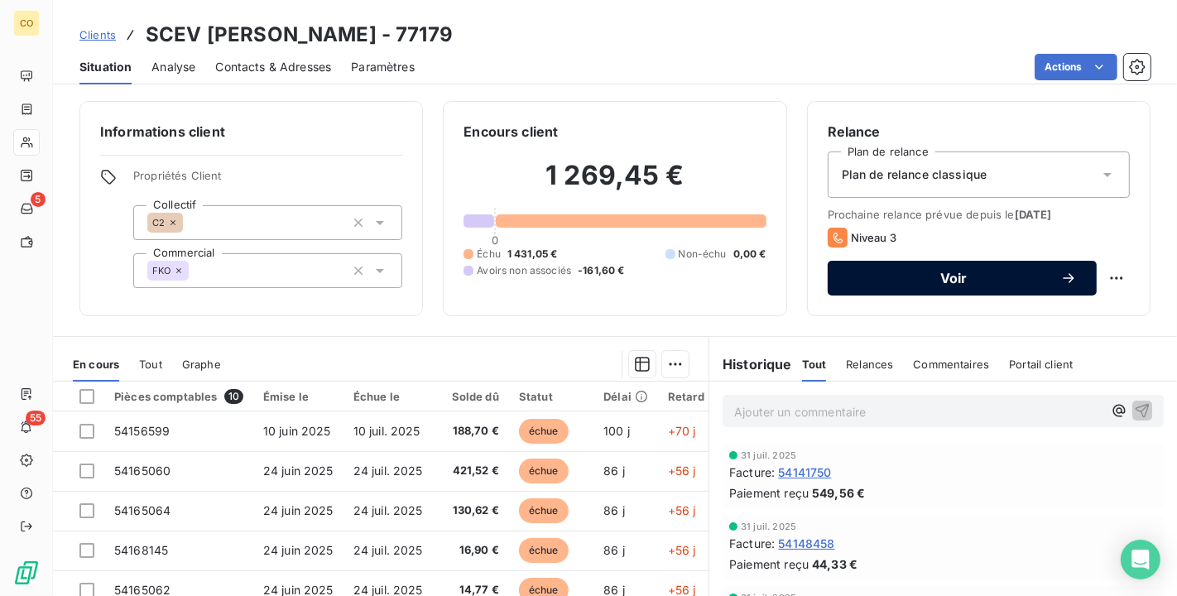
click at [1061, 276] on icon "button" at bounding box center [1069, 278] width 17 height 17
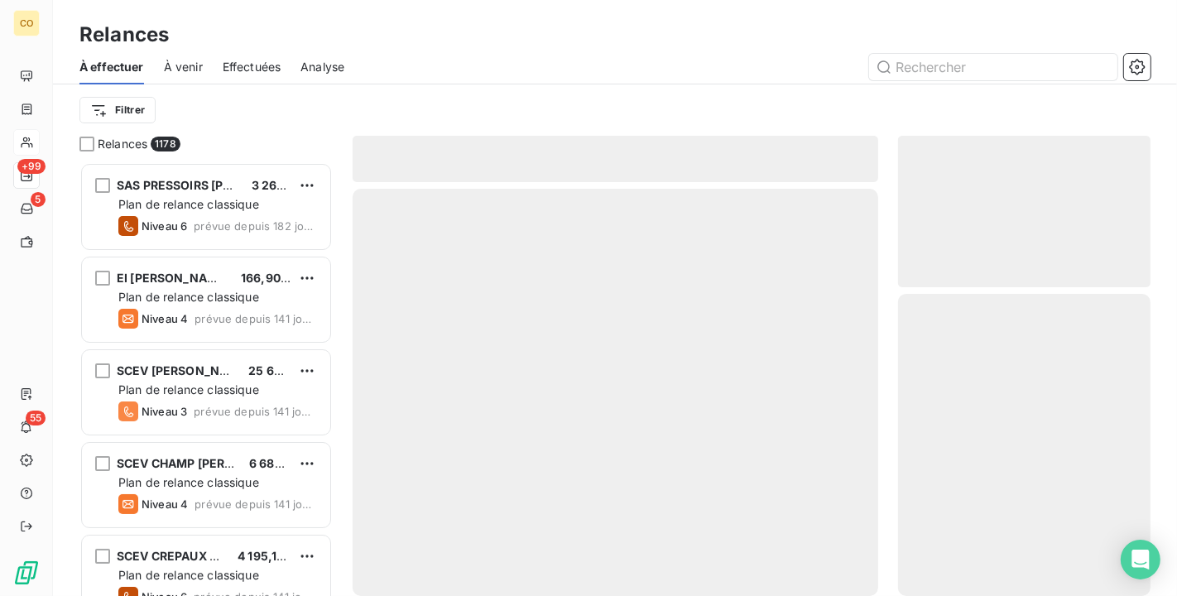
scroll to position [420, 238]
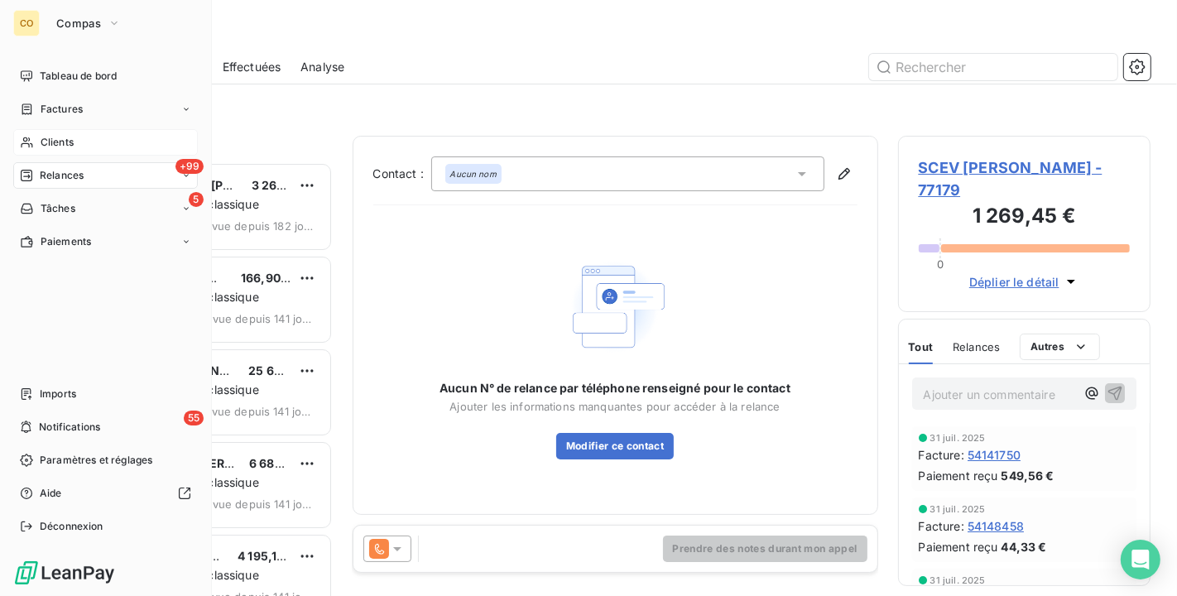
click at [50, 166] on div "+99 Relances" at bounding box center [105, 175] width 185 height 26
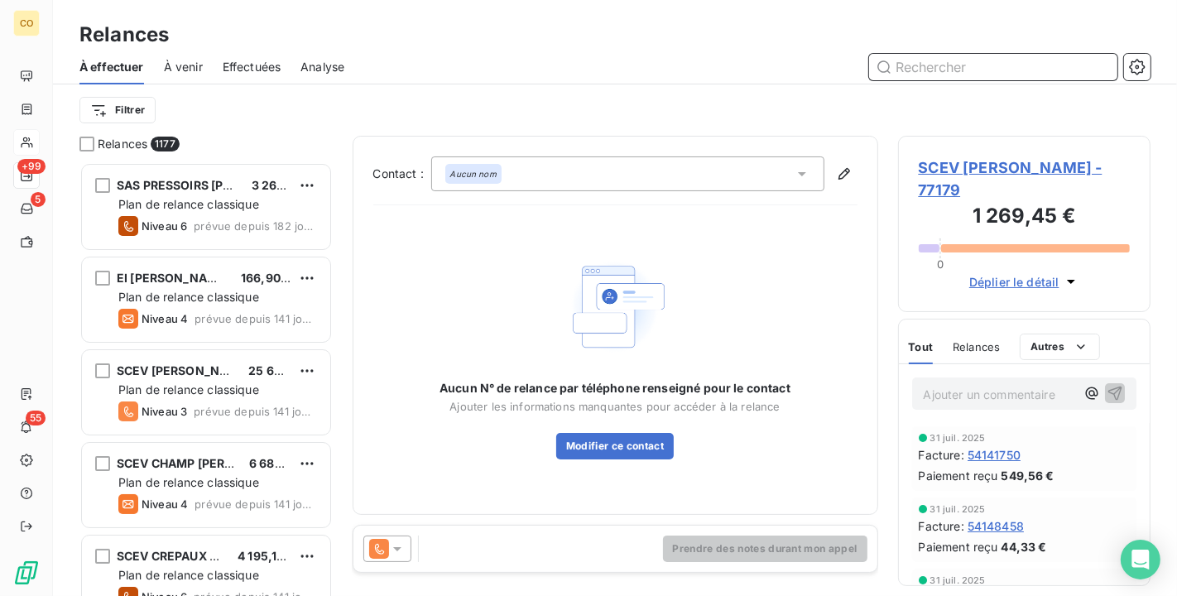
click at [929, 67] on input "text" at bounding box center [993, 67] width 248 height 26
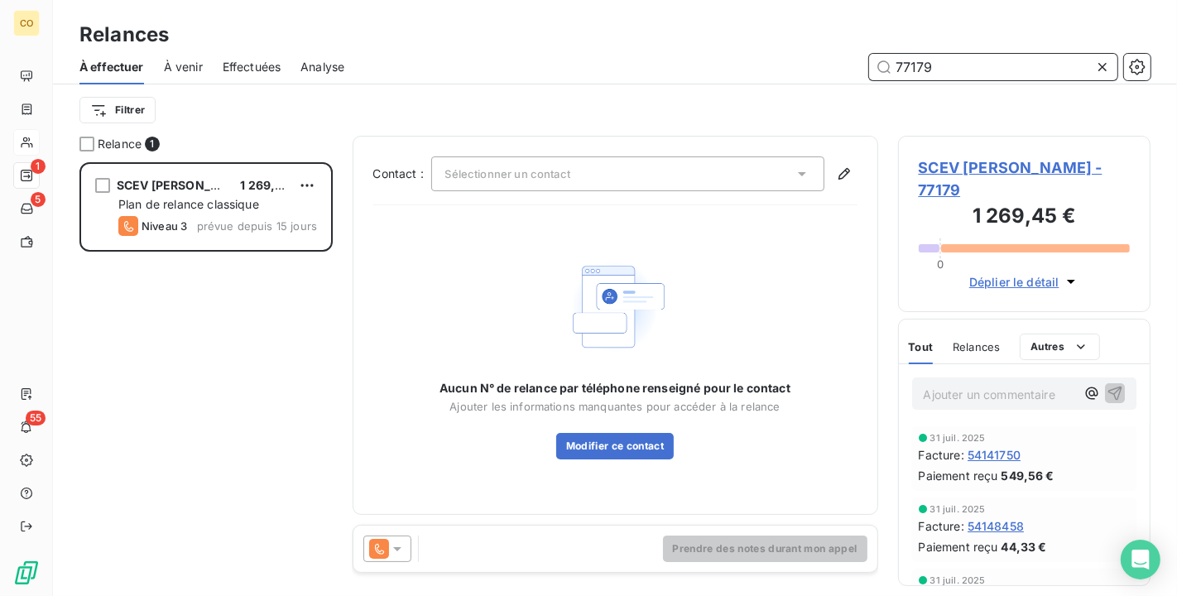
type input "77179"
click at [401, 544] on icon at bounding box center [397, 549] width 17 height 17
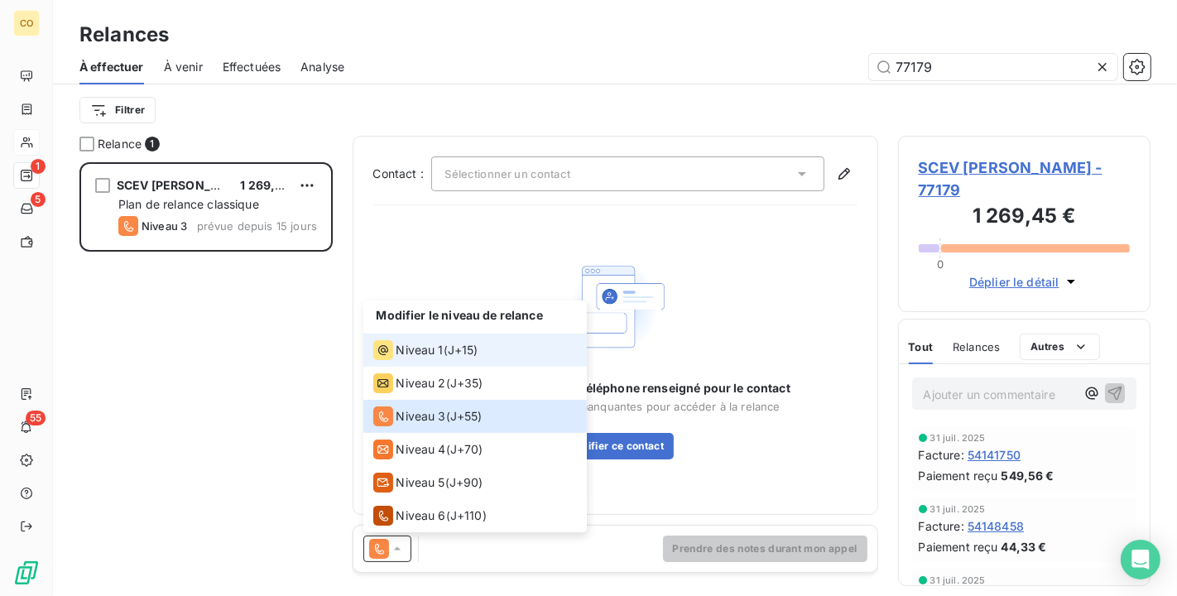
click at [402, 352] on span "Niveau 1" at bounding box center [420, 350] width 47 height 17
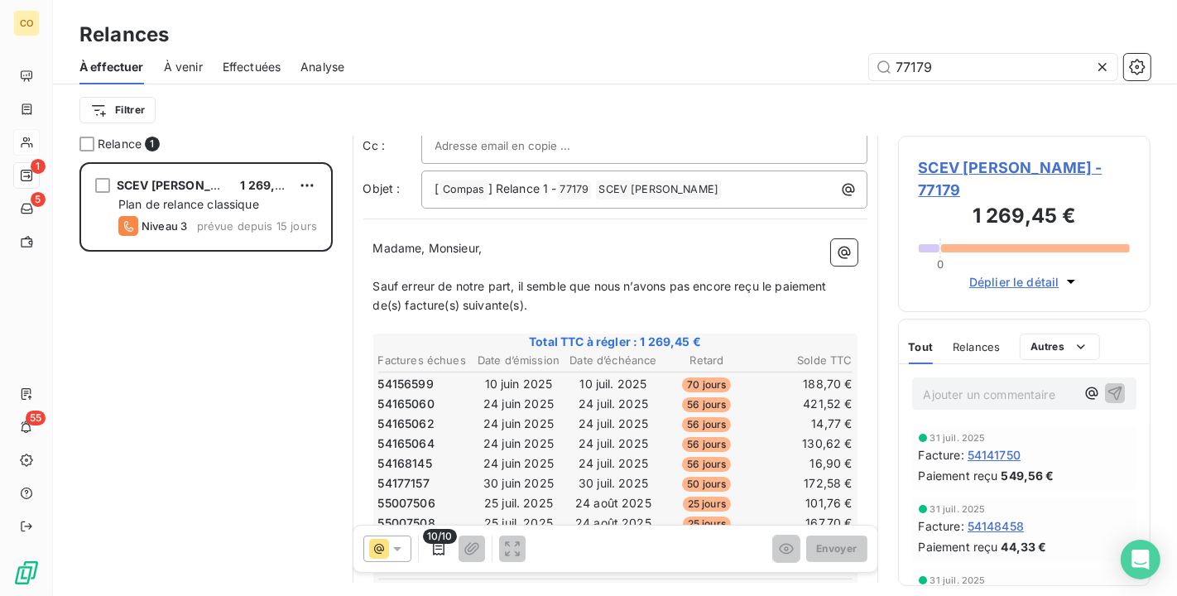
scroll to position [94, 0]
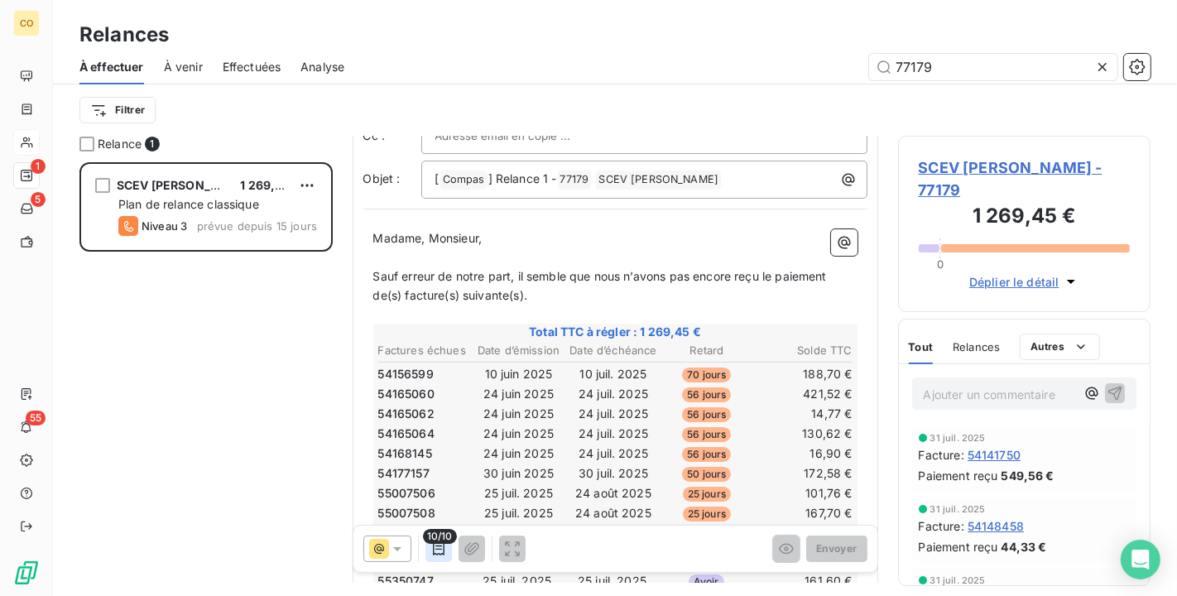
click at [444, 547] on icon "button" at bounding box center [439, 549] width 17 height 17
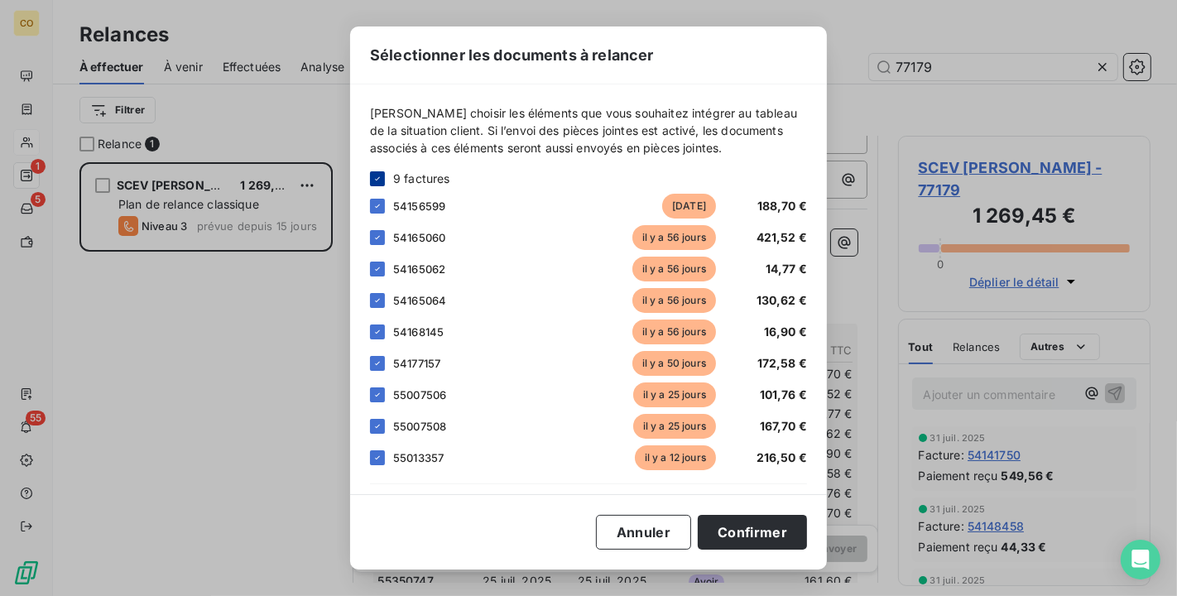
click at [381, 174] on icon at bounding box center [378, 179] width 10 height 10
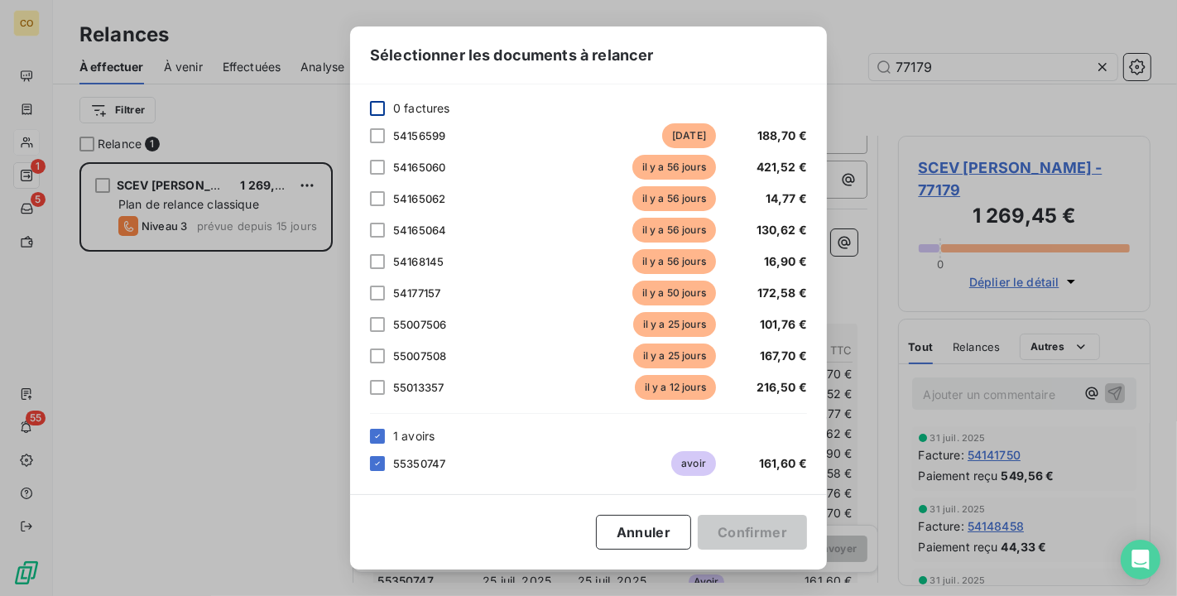
scroll to position [0, 0]
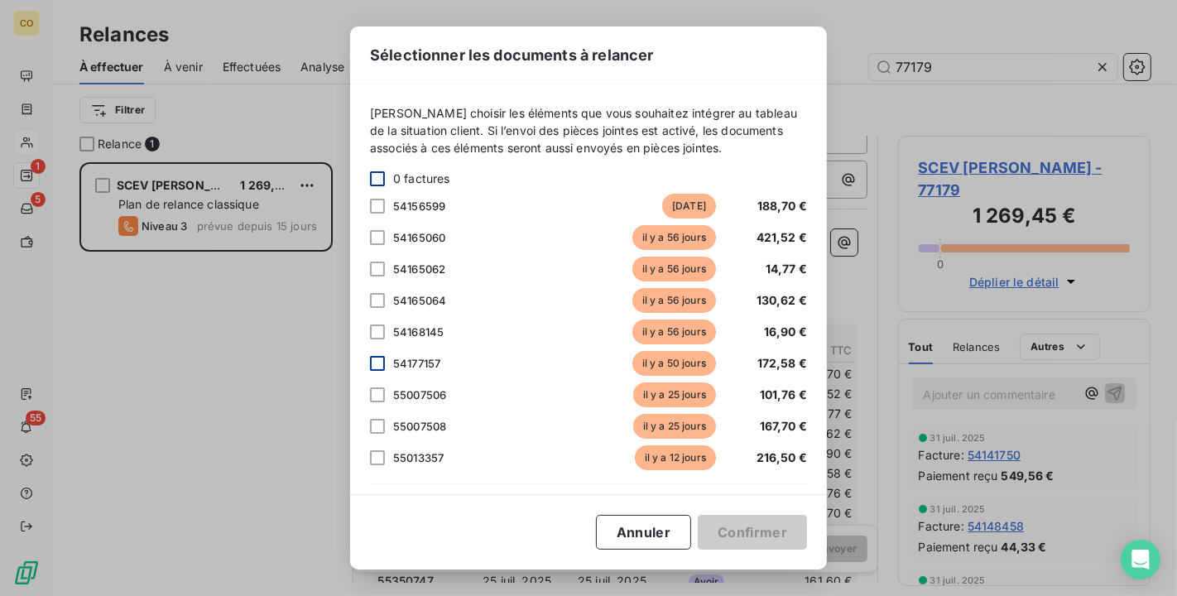
click at [376, 362] on div at bounding box center [377, 363] width 15 height 15
click at [378, 391] on div at bounding box center [377, 395] width 15 height 15
click at [383, 426] on div at bounding box center [377, 426] width 15 height 15
click at [383, 462] on div at bounding box center [377, 457] width 15 height 15
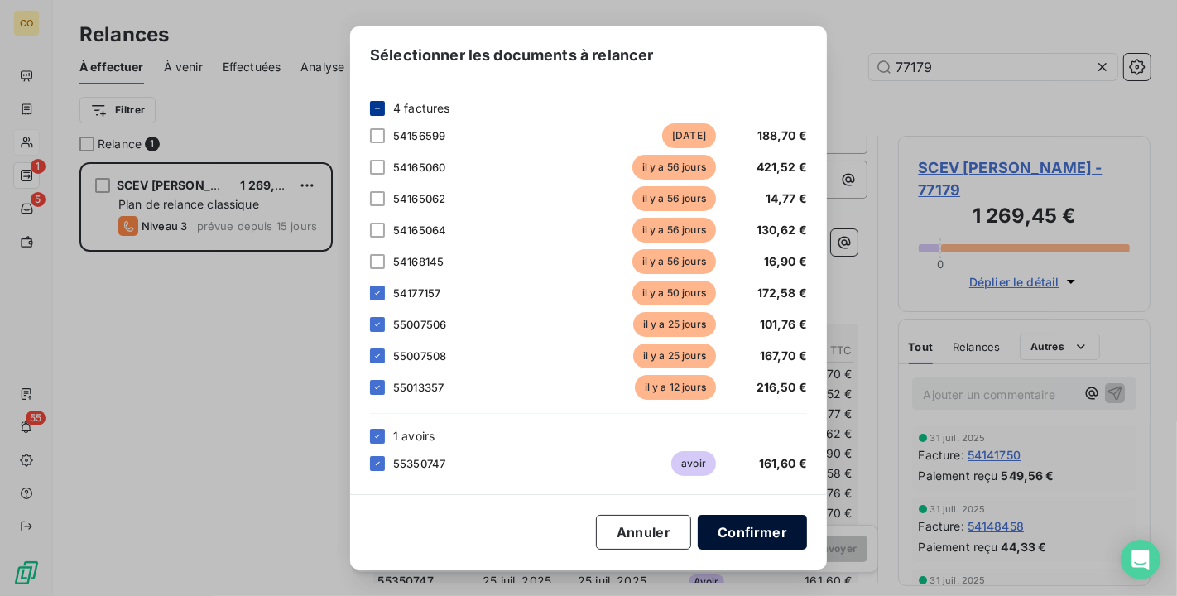
click at [749, 532] on button "Confirmer" at bounding box center [752, 532] width 109 height 35
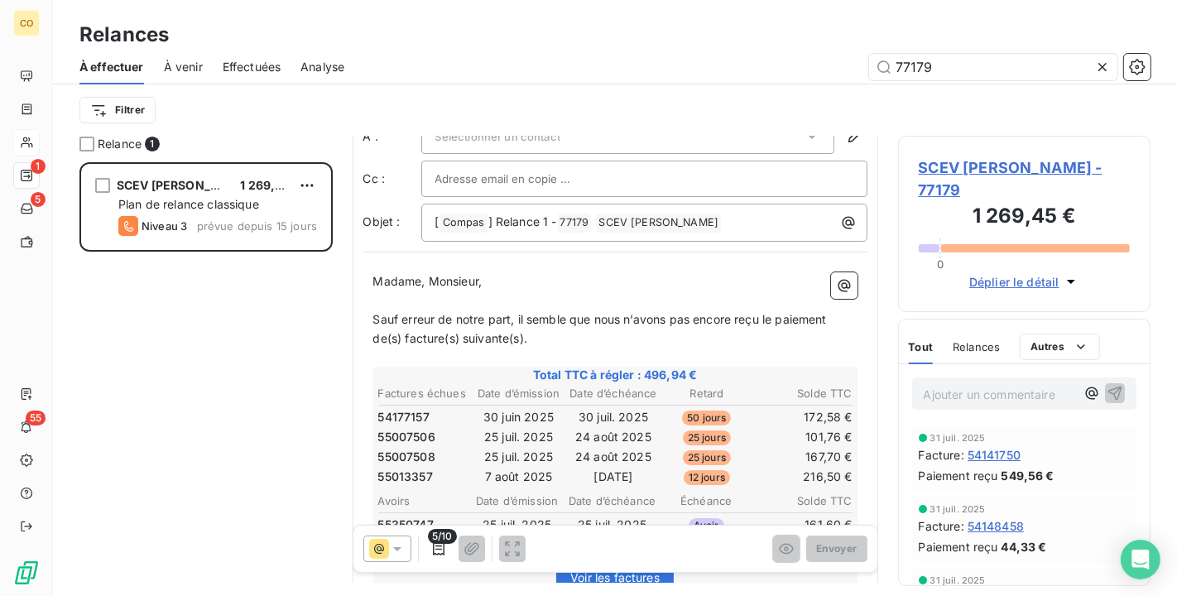
scroll to position [0, 0]
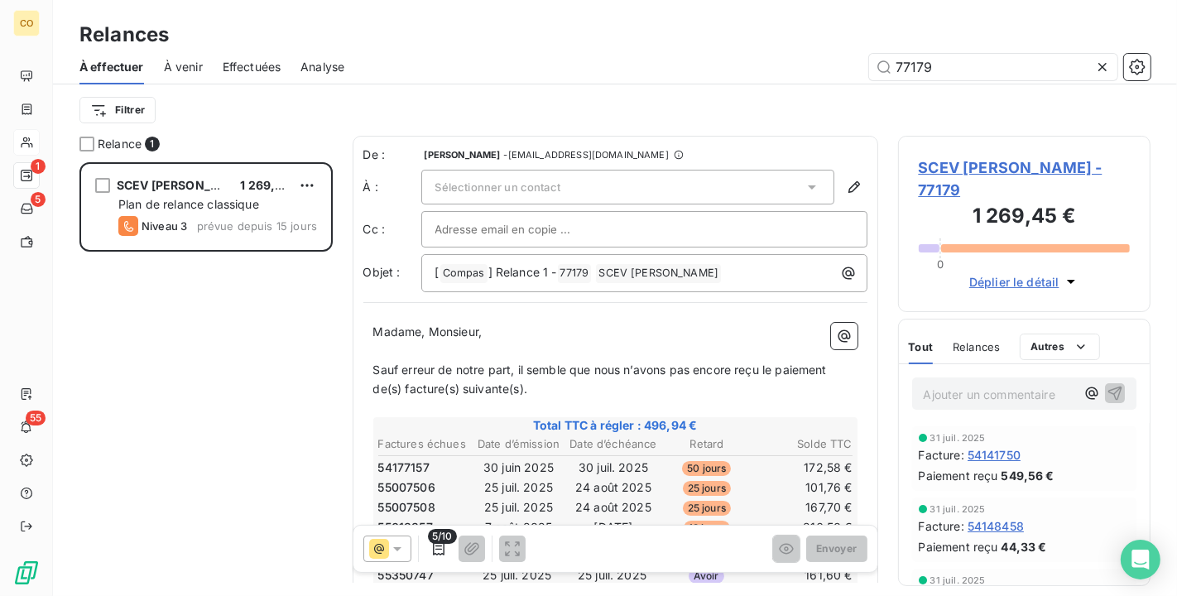
click at [808, 185] on icon at bounding box center [812, 187] width 8 height 4
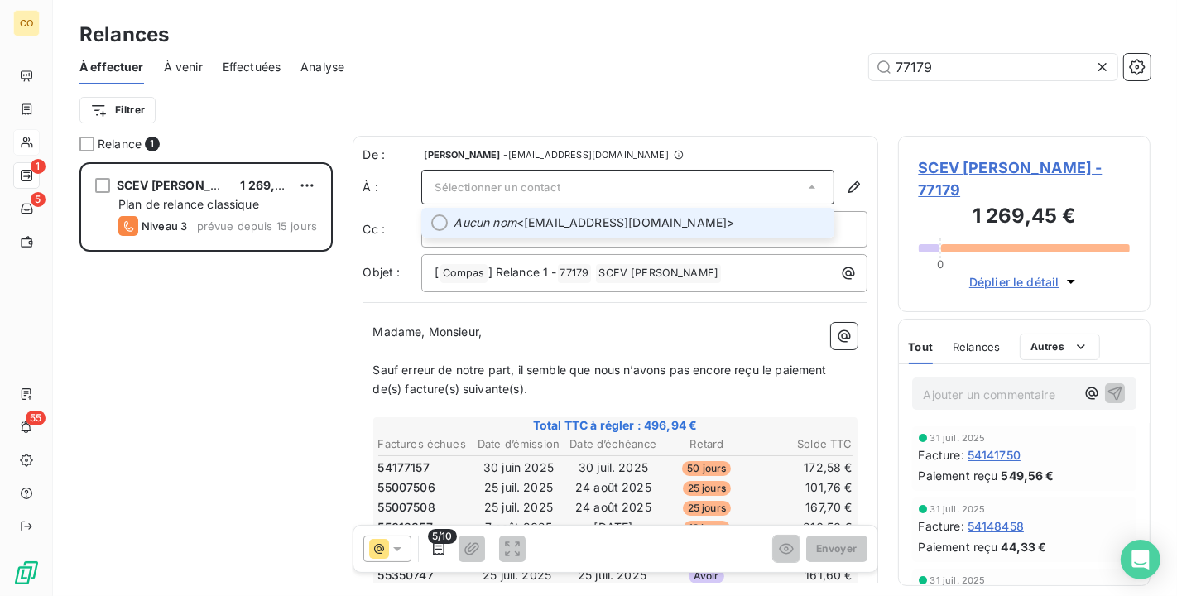
click at [726, 214] on span "Aucun nom <[EMAIL_ADDRESS][DOMAIN_NAME]>" at bounding box center [640, 222] width 370 height 17
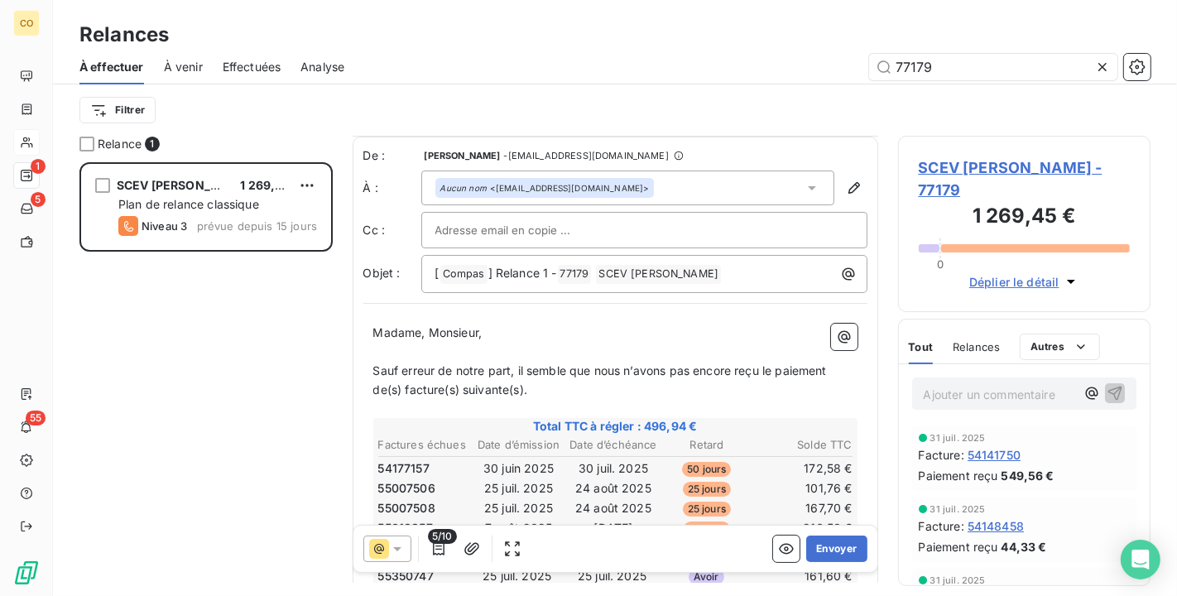
scroll to position [92, 0]
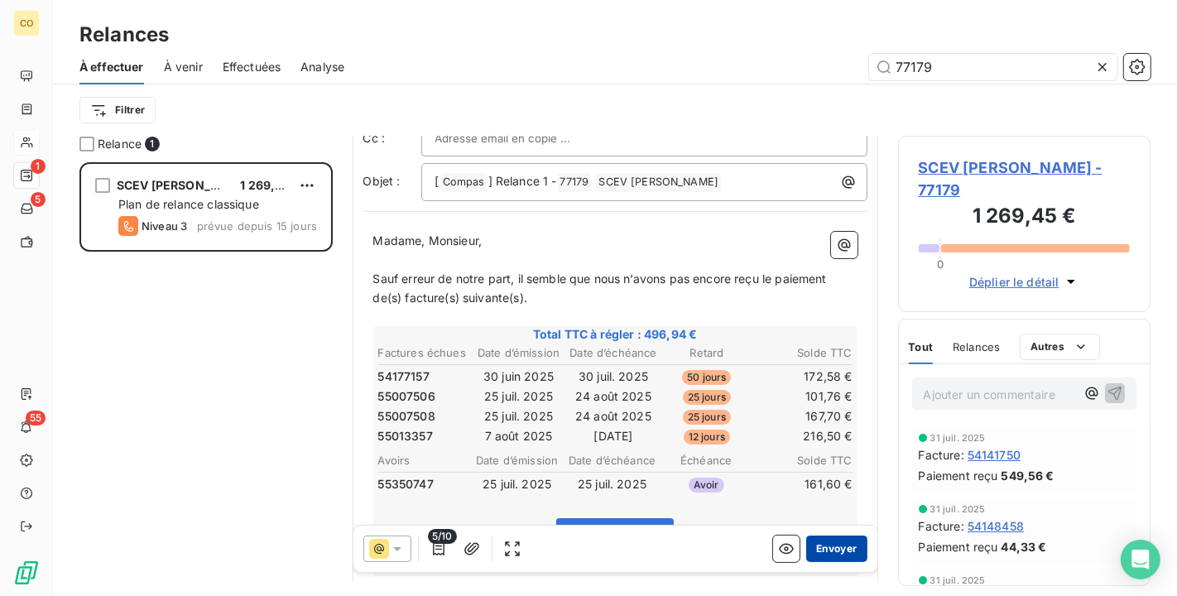
click at [822, 558] on button "Envoyer" at bounding box center [837, 549] width 60 height 26
